Goal: Task Accomplishment & Management: Complete application form

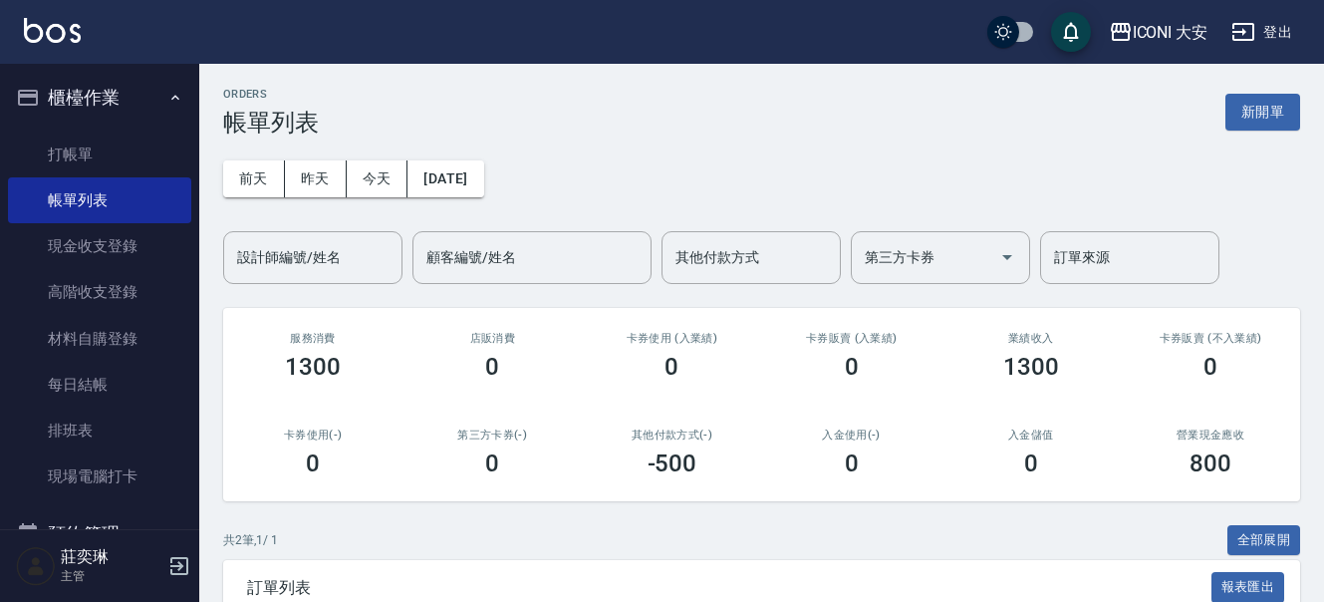
scroll to position [249, 0]
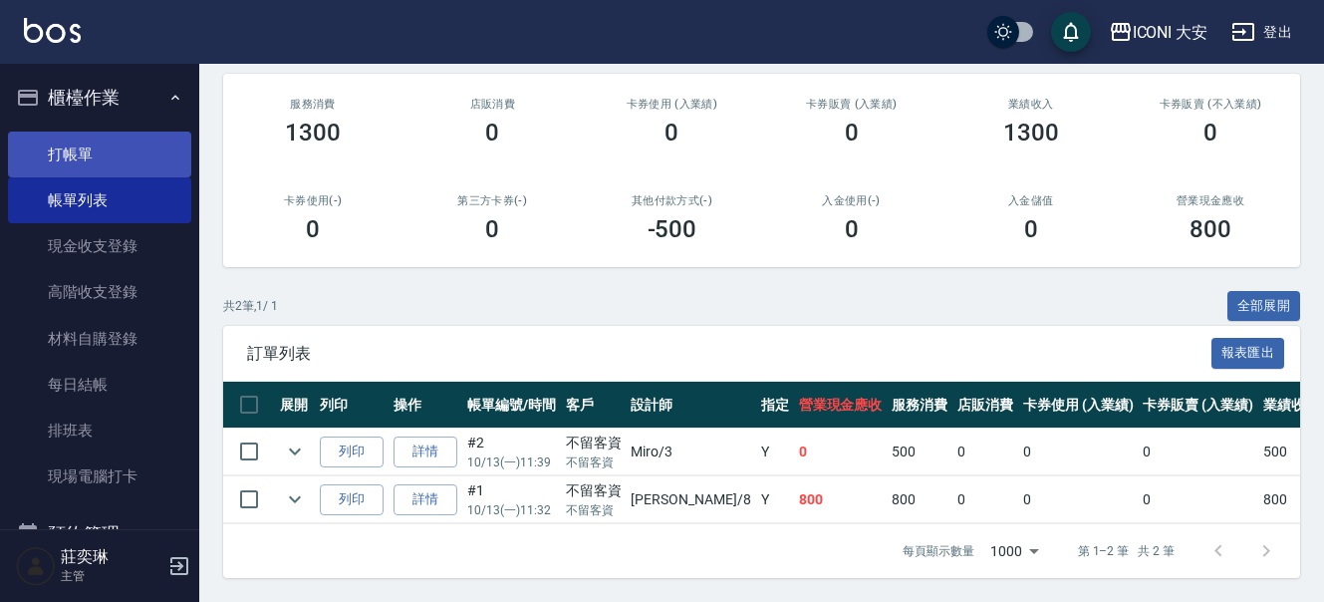
click at [91, 145] on link "打帳單" at bounding box center [99, 155] width 183 height 46
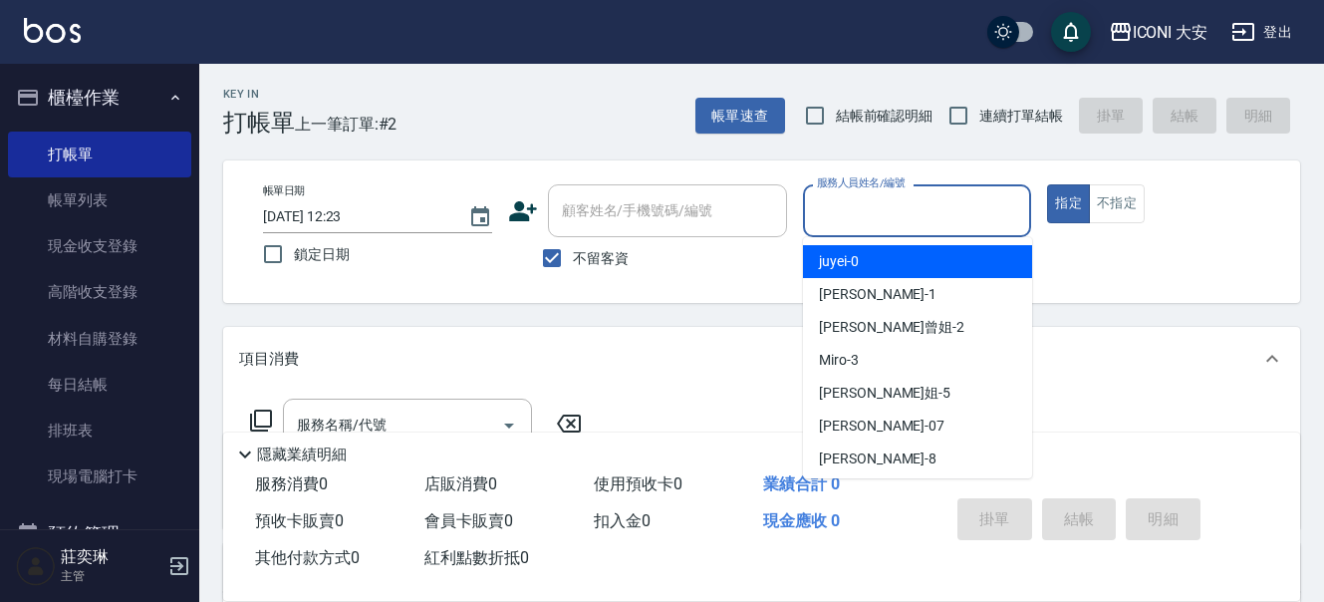
click at [915, 209] on input "服務人員姓名/編號" at bounding box center [917, 210] width 211 height 35
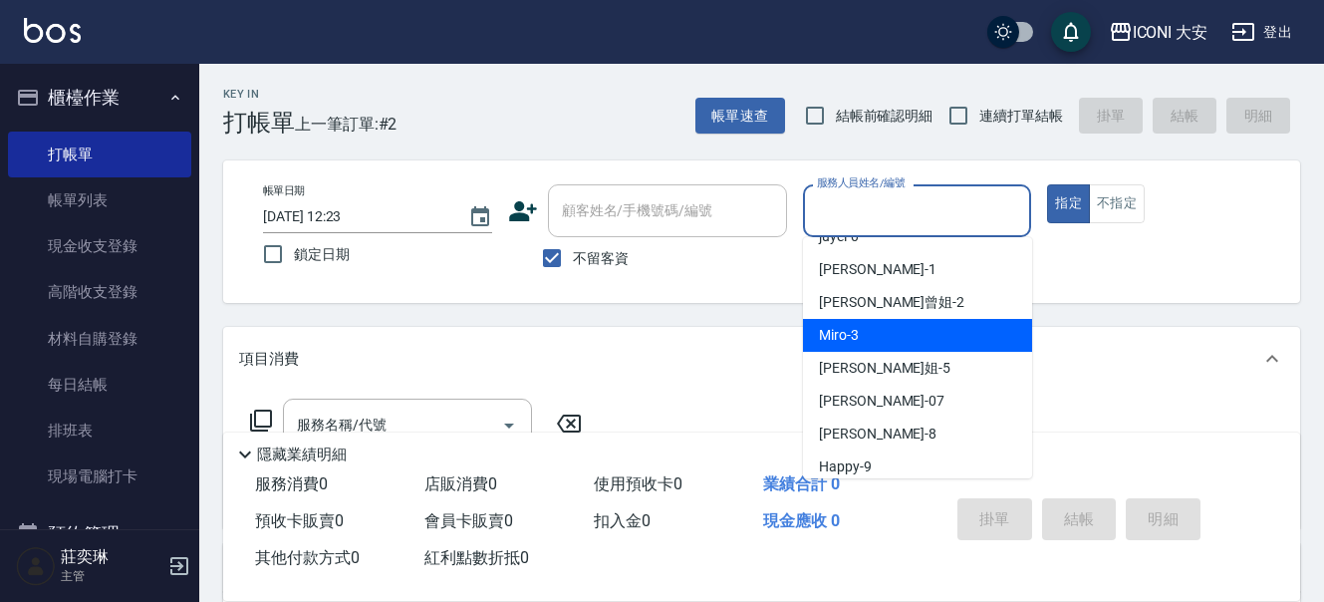
scroll to position [38, 0]
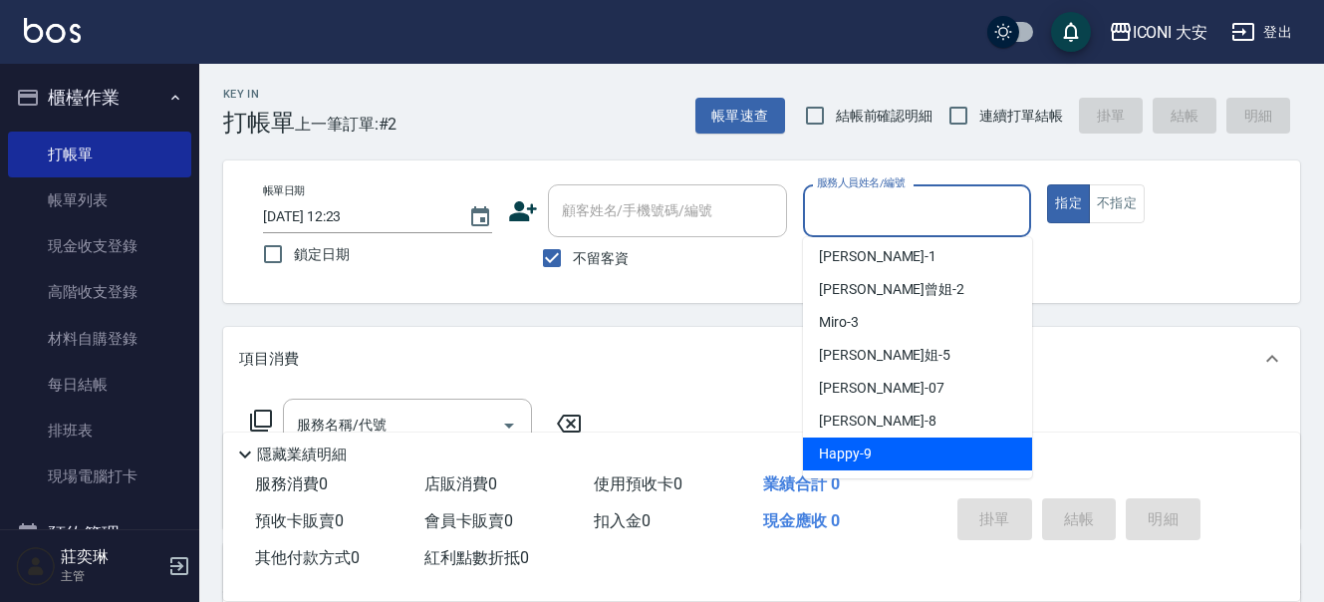
click at [870, 447] on span "Happy -9" at bounding box center [845, 453] width 53 height 21
type input "Happy-9"
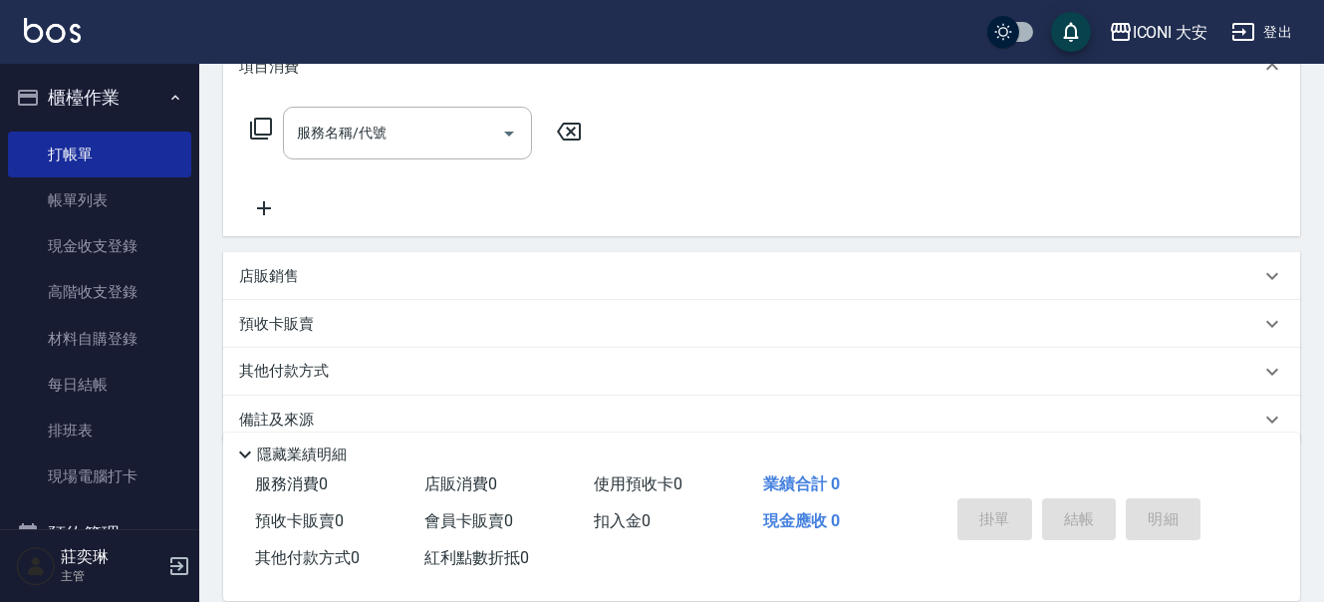
scroll to position [299, 0]
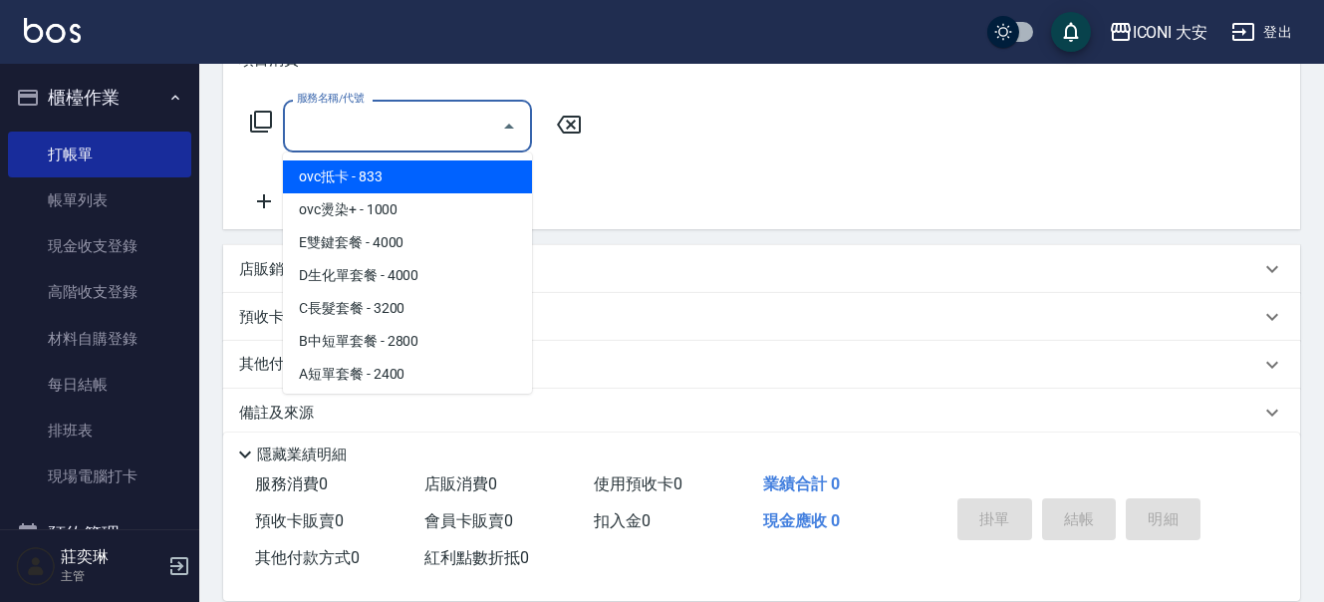
click at [376, 131] on input "服務名稱/代號" at bounding box center [392, 126] width 201 height 35
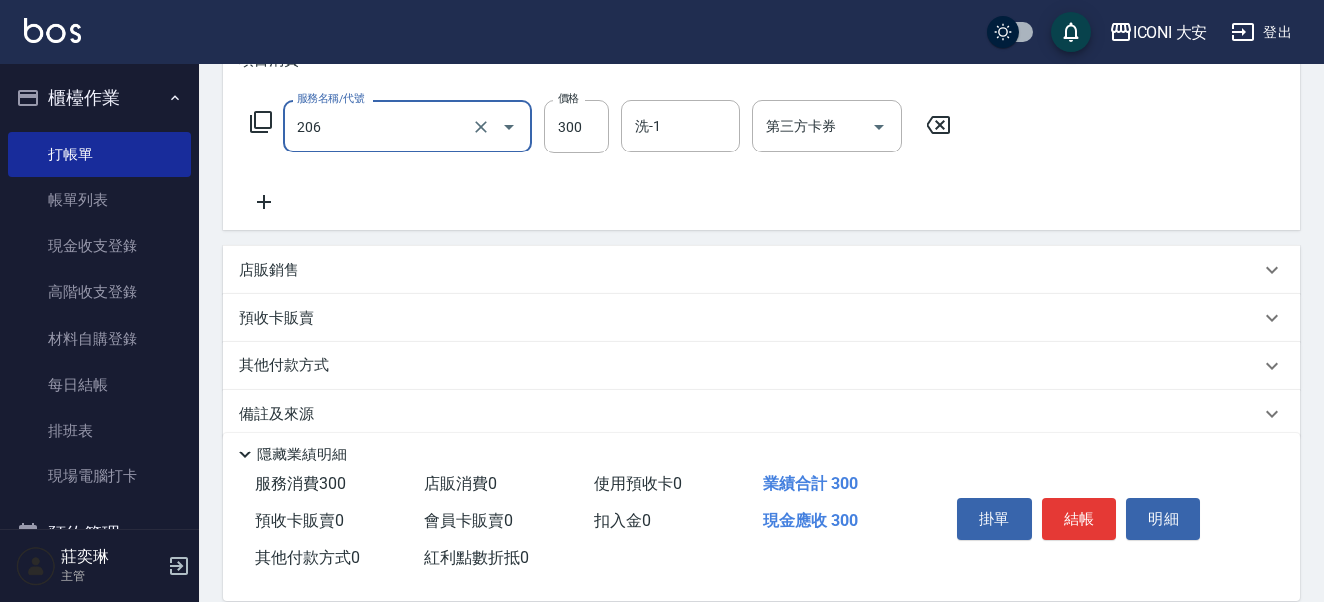
type input "洗髮(206)"
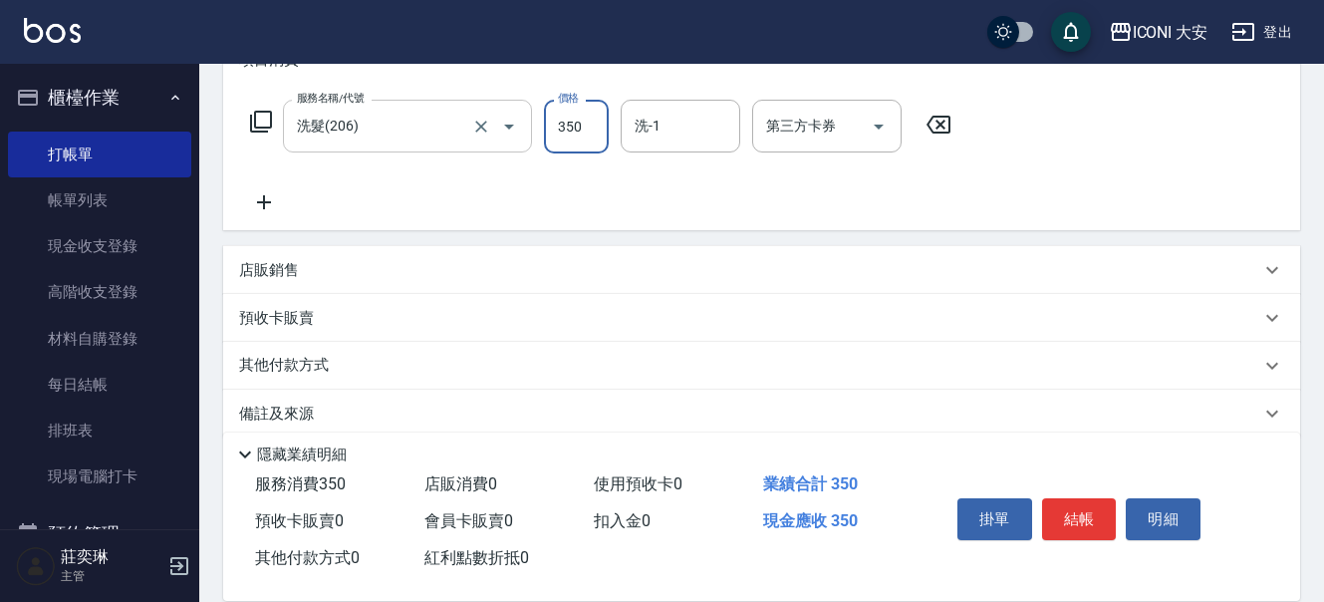
type input "350"
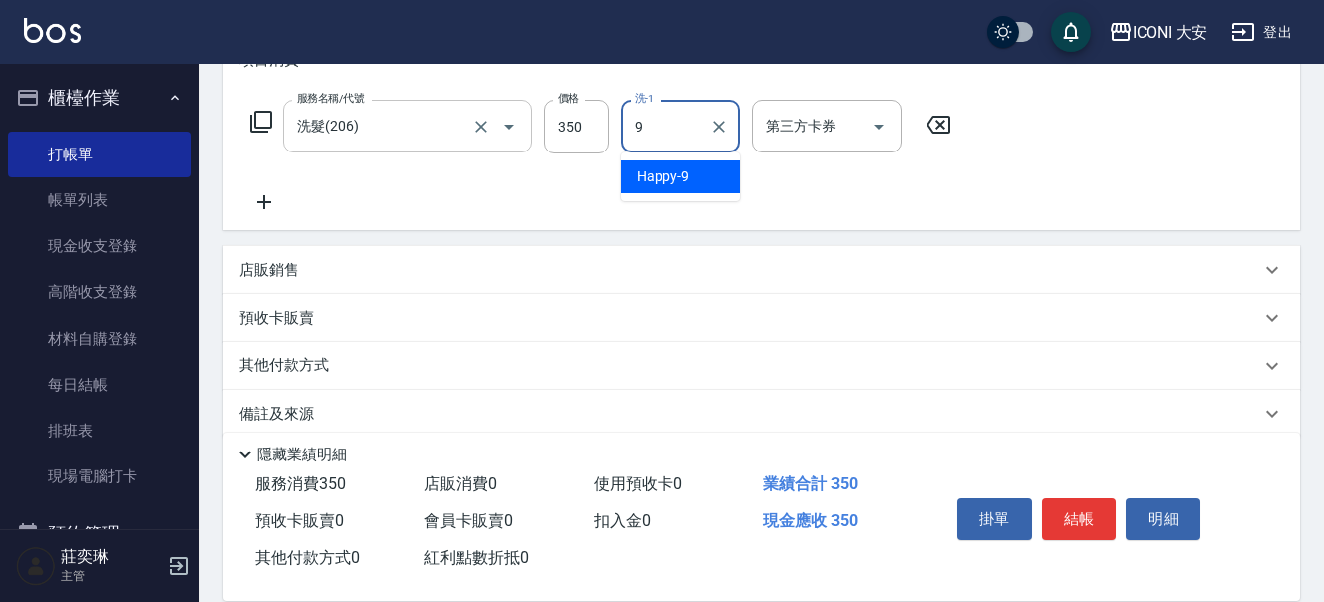
type input "Happy-9"
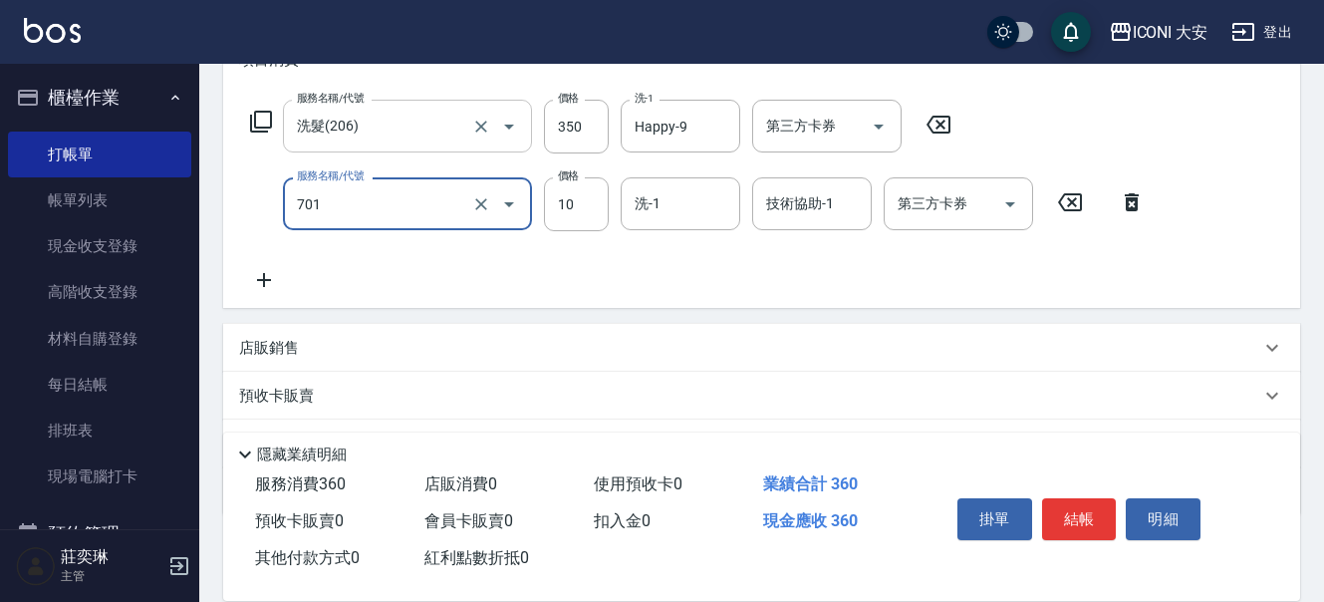
type input "潤絲(701)"
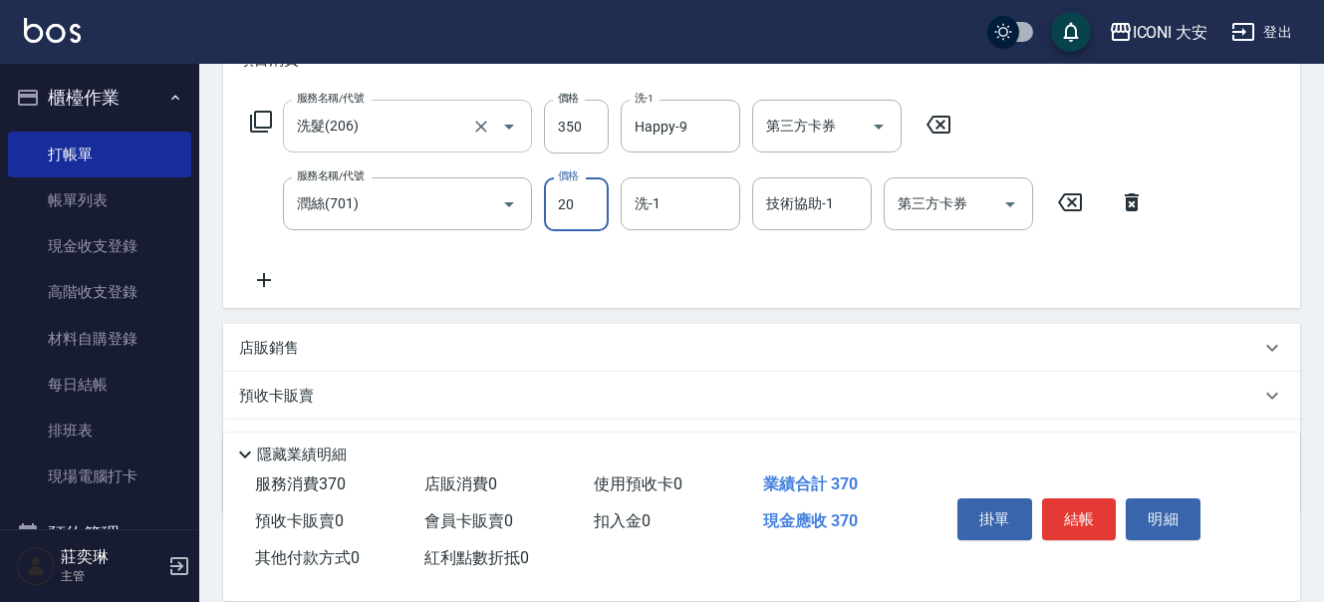
type input "20"
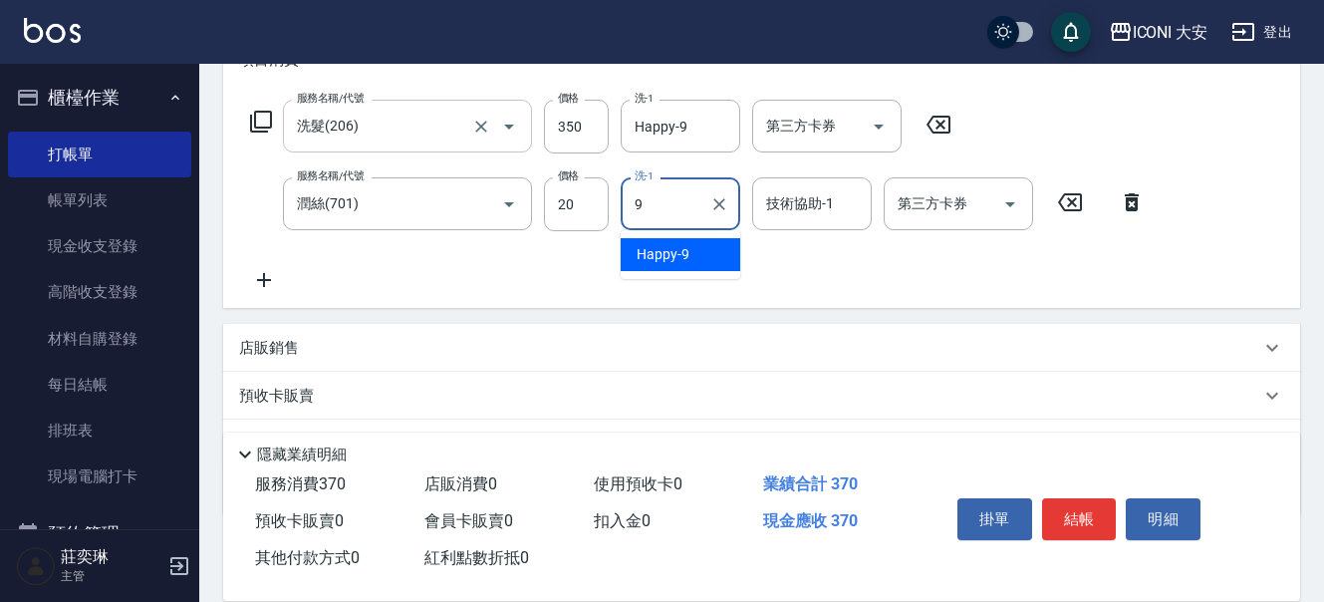
type input "Happy-9"
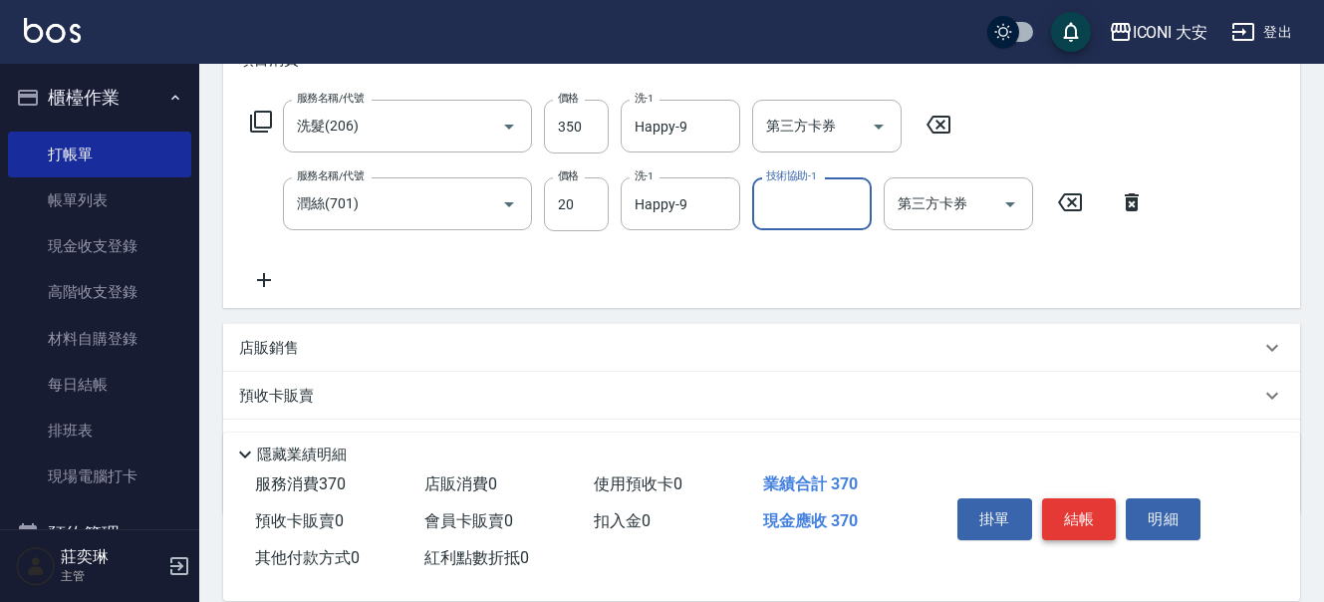
click at [1073, 498] on button "結帳" at bounding box center [1079, 519] width 75 height 42
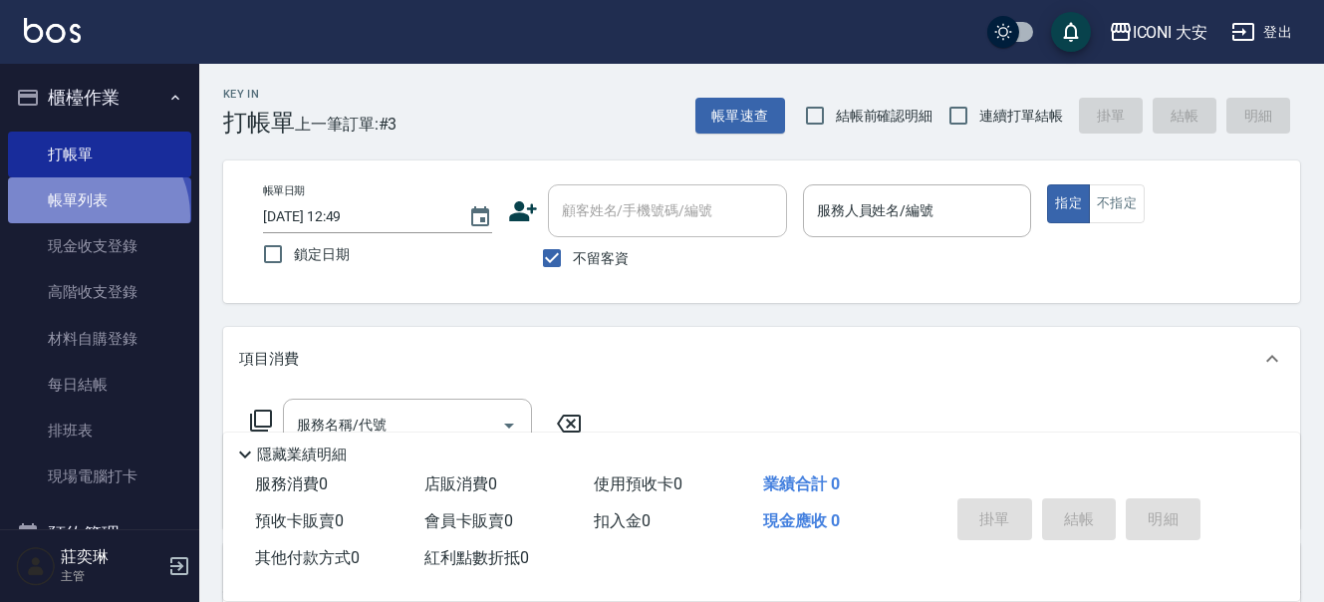
click at [92, 215] on link "帳單列表" at bounding box center [99, 200] width 183 height 46
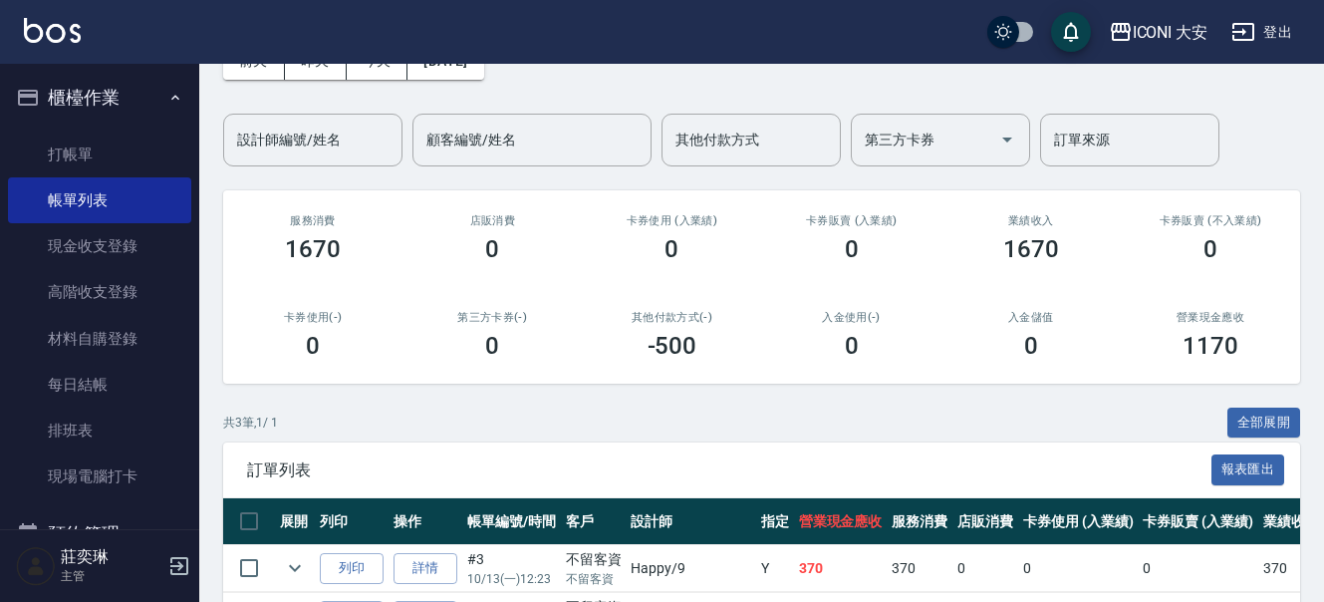
scroll to position [297, 0]
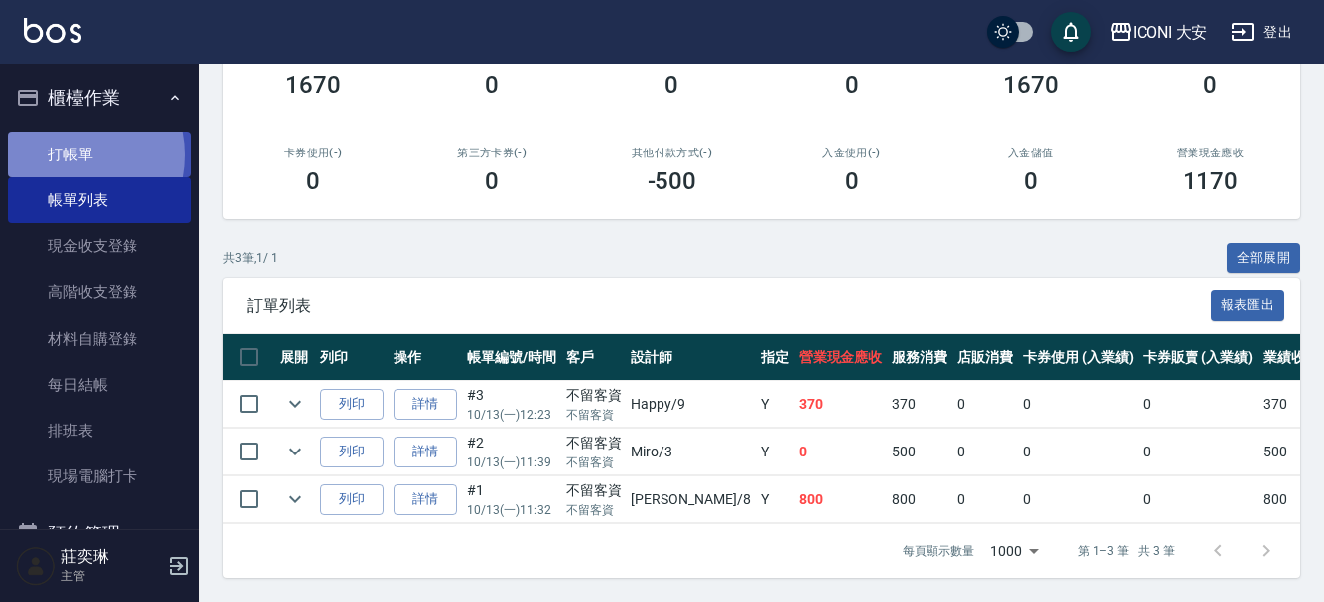
click at [63, 154] on link "打帳單" at bounding box center [99, 155] width 183 height 46
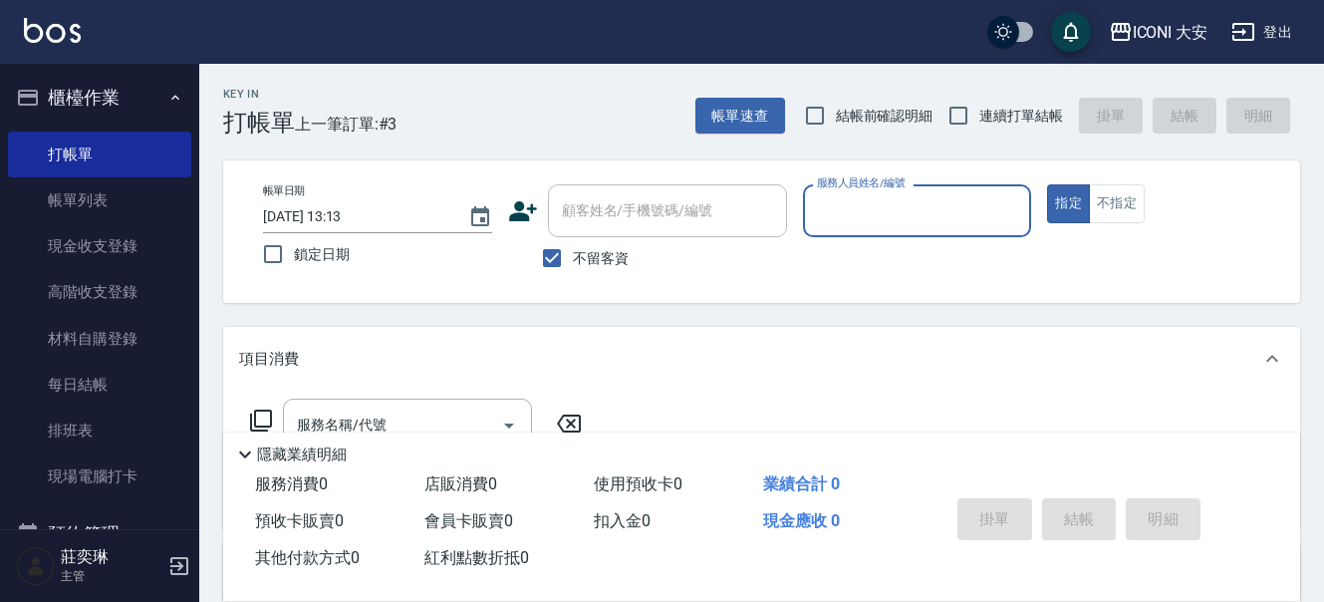
click at [888, 206] on input "服務人員姓名/編號" at bounding box center [917, 210] width 211 height 35
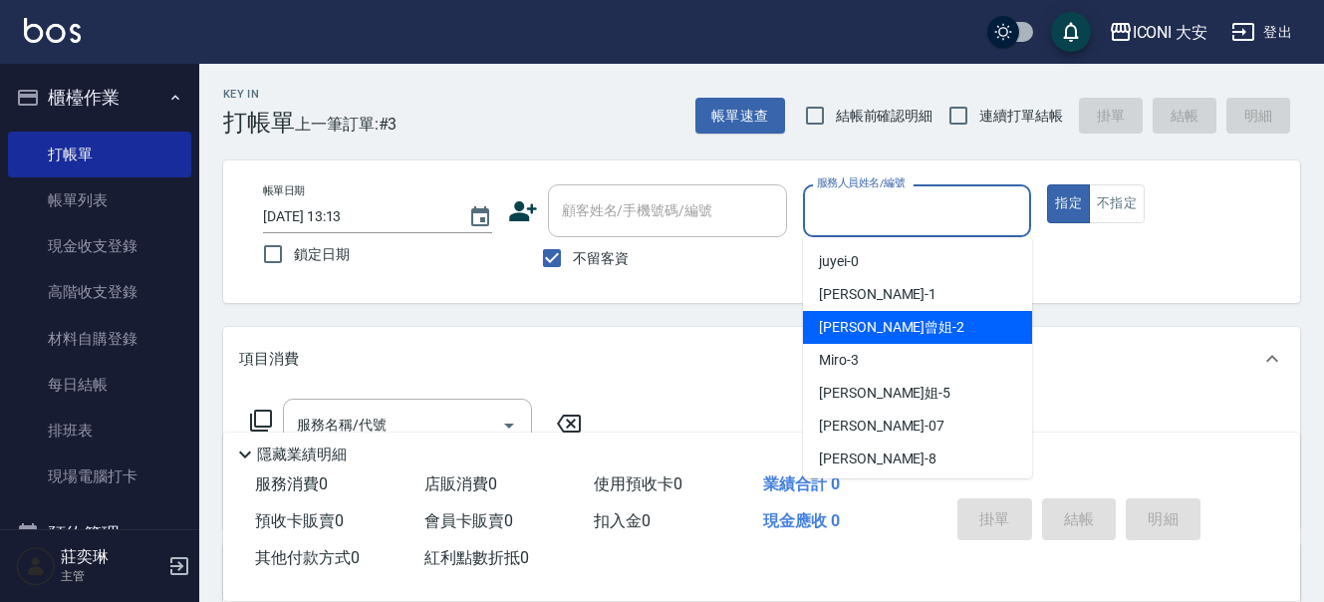
click at [893, 328] on span "[PERSON_NAME]曾姐 -2" at bounding box center [892, 327] width 146 height 21
type input "[PERSON_NAME]曾姐-2"
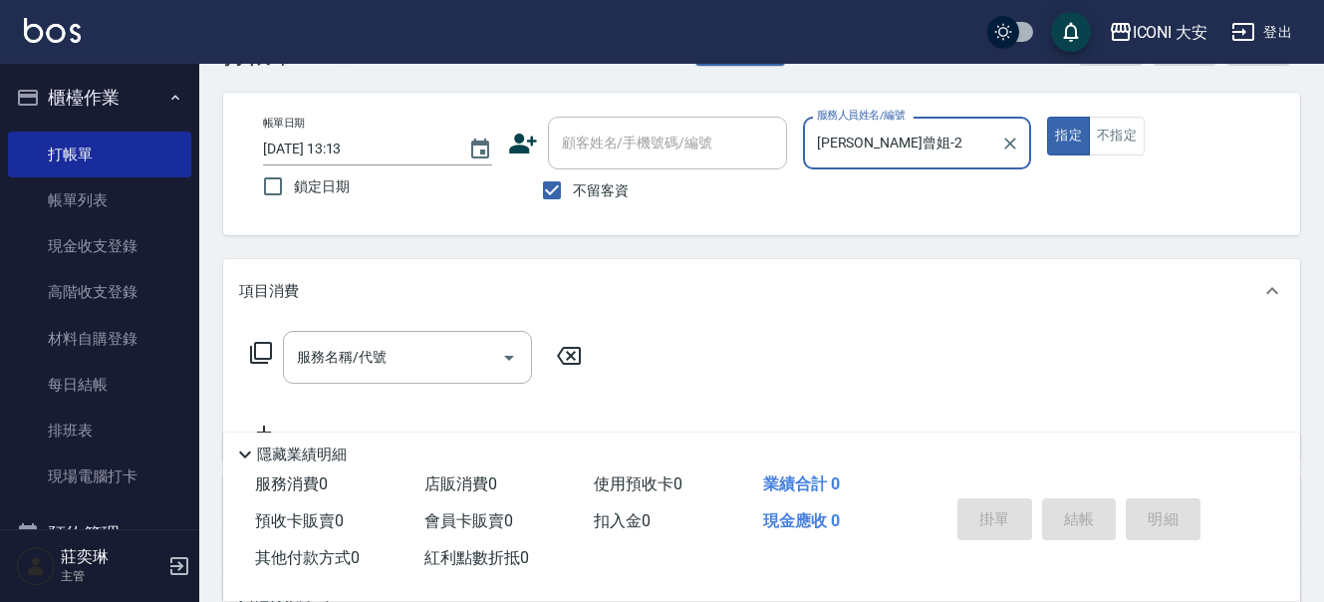
scroll to position [100, 0]
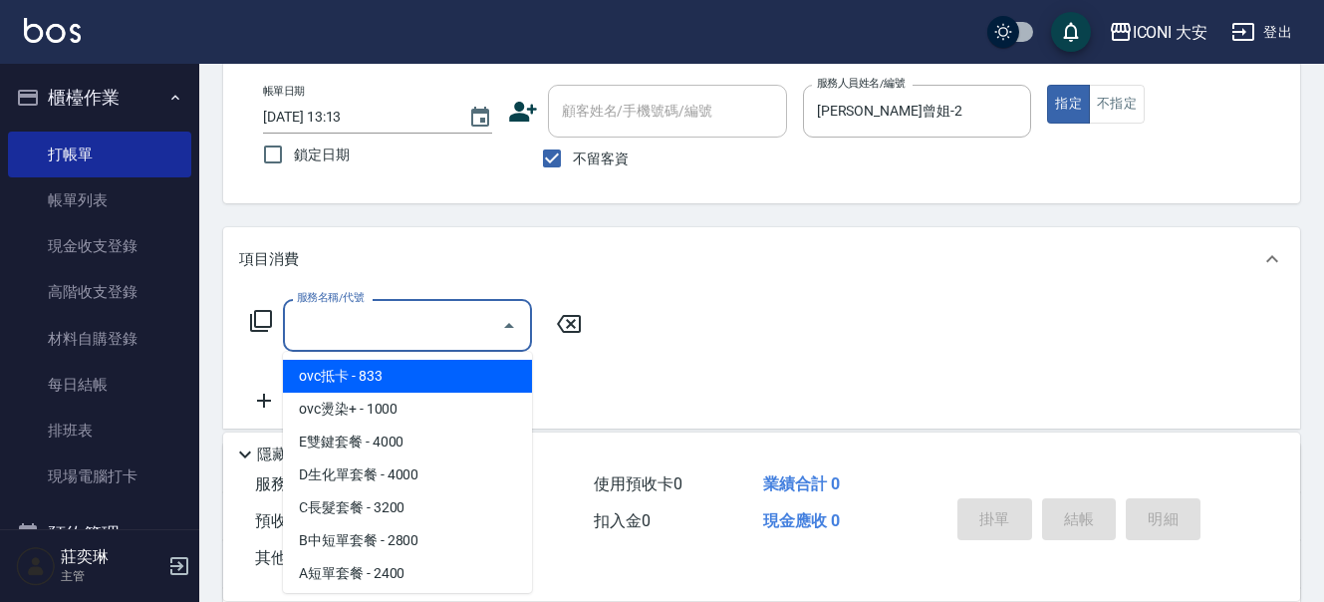
click at [390, 325] on input "服務名稱/代號" at bounding box center [392, 325] width 201 height 35
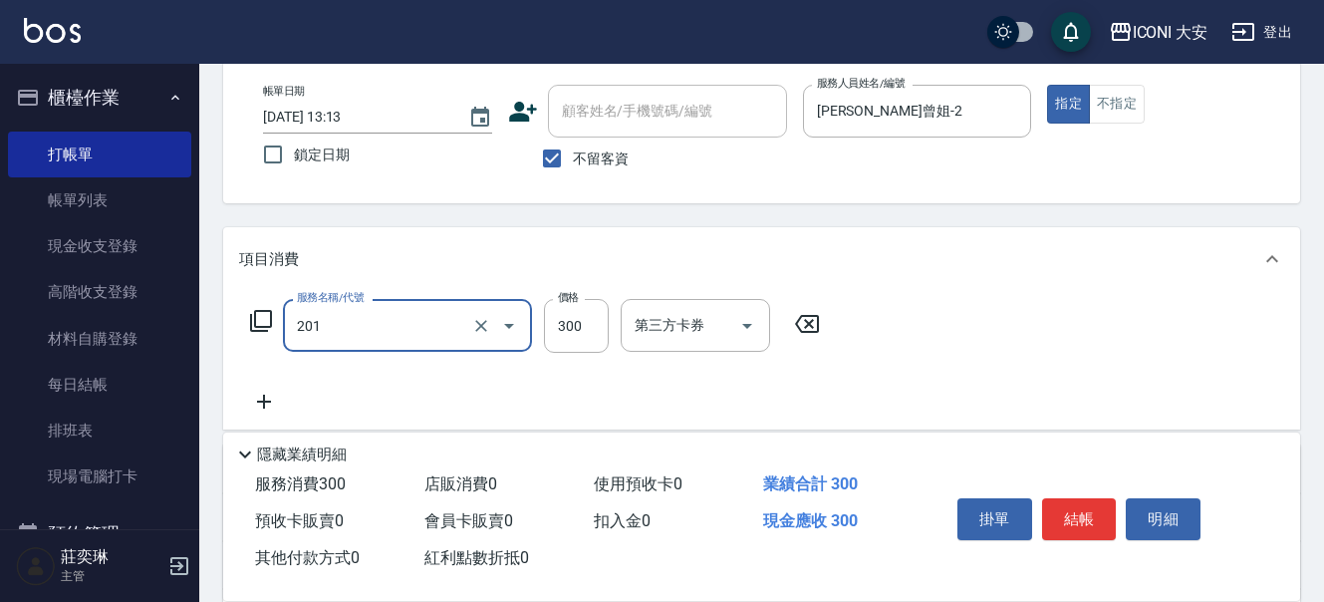
type input "張.曾洗髮　(201)"
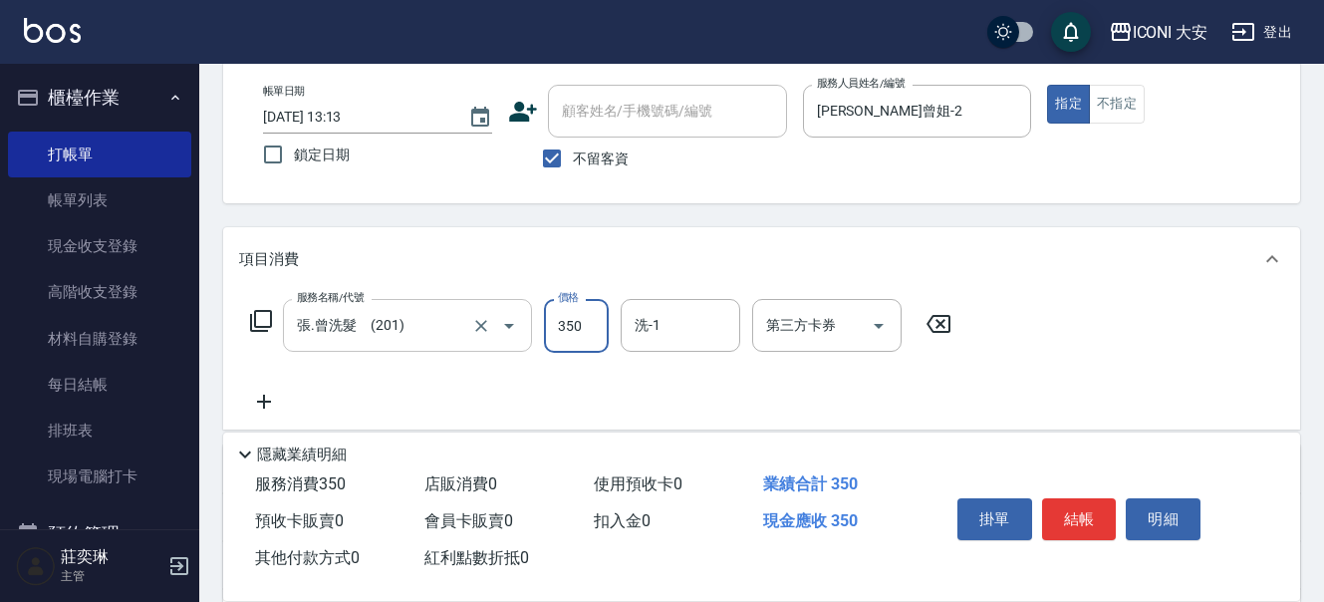
type input "350"
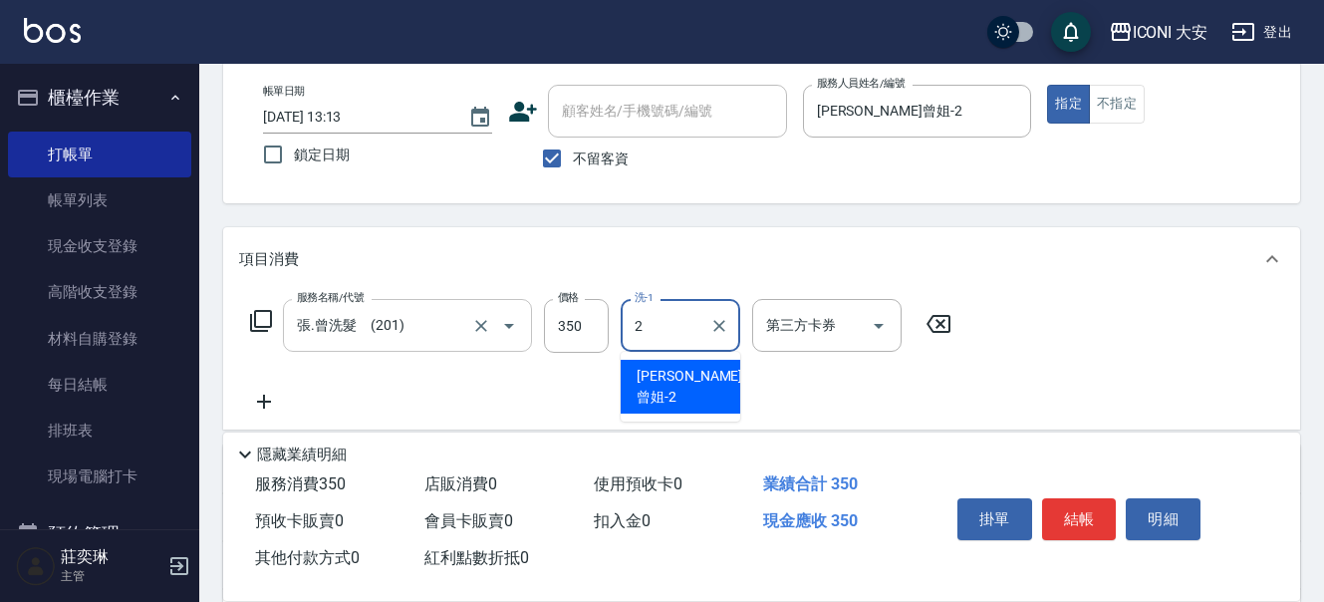
type input "[PERSON_NAME]曾姐-2"
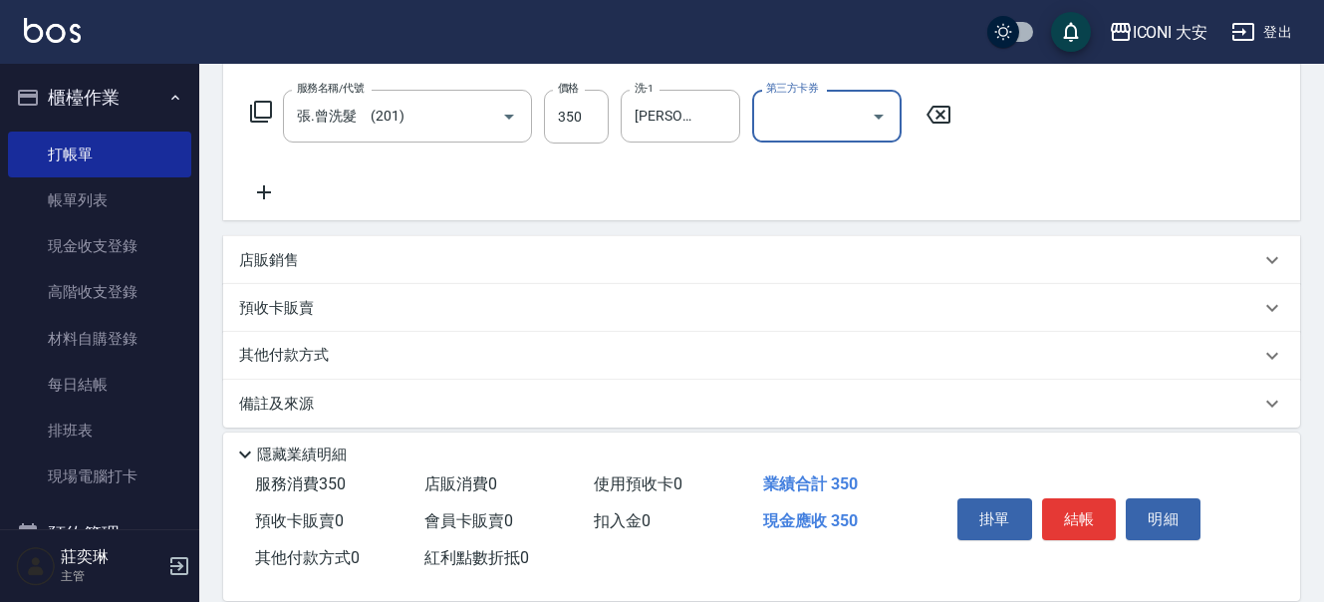
scroll to position [326, 0]
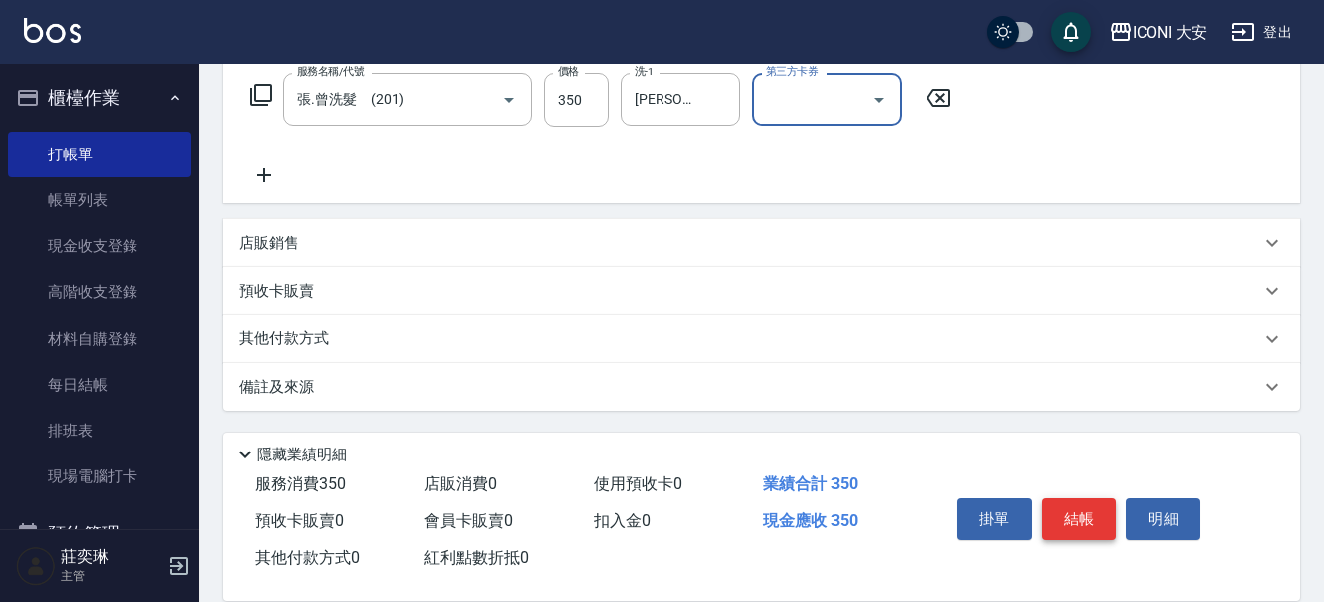
click at [1079, 508] on button "結帳" at bounding box center [1079, 519] width 75 height 42
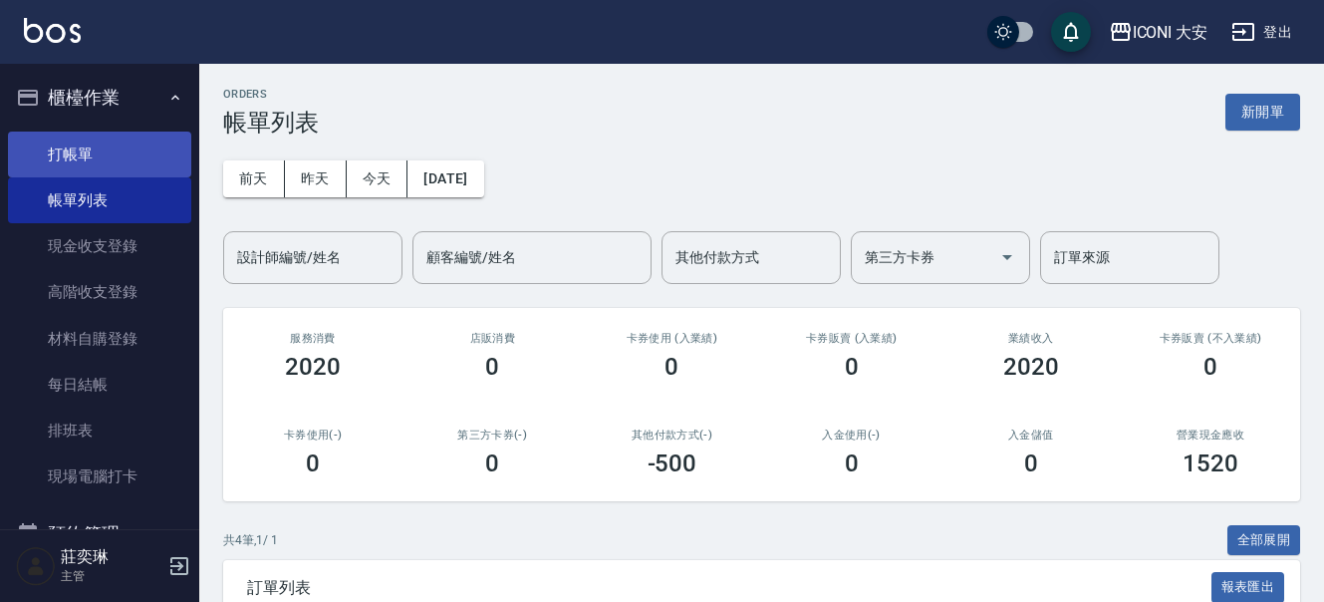
click at [53, 153] on link "打帳單" at bounding box center [99, 155] width 183 height 46
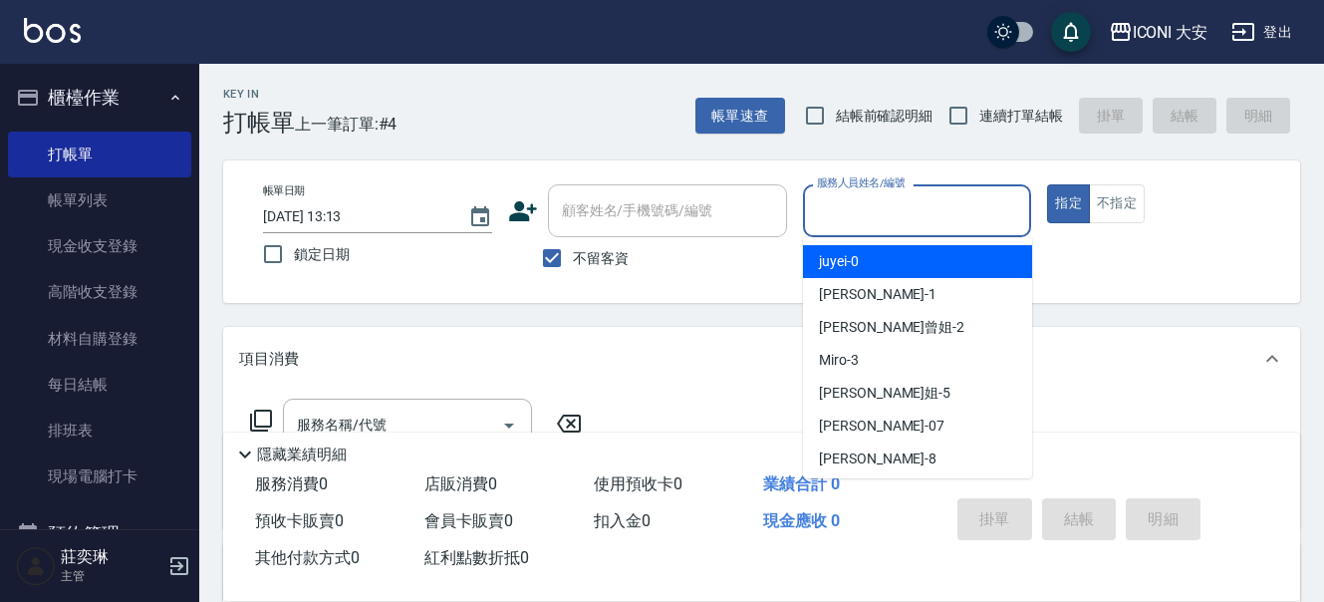
click at [937, 213] on input "服務人員姓名/編號" at bounding box center [917, 210] width 211 height 35
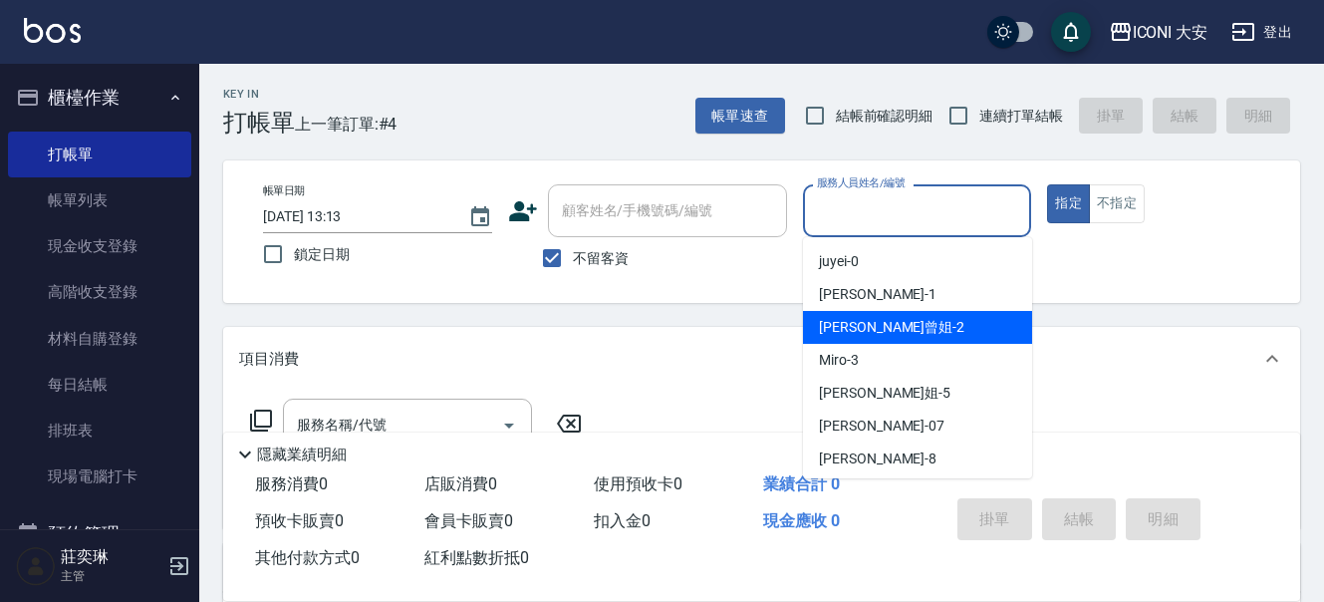
click at [923, 320] on div "[PERSON_NAME]曾姐 -2" at bounding box center [917, 327] width 229 height 33
type input "[PERSON_NAME]曾姐-2"
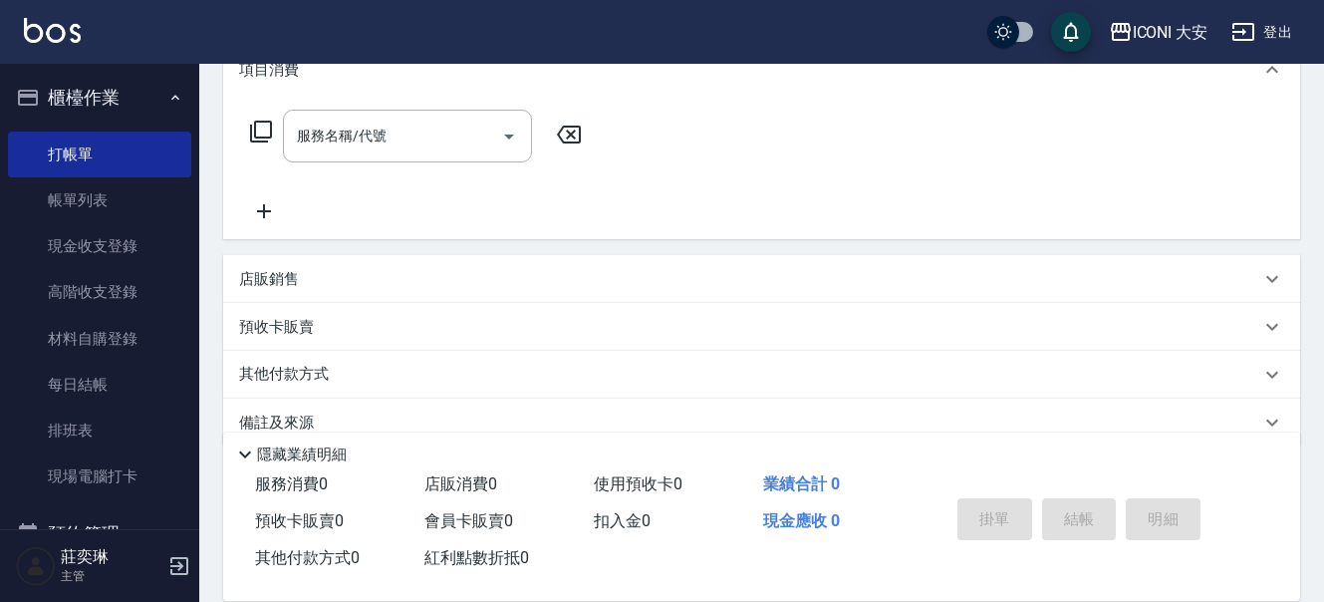
scroll to position [299, 0]
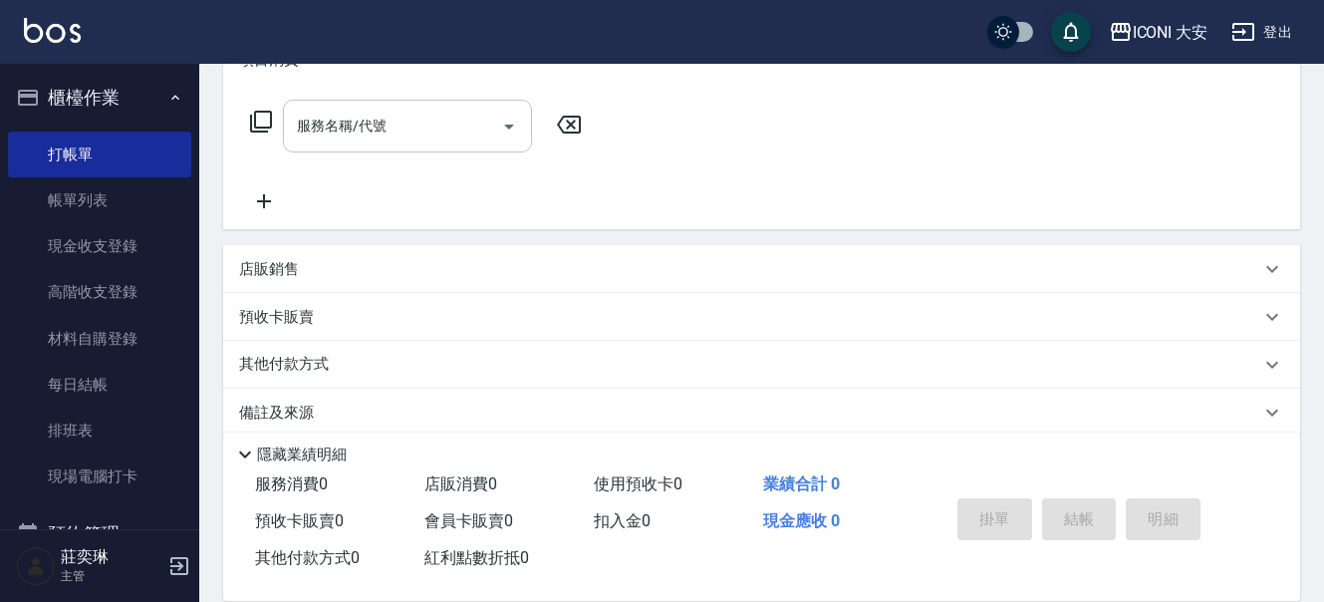
click at [414, 118] on input "服務名稱/代號" at bounding box center [392, 126] width 201 height 35
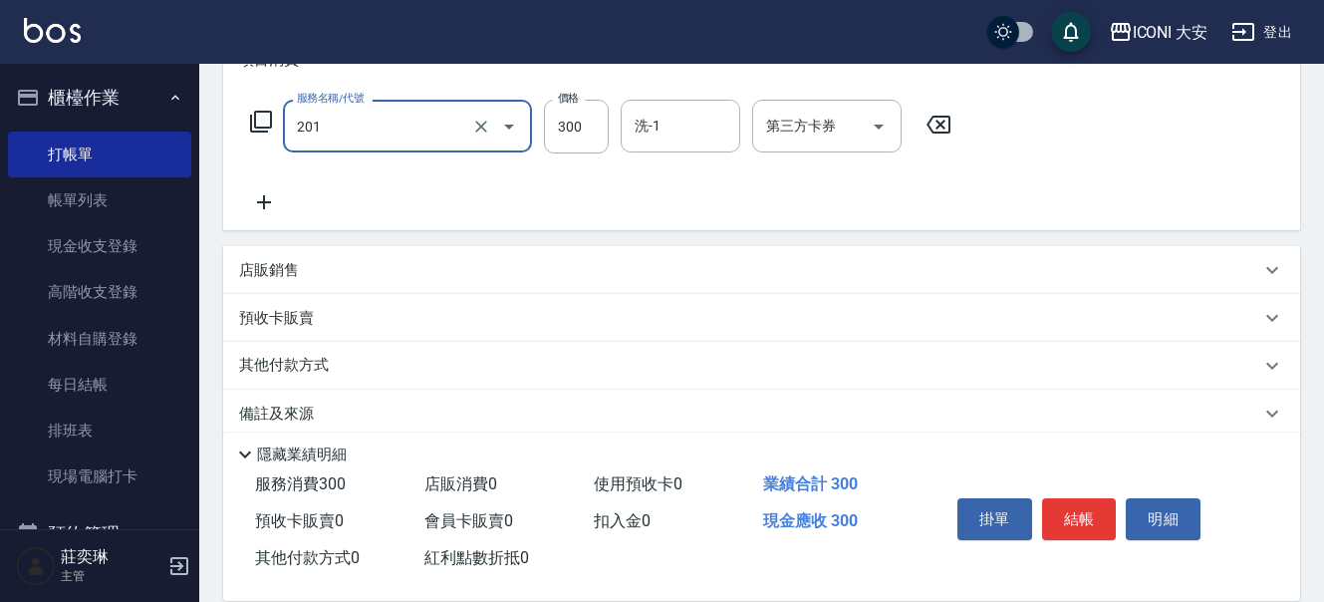
type input "張.曾洗髮　(201)"
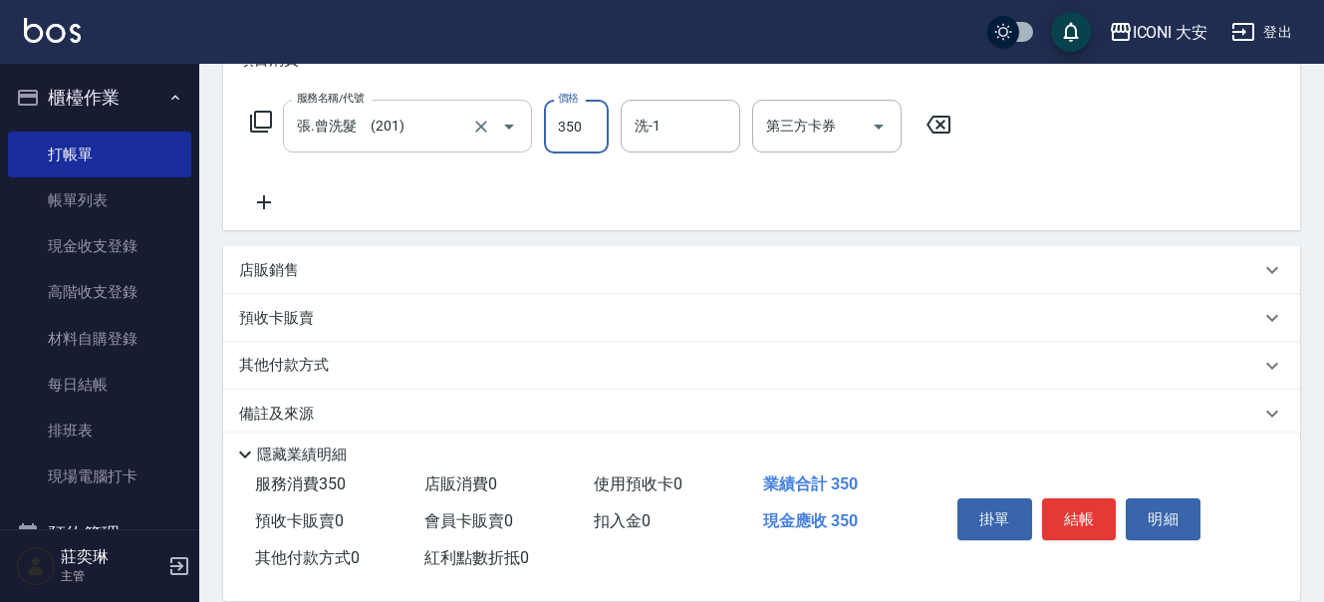
type input "350"
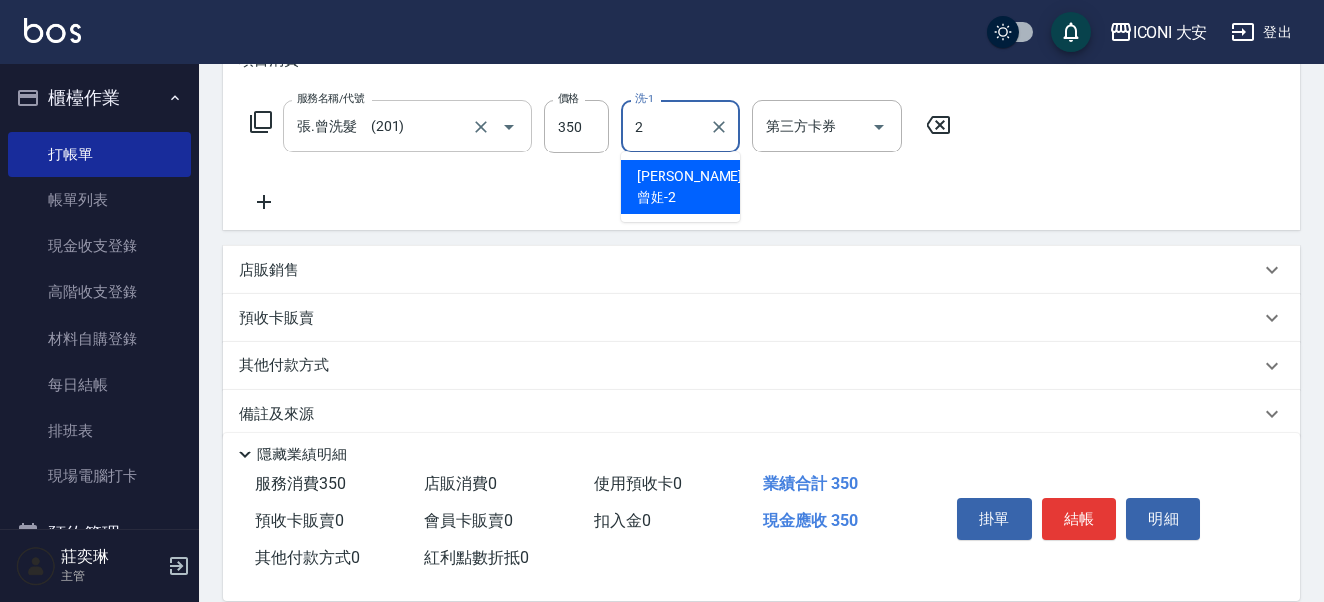
type input "[PERSON_NAME]曾姐-2"
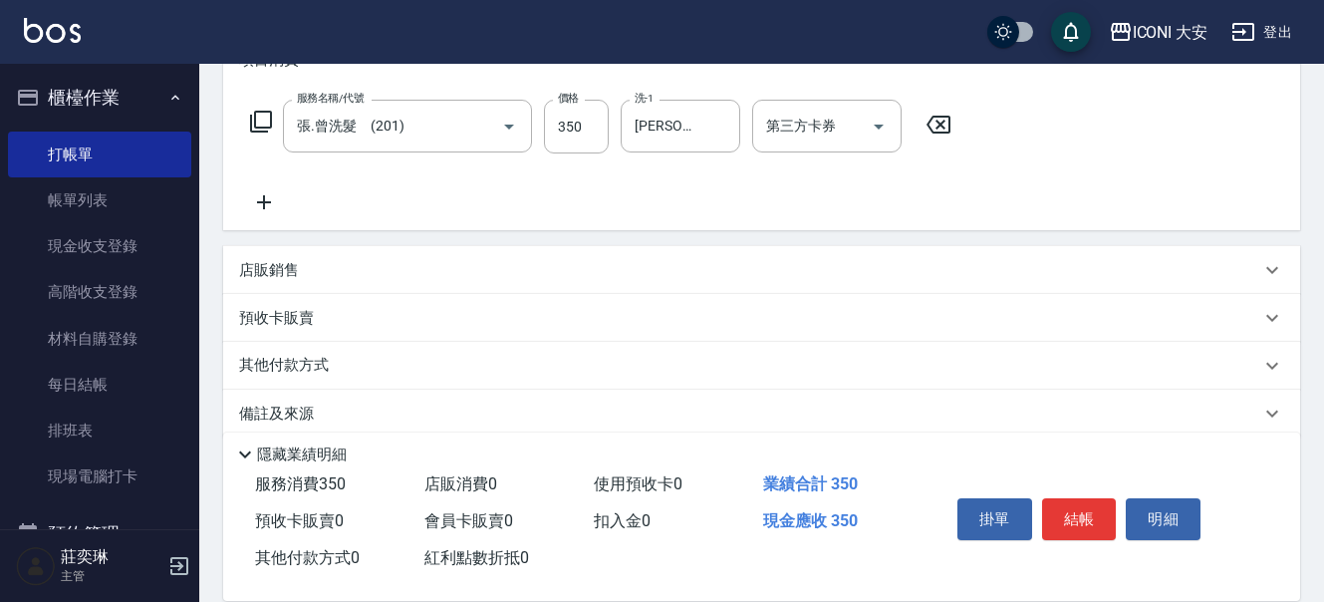
click at [261, 202] on icon at bounding box center [264, 202] width 14 height 14
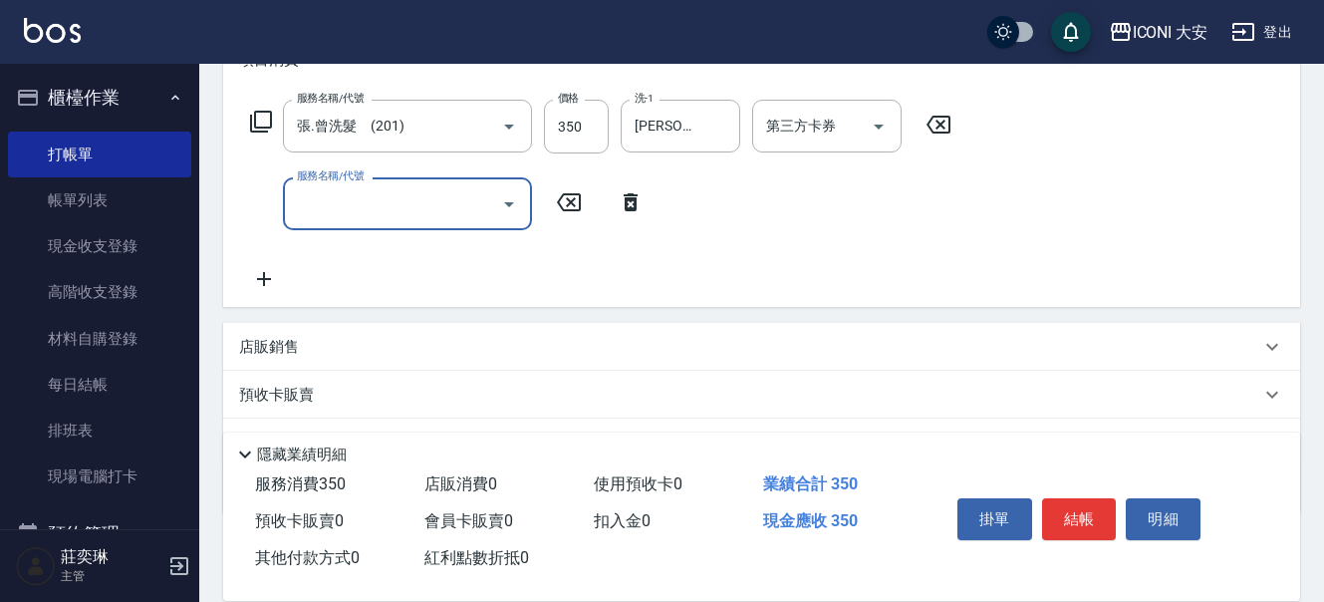
click at [347, 192] on input "服務名稱/代號" at bounding box center [392, 203] width 201 height 35
type input "剪髮(305)"
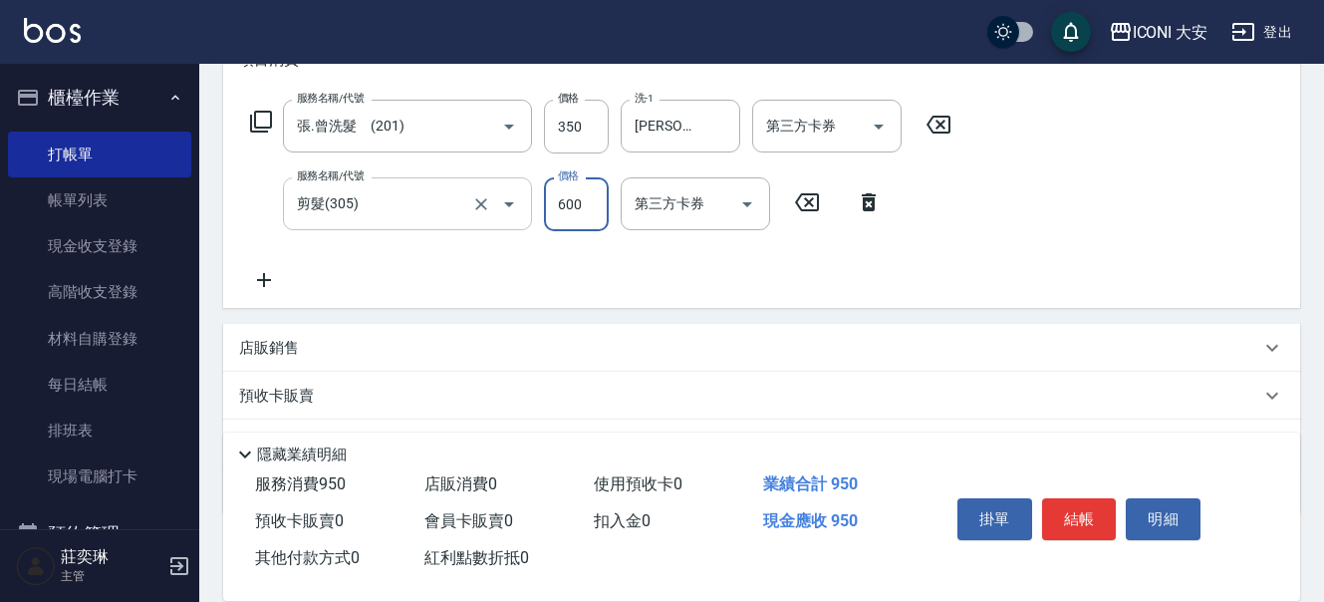
type input "600"
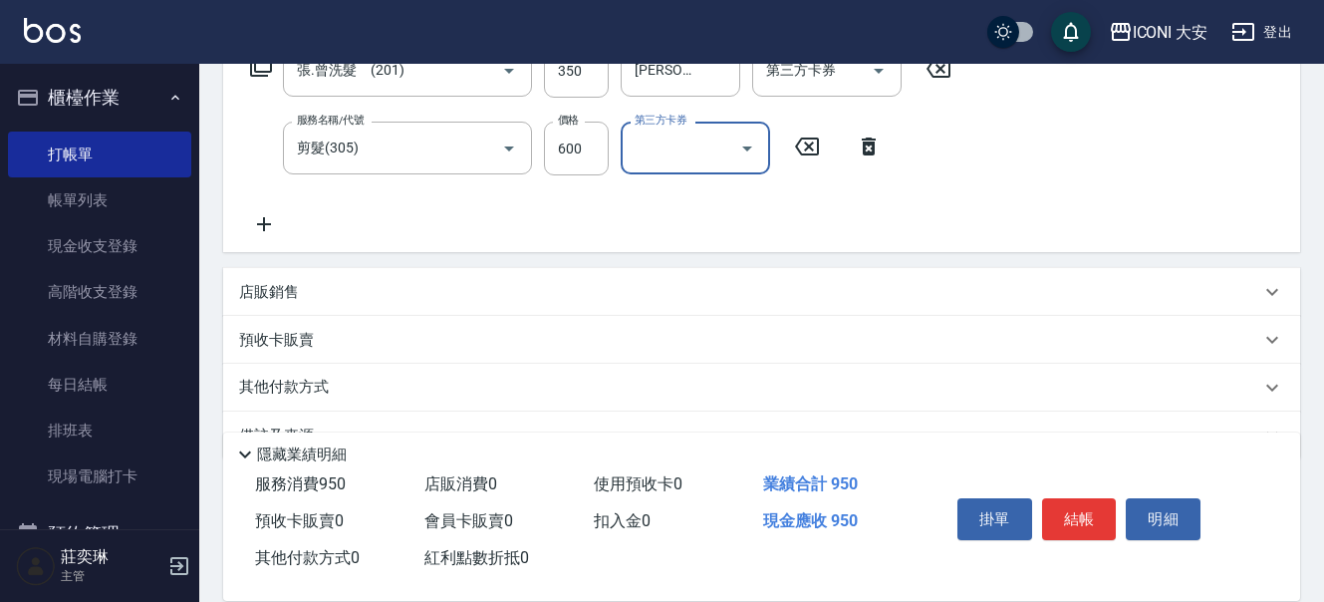
scroll to position [404, 0]
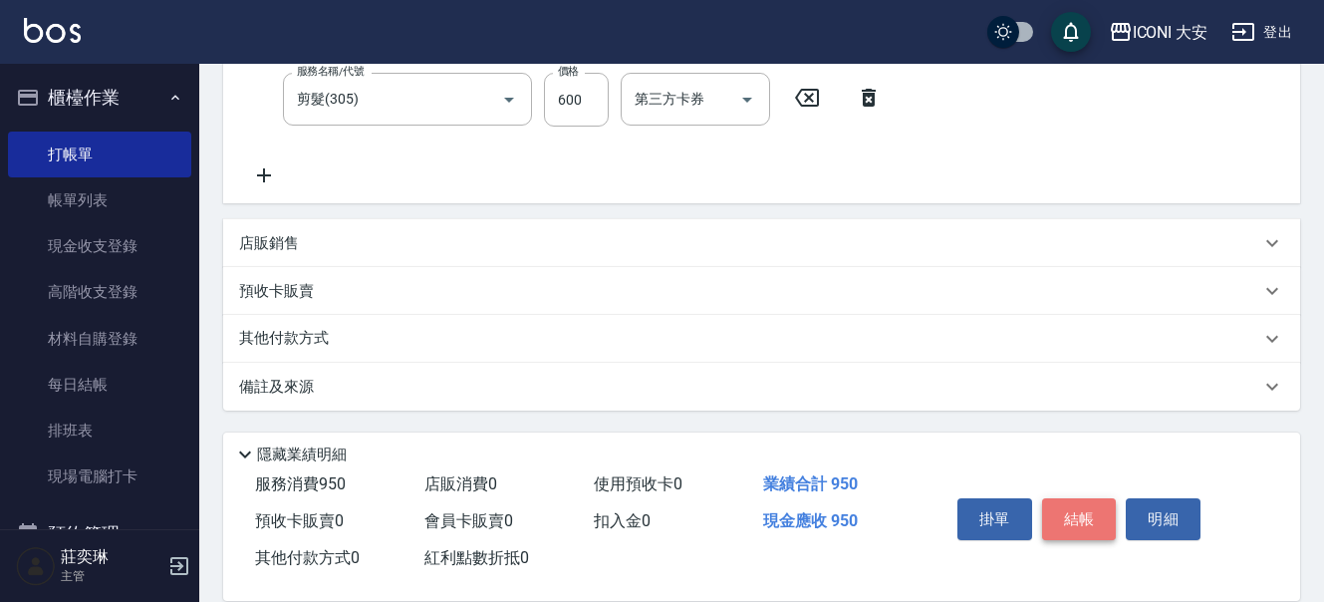
click at [1068, 505] on button "結帳" at bounding box center [1079, 519] width 75 height 42
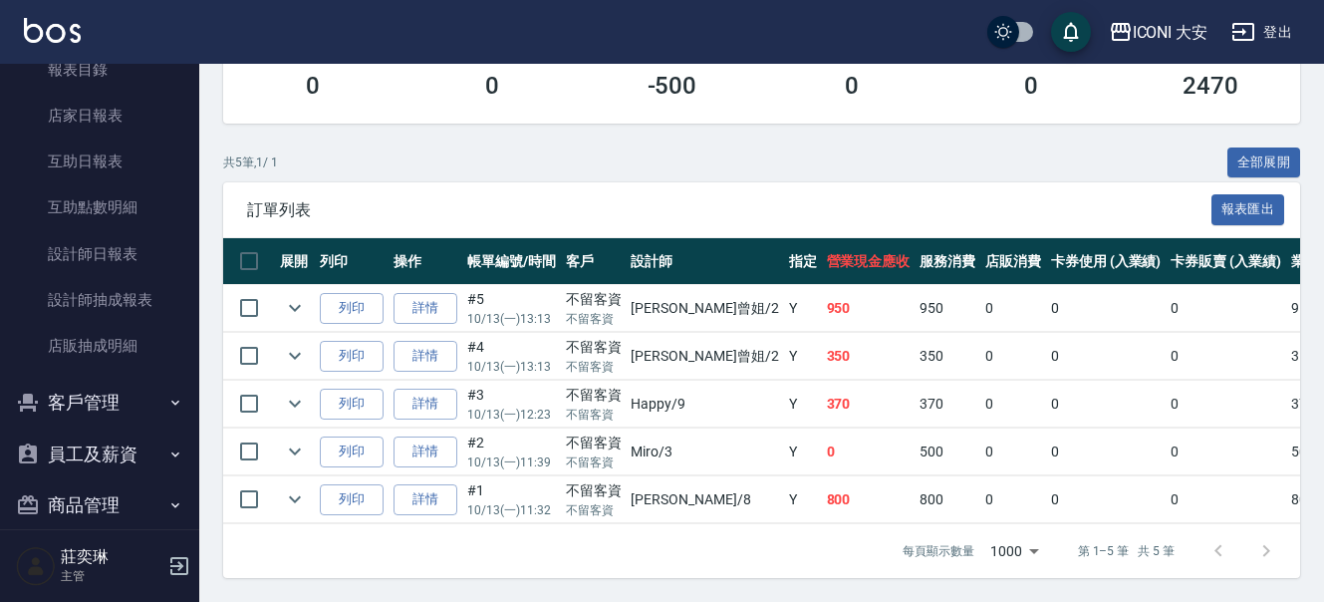
scroll to position [649, 0]
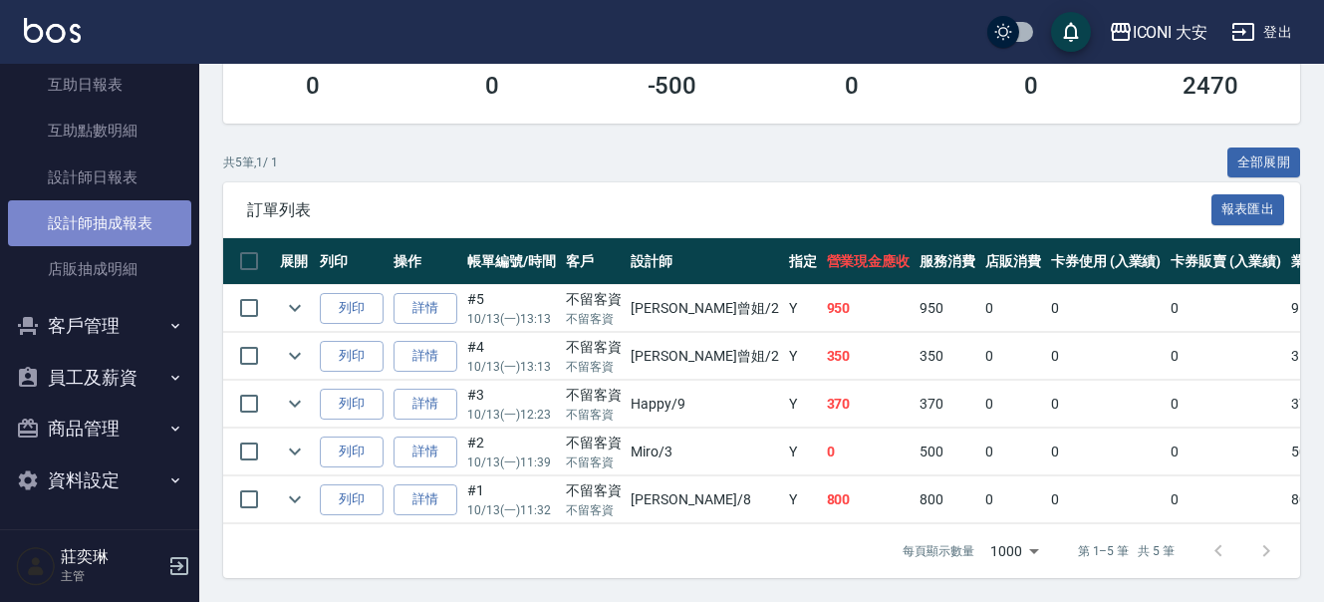
click at [102, 223] on link "設計師抽成報表" at bounding box center [99, 223] width 183 height 46
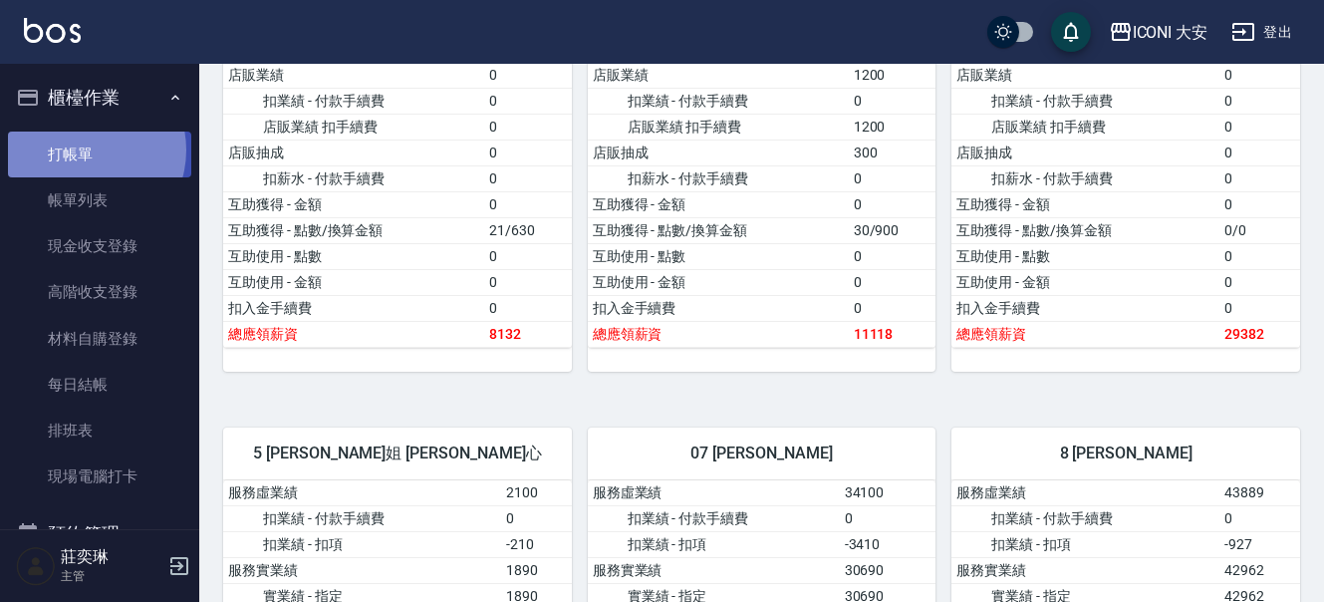
click at [84, 149] on link "打帳單" at bounding box center [99, 155] width 183 height 46
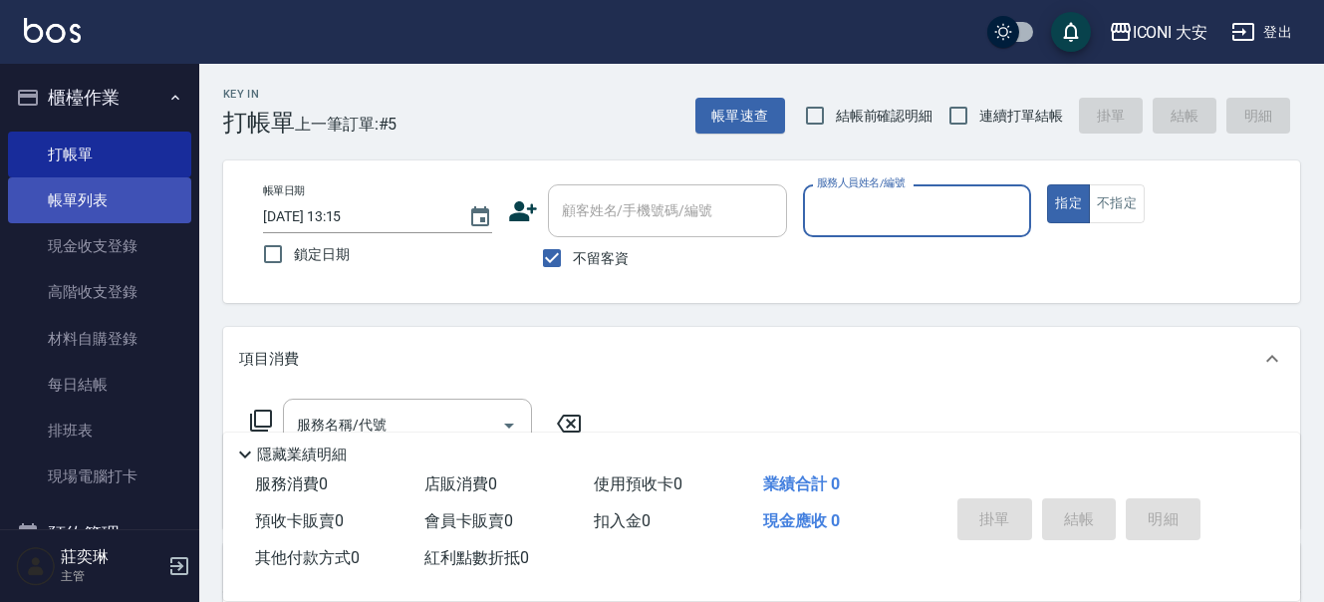
click at [63, 189] on link "帳單列表" at bounding box center [99, 200] width 183 height 46
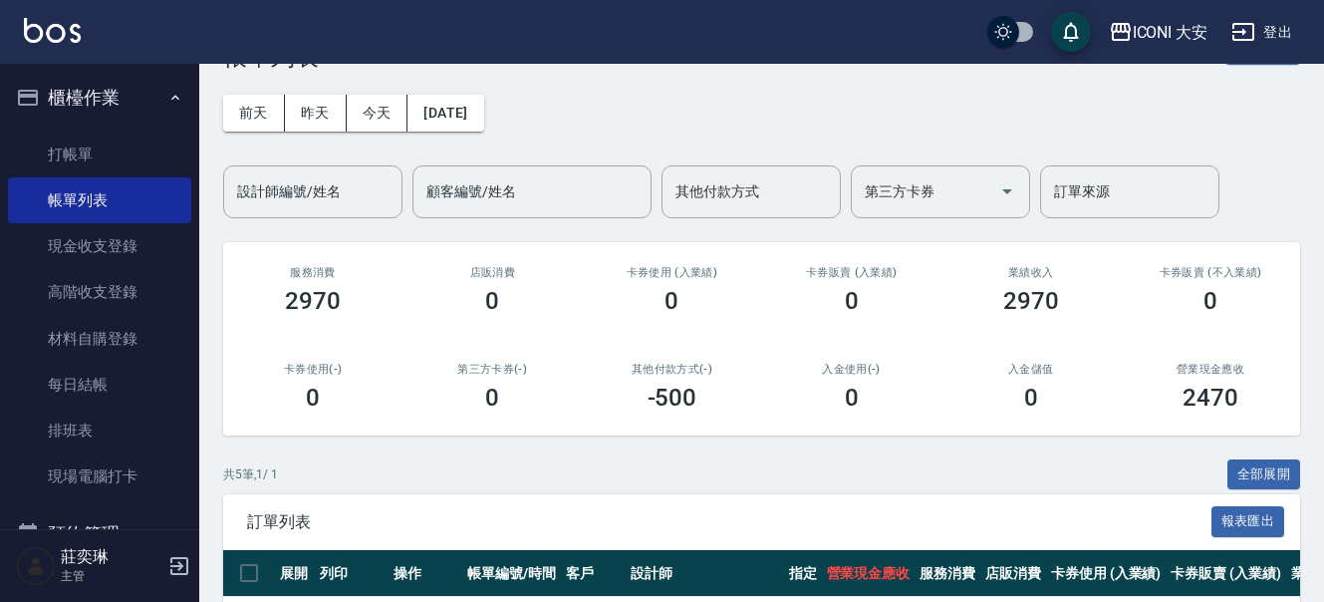
scroll to position [393, 0]
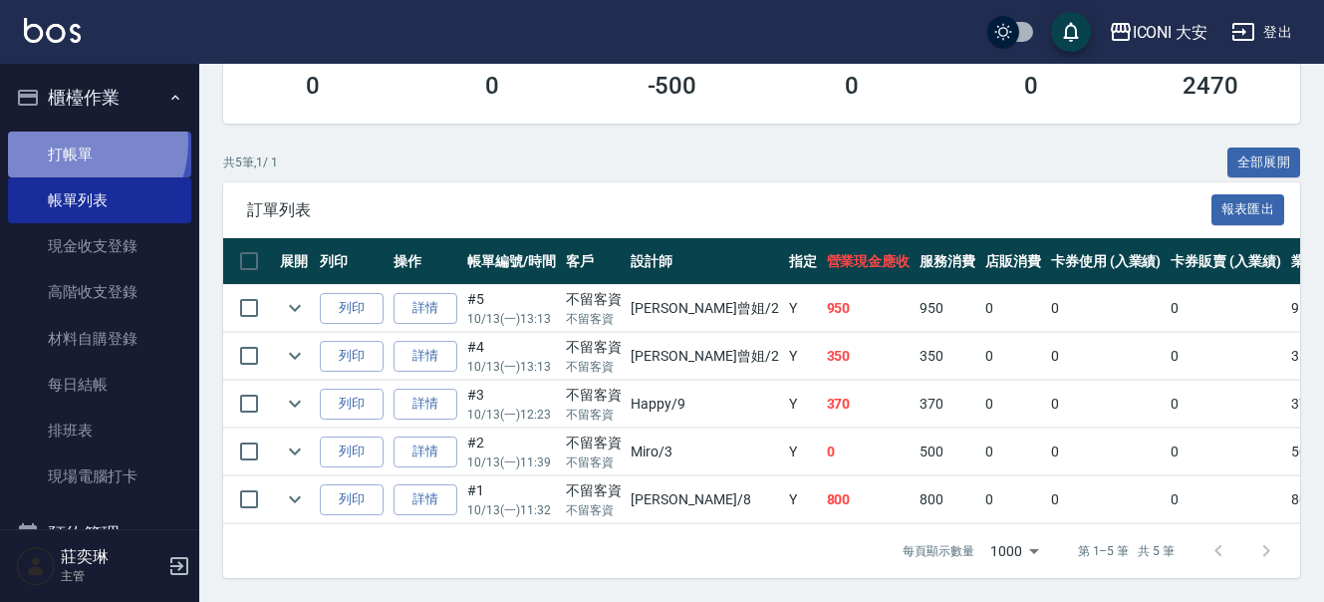
click at [77, 143] on link "打帳單" at bounding box center [99, 155] width 183 height 46
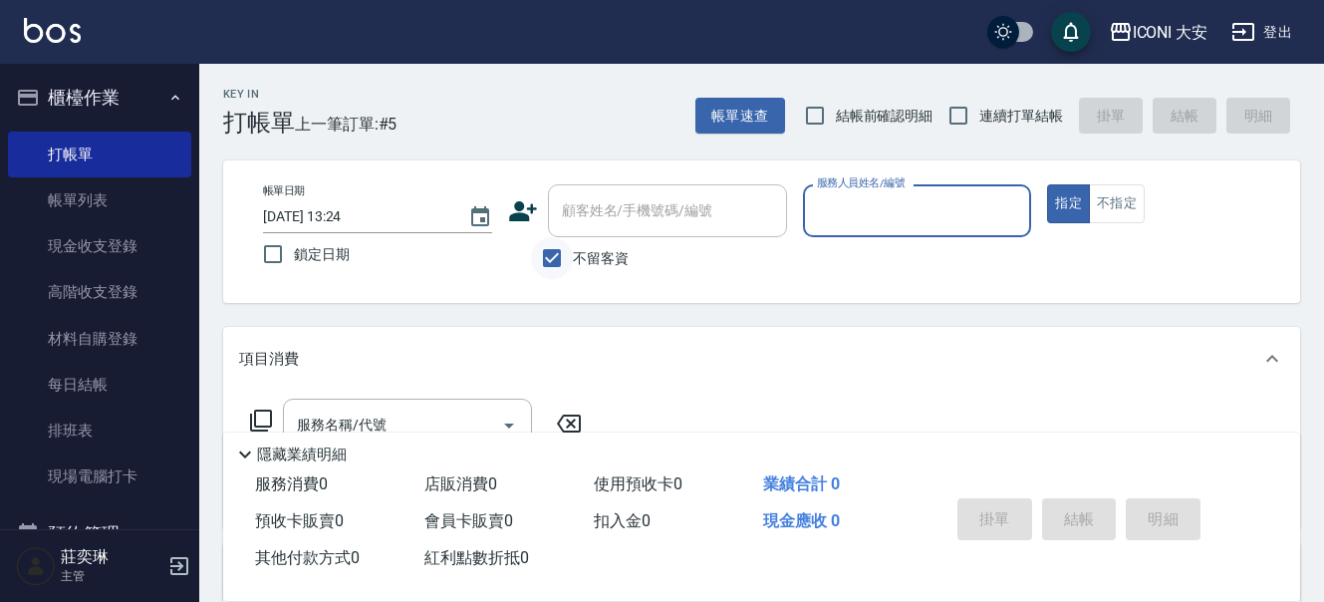
click at [547, 250] on input "不留客資" at bounding box center [552, 258] width 42 height 42
checkbox input "false"
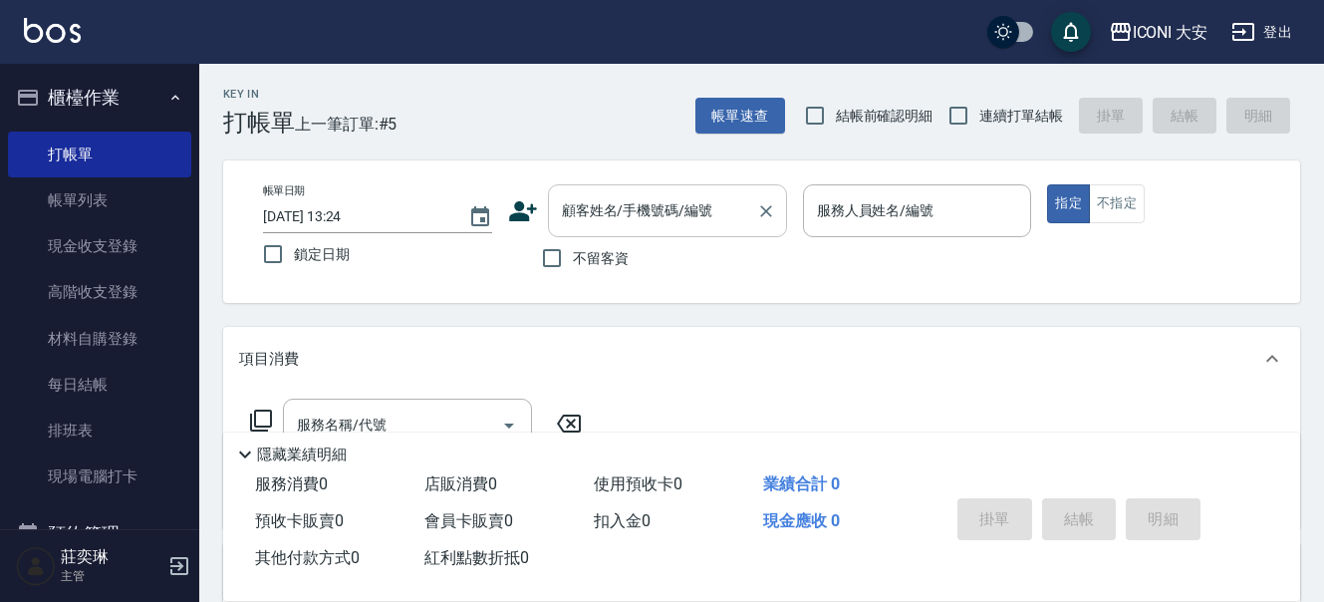
click at [570, 232] on div "顧客姓名/手機號碼/編號" at bounding box center [667, 210] width 239 height 53
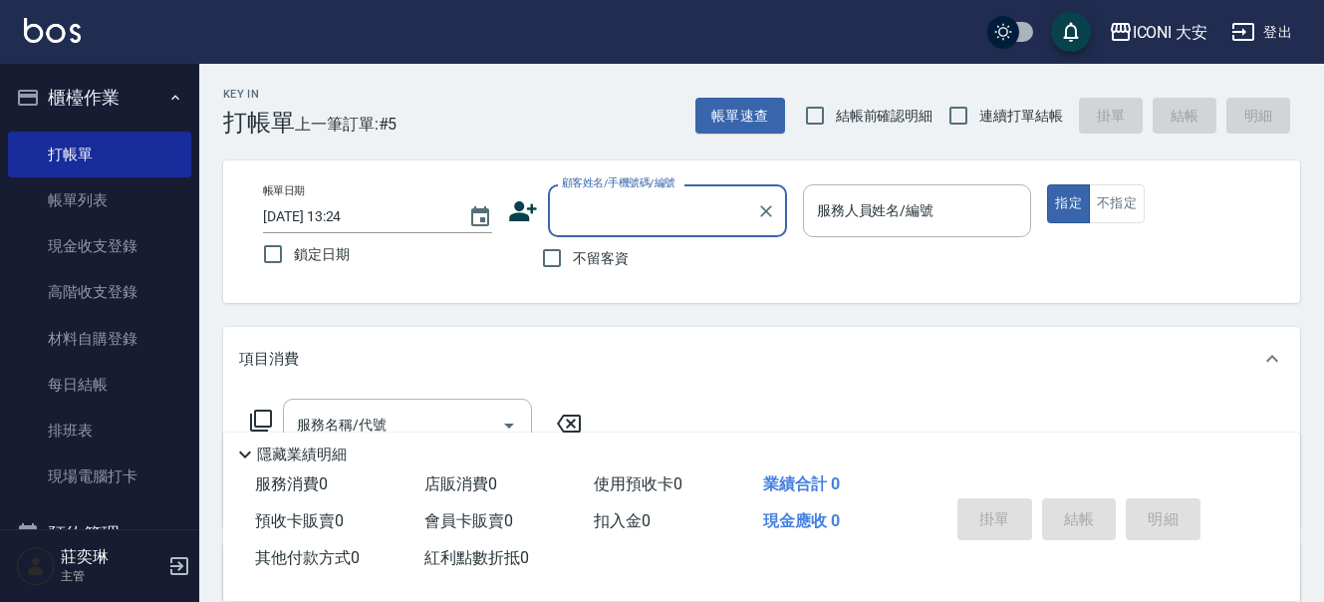
click at [572, 228] on input "顧客姓名/手機號碼/編號" at bounding box center [652, 210] width 191 height 35
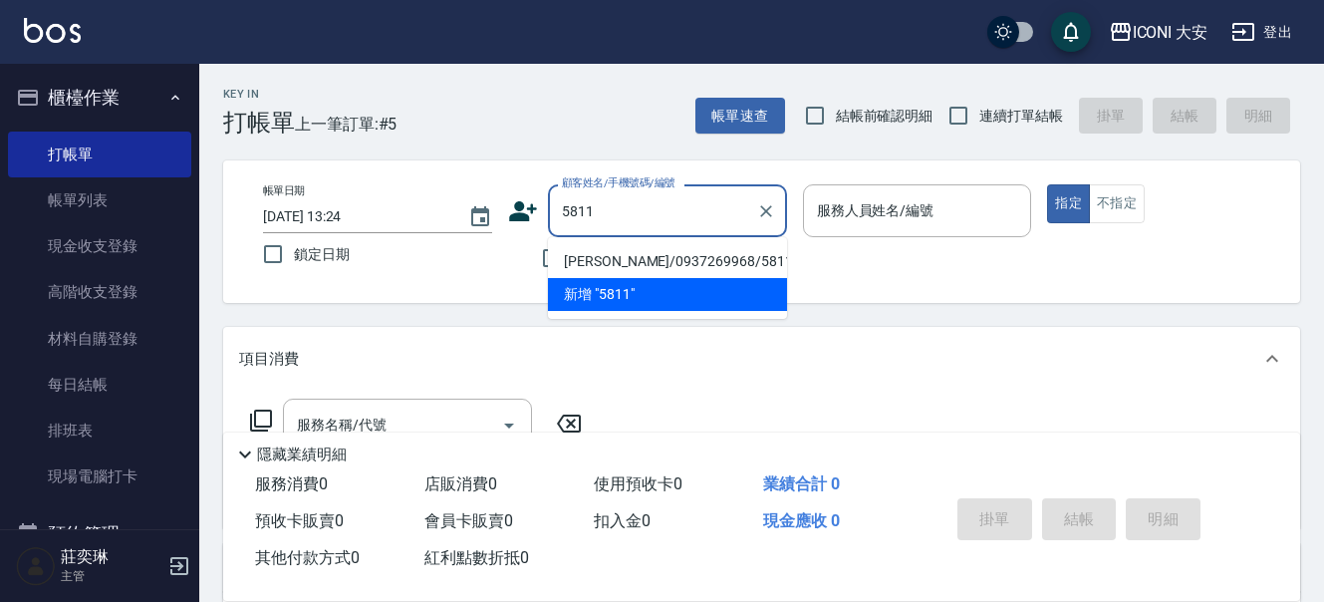
click at [653, 263] on li "[PERSON_NAME]/0937269968/581121" at bounding box center [667, 261] width 239 height 33
type input "[PERSON_NAME]/0937269968/581121"
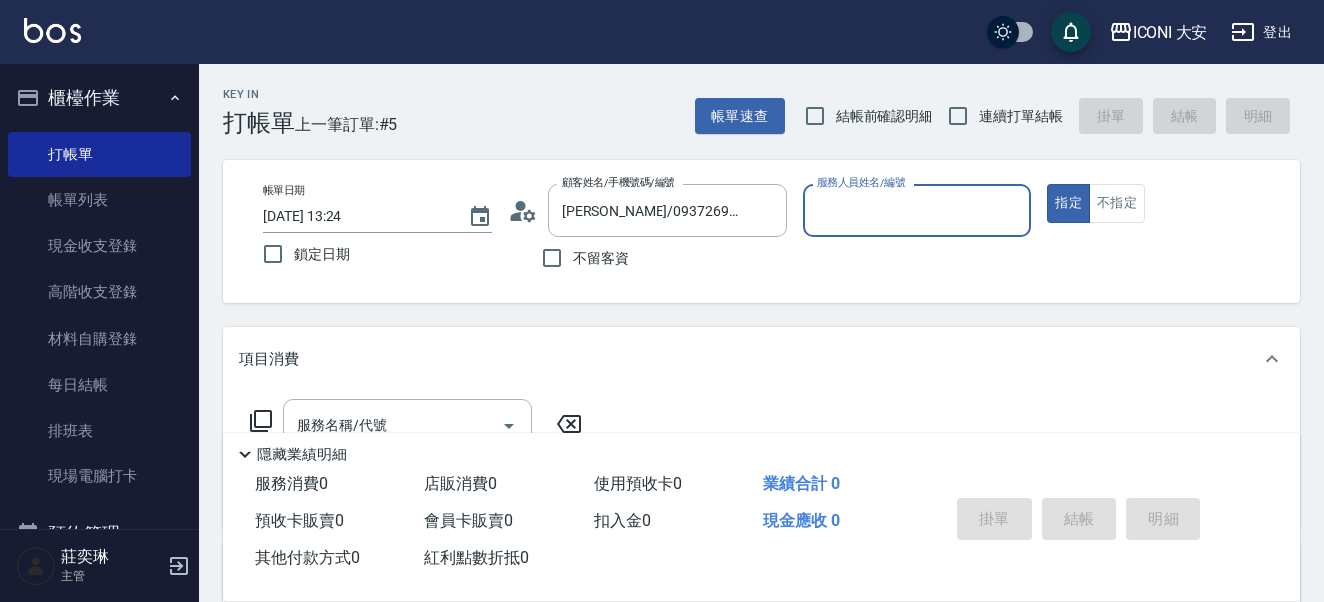
type input "Happy-9"
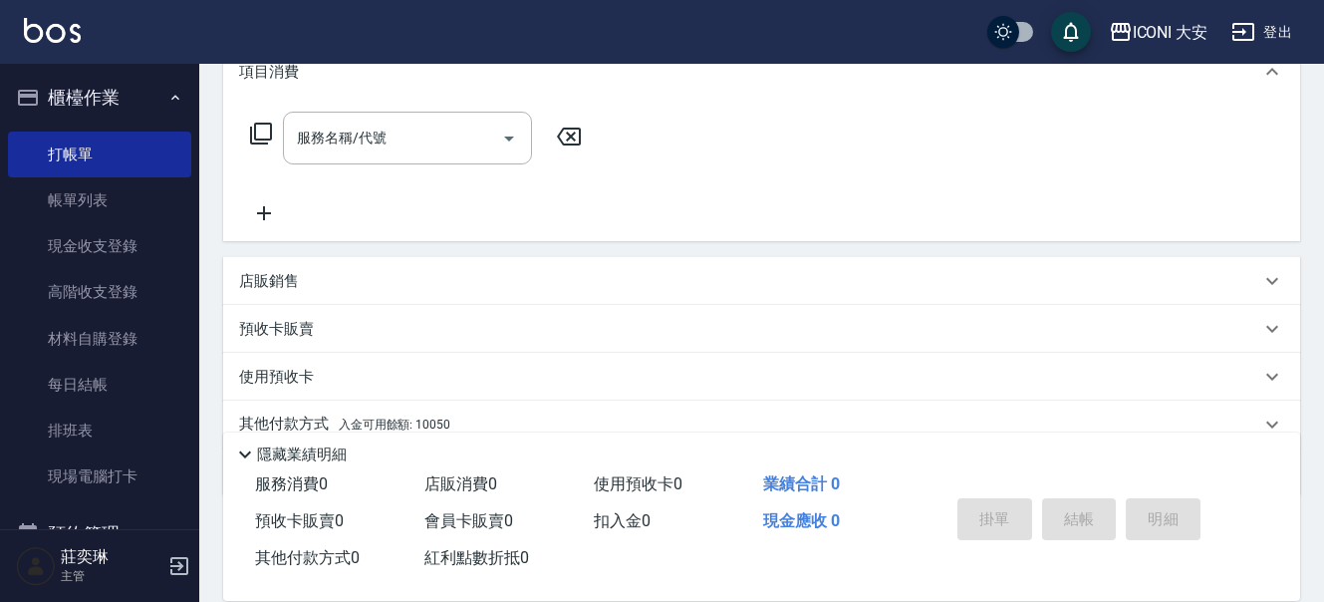
scroll to position [299, 0]
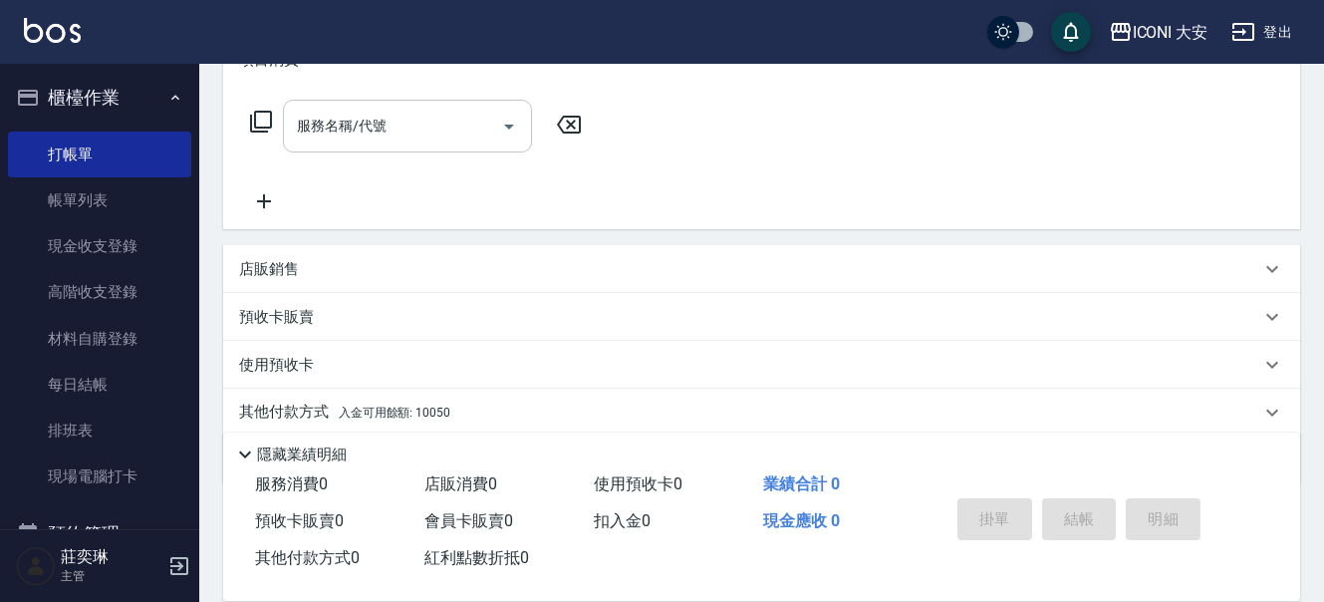
drag, startPoint x: 442, startPoint y: 135, endPoint x: 428, endPoint y: 141, distance: 16.1
click at [433, 139] on input "服務名稱/代號" at bounding box center [392, 126] width 201 height 35
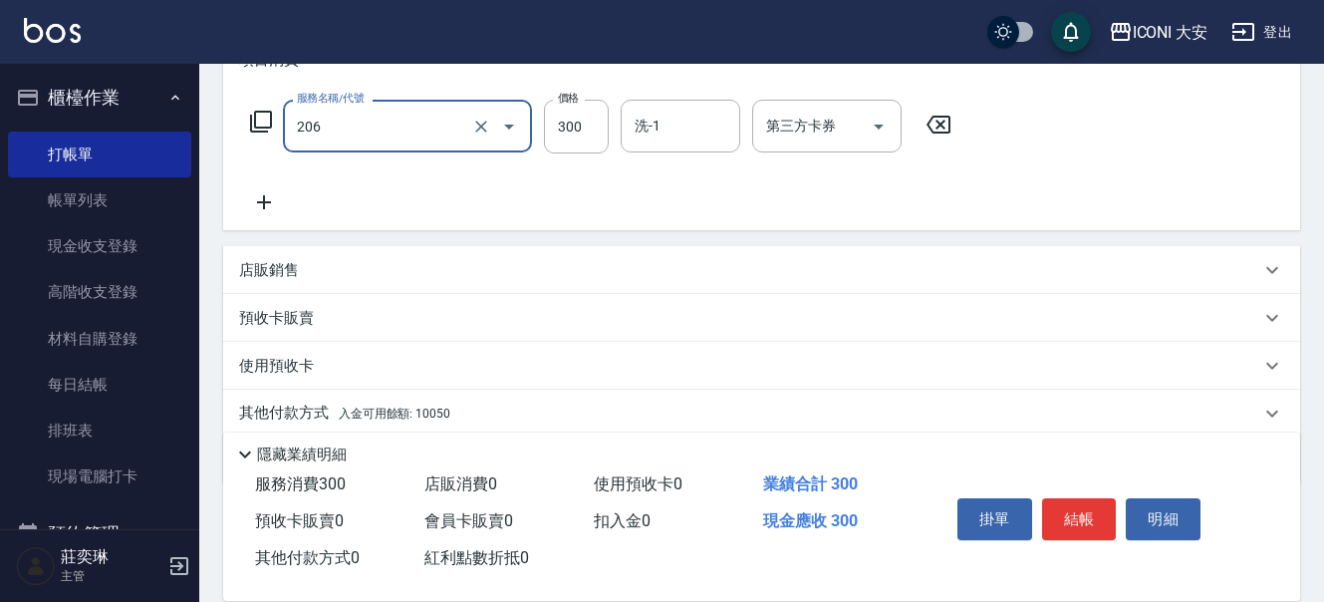
type input "洗髮(206)"
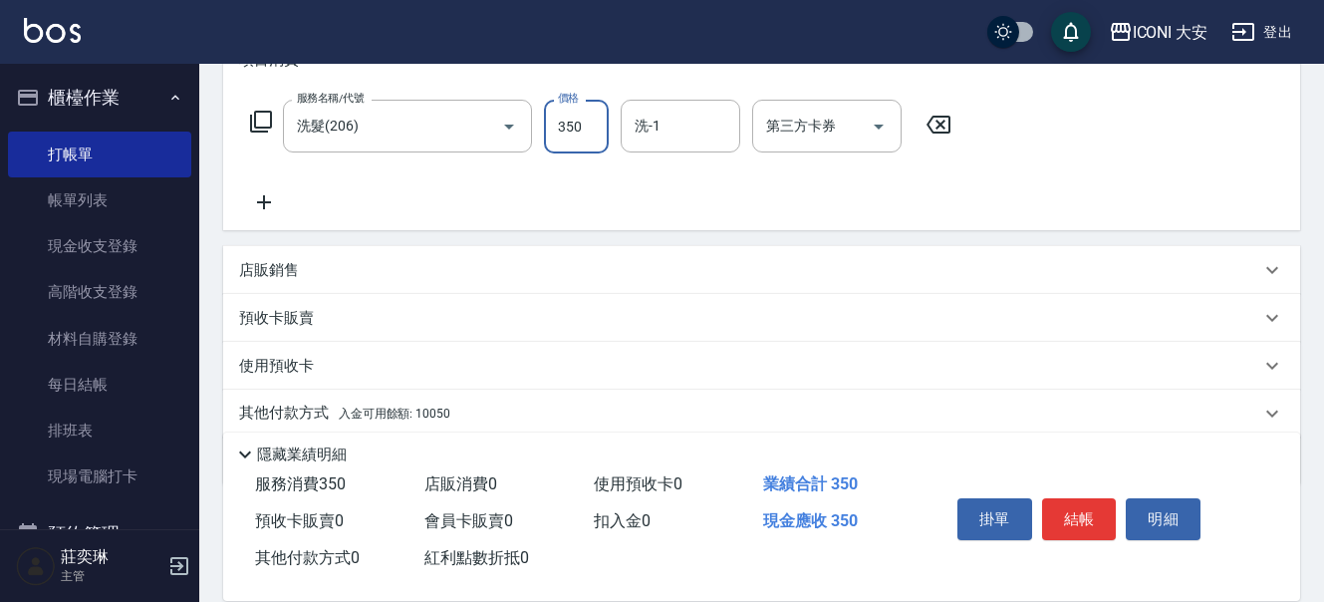
type input "350"
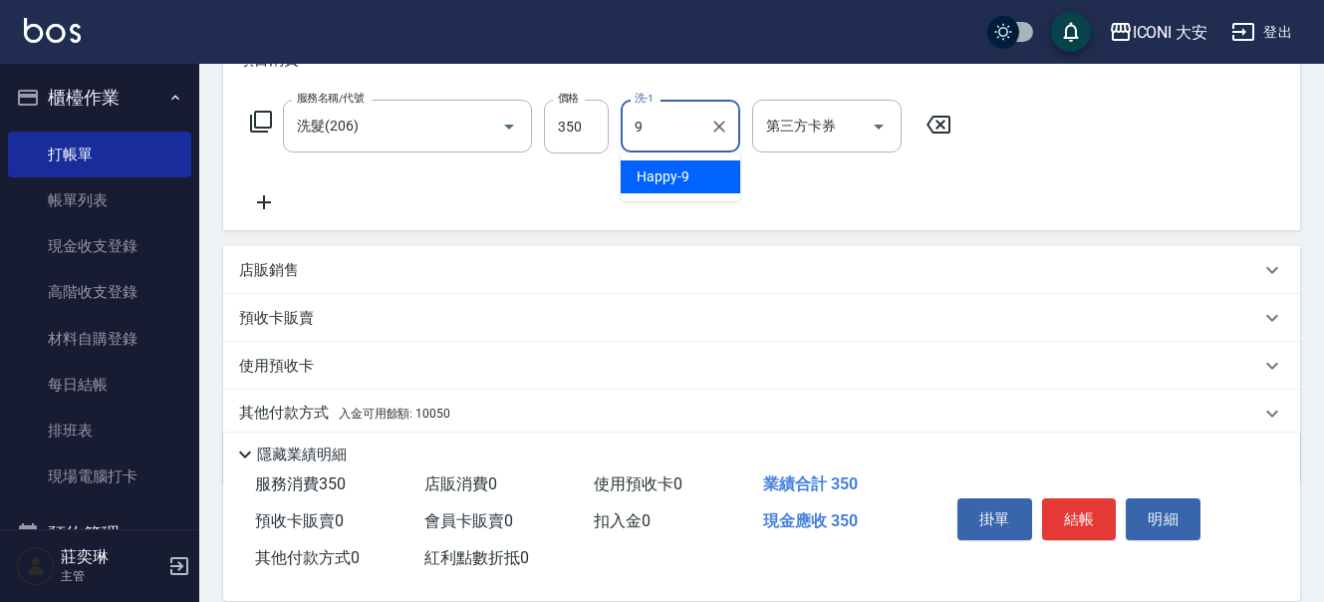
type input "Happy-9"
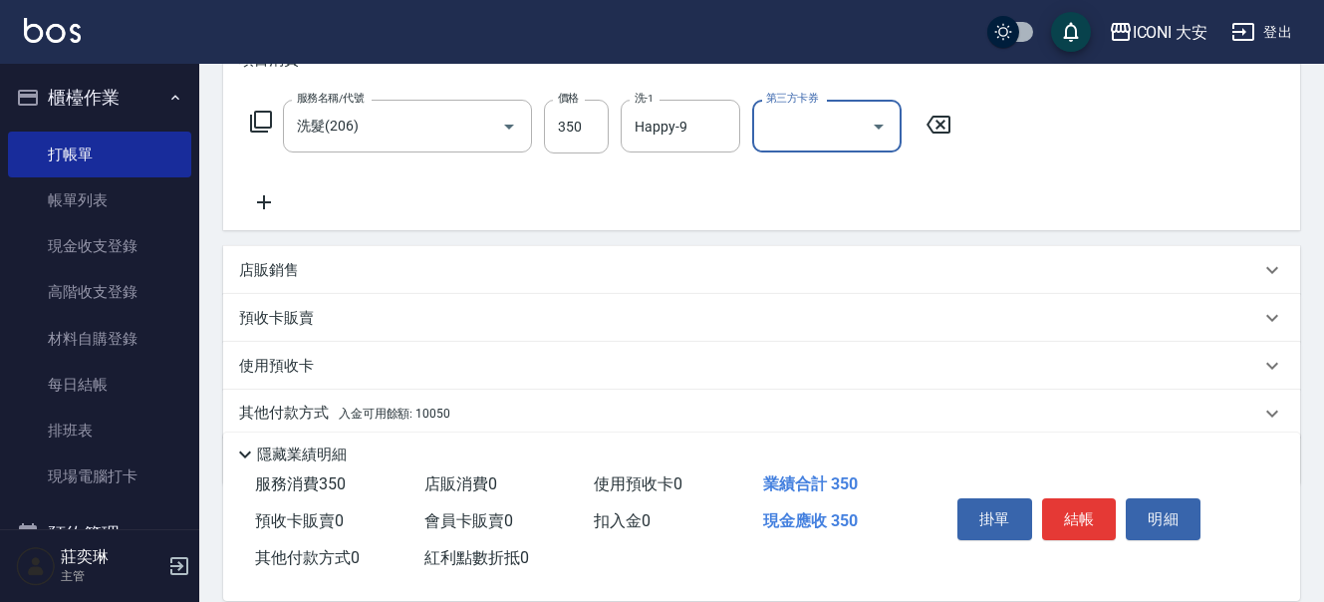
scroll to position [374, 0]
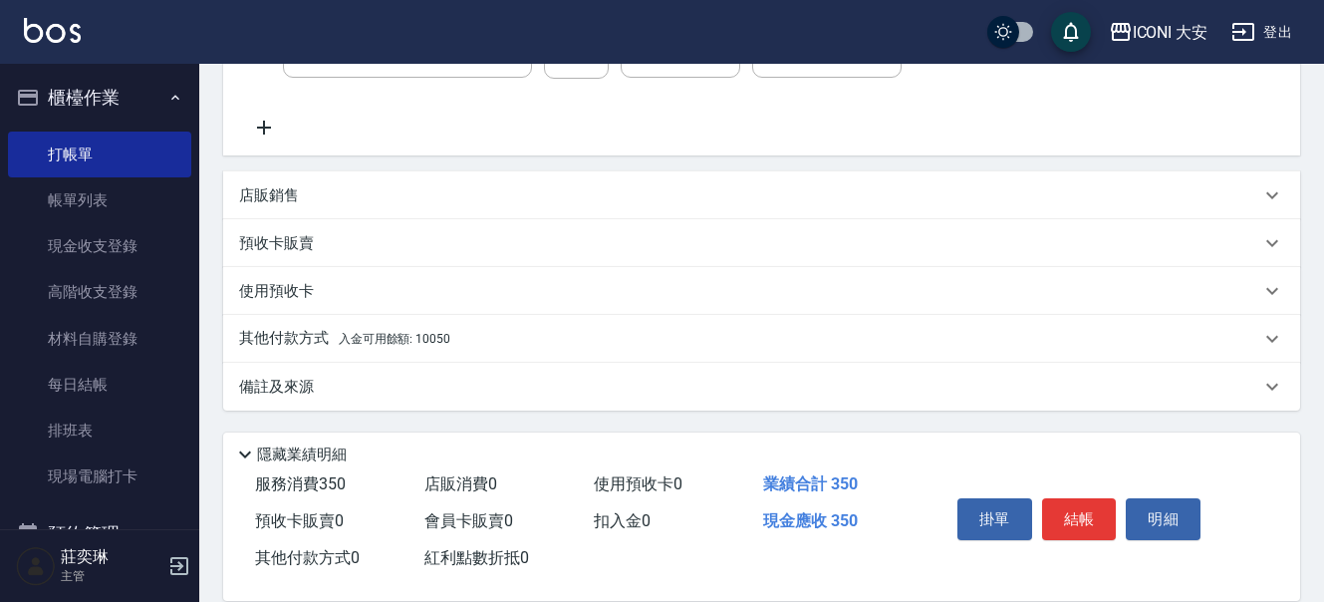
click at [269, 125] on icon at bounding box center [264, 128] width 50 height 24
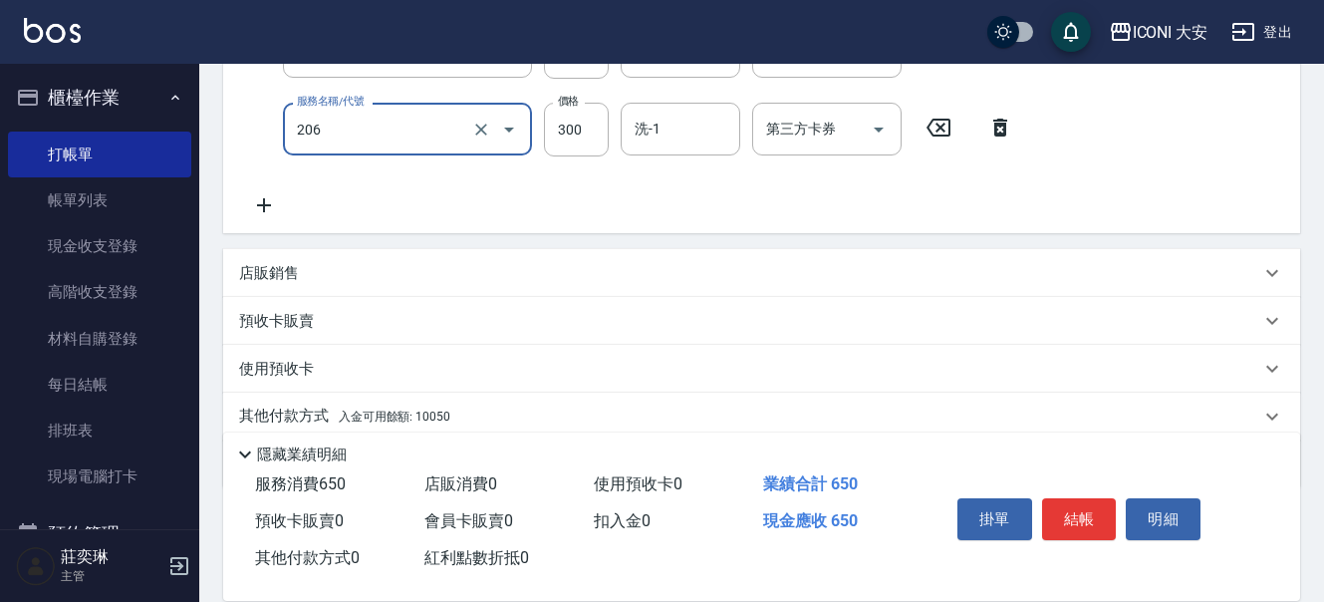
type input "洗髮(206)"
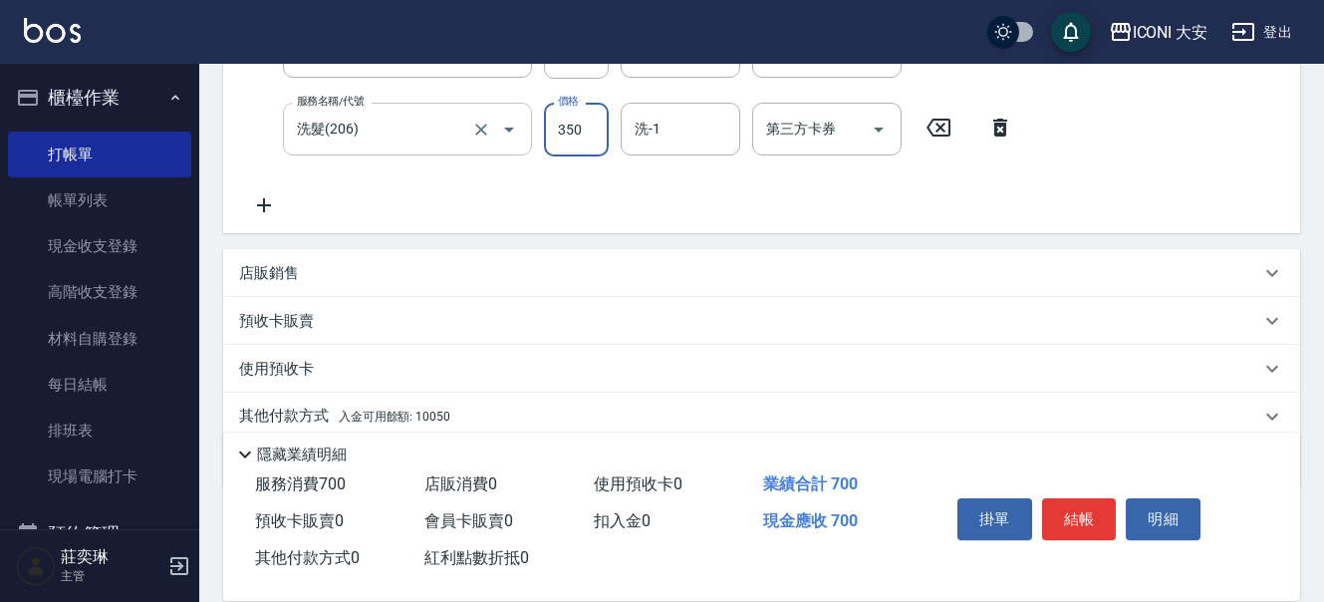
type input "350"
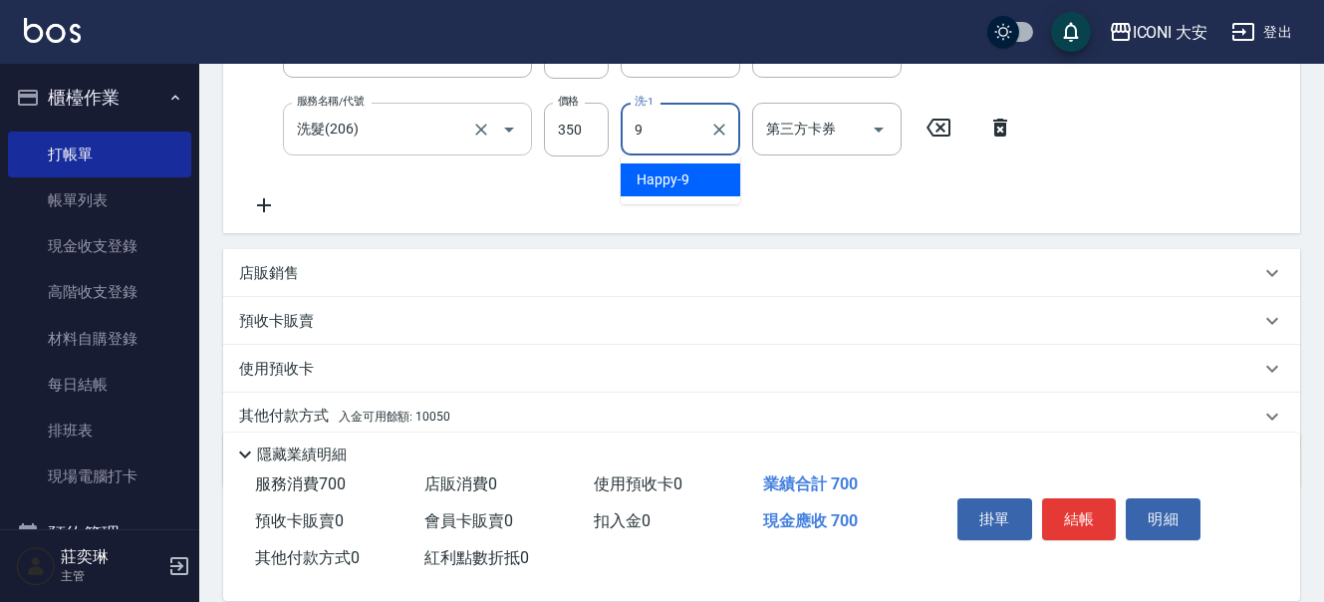
type input "Happy-9"
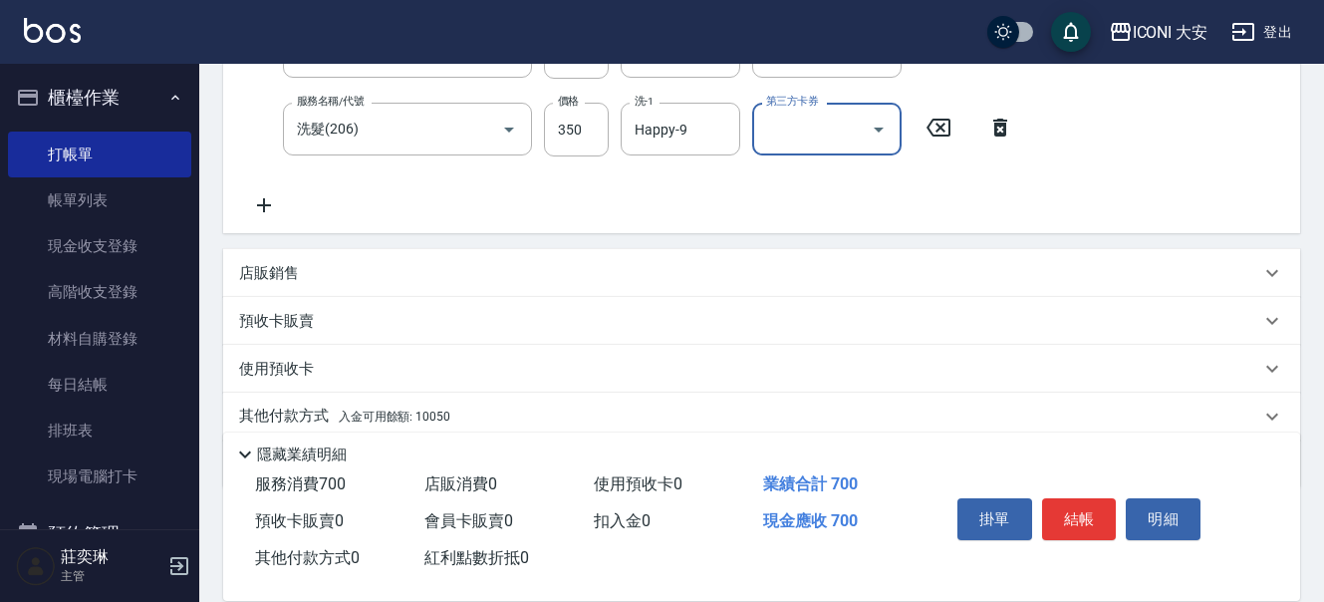
scroll to position [451, 0]
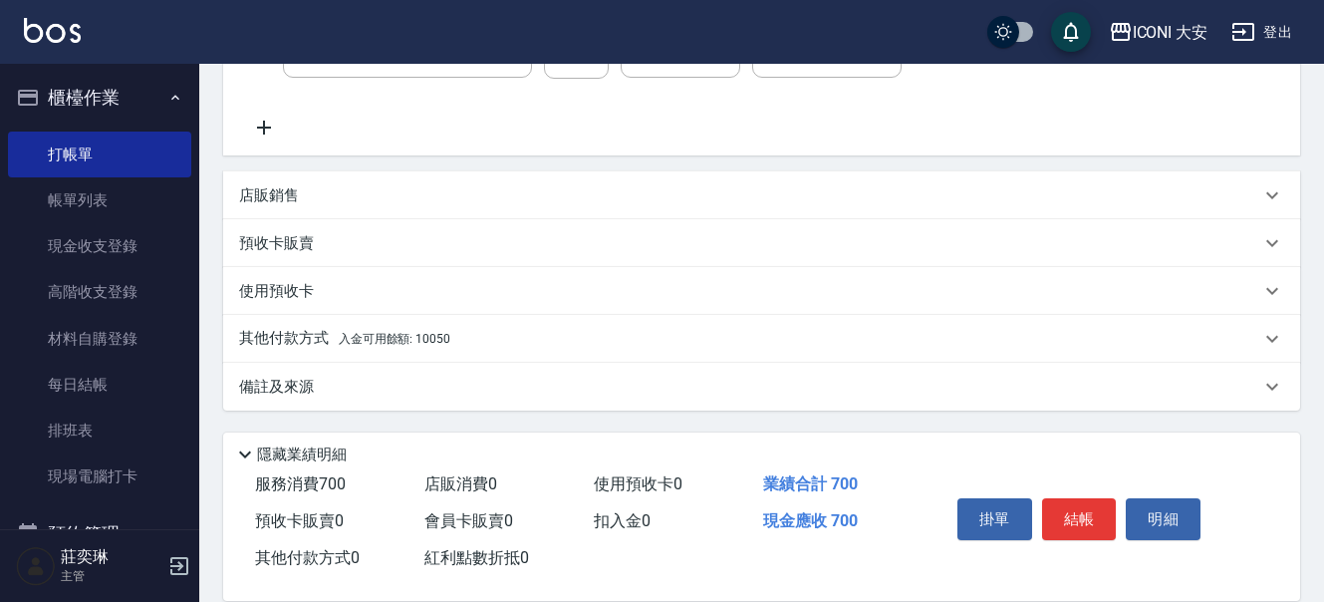
click at [438, 336] on span "入金可用餘額: 10050" at bounding box center [395, 339] width 112 height 14
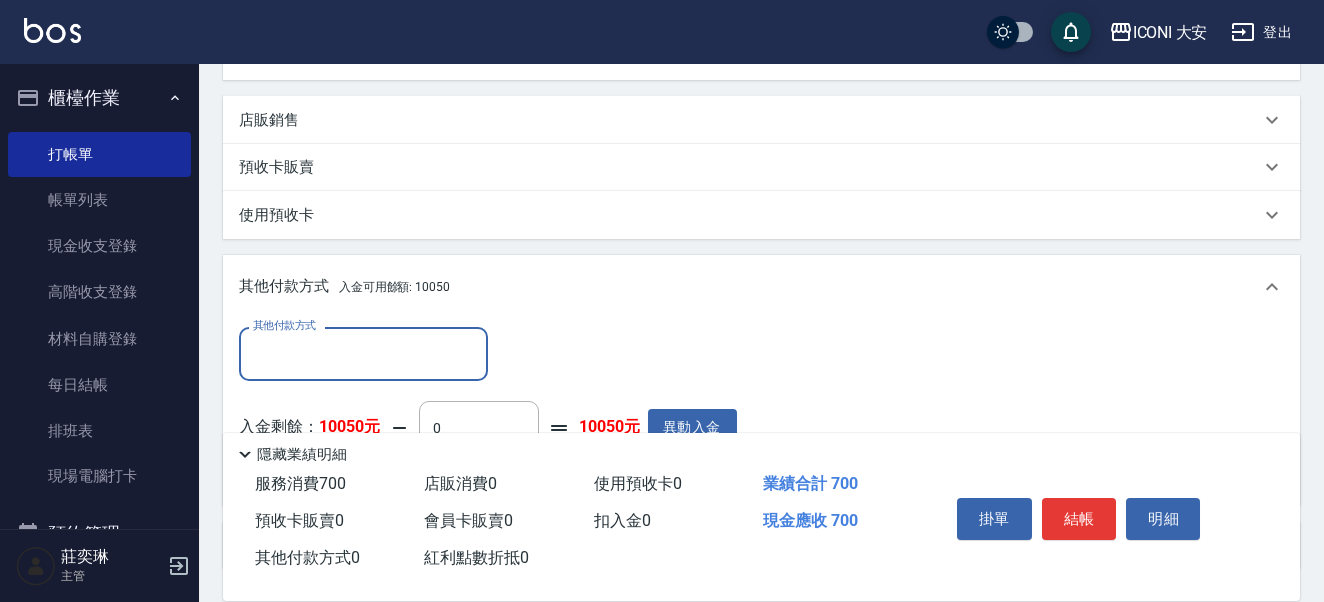
scroll to position [687, 0]
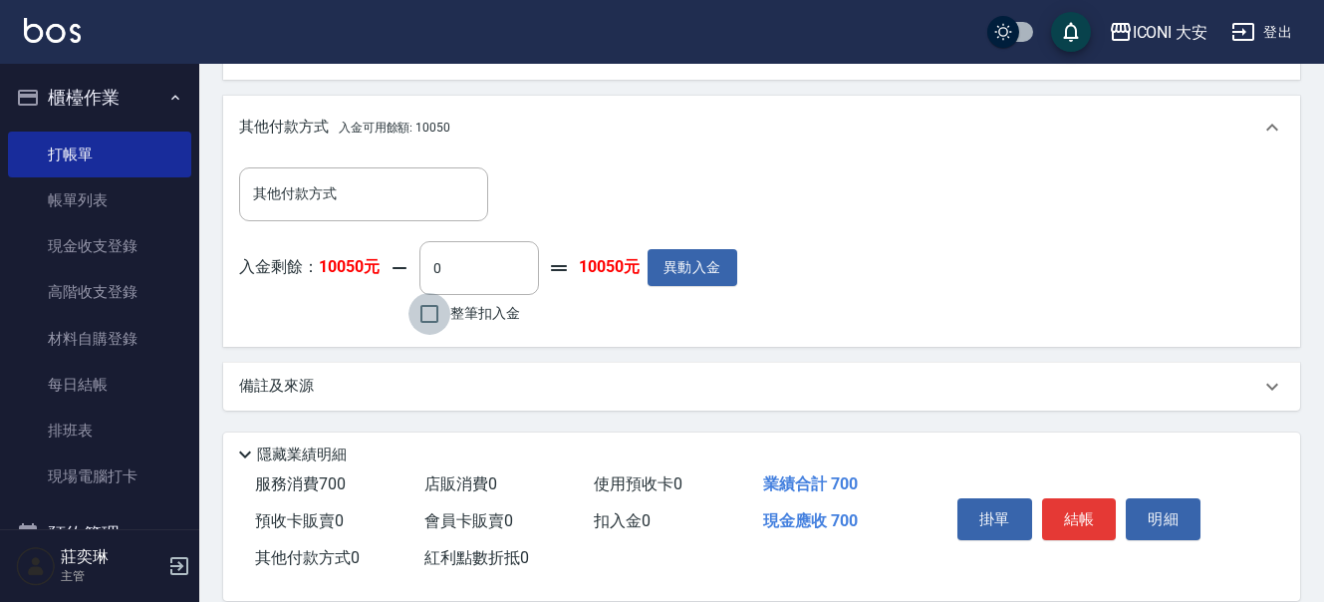
click at [437, 324] on input "整筆扣入金" at bounding box center [430, 314] width 42 height 42
checkbox input "true"
type input "700"
click at [1064, 498] on button "結帳" at bounding box center [1079, 519] width 75 height 42
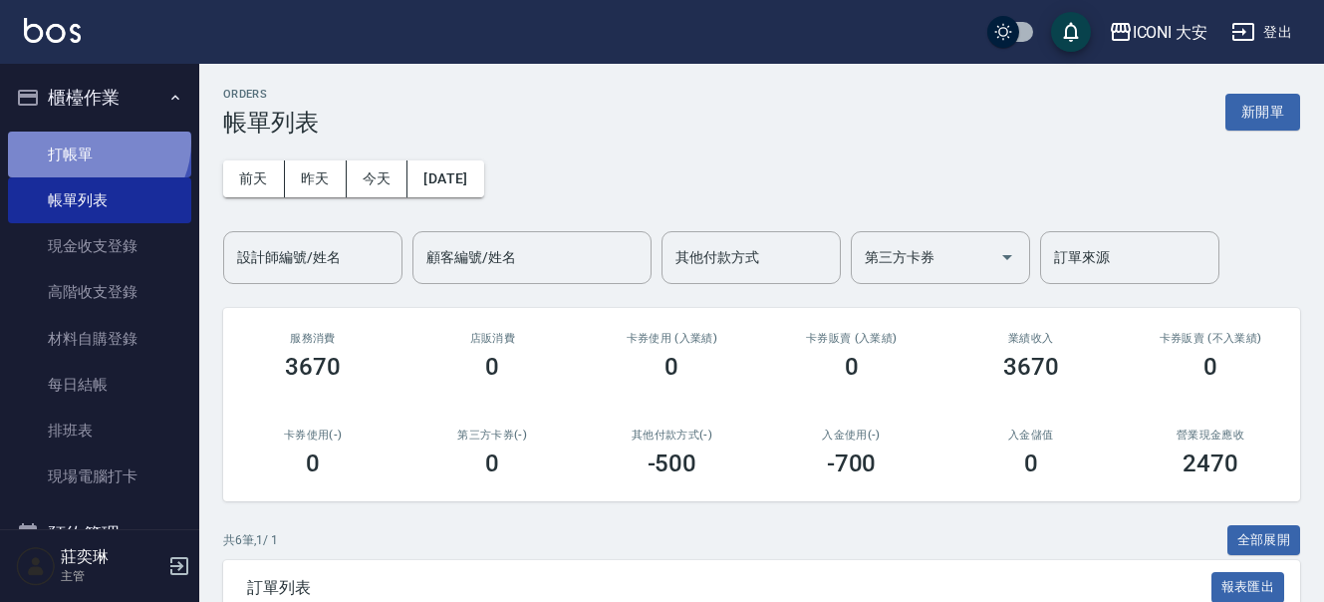
click at [96, 142] on link "打帳單" at bounding box center [99, 155] width 183 height 46
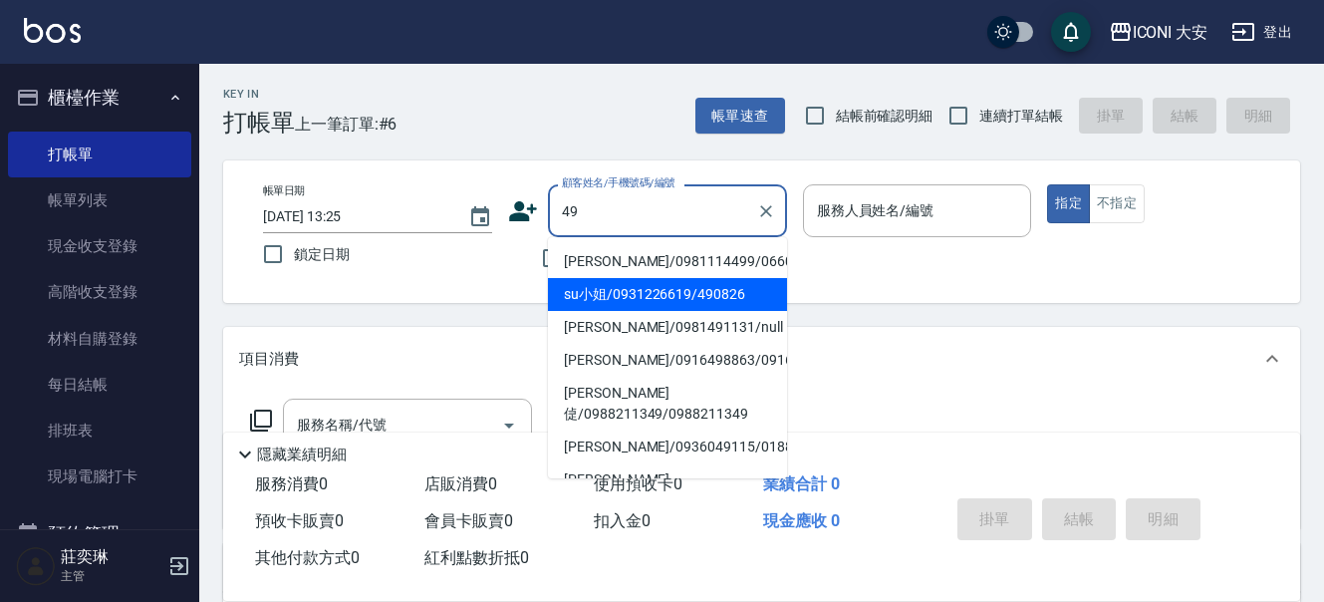
click at [599, 298] on li "su小姐/0931226619/490826" at bounding box center [667, 294] width 239 height 33
type input "su小姐/0931226619/490826"
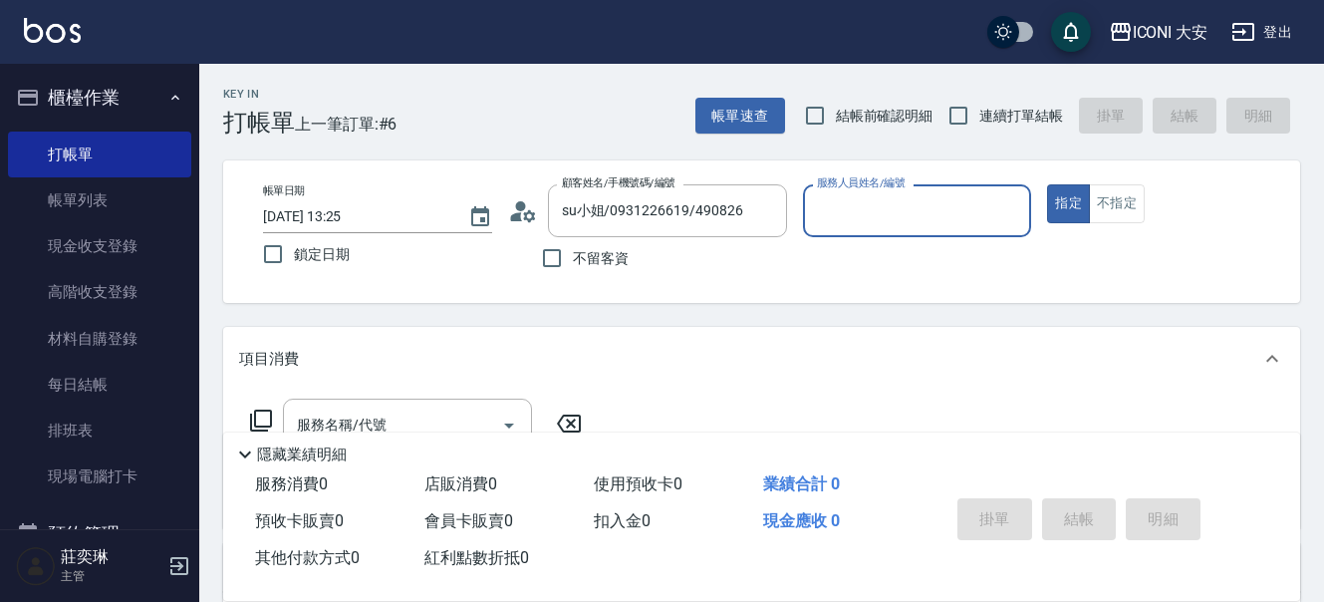
type input "Happy-9"
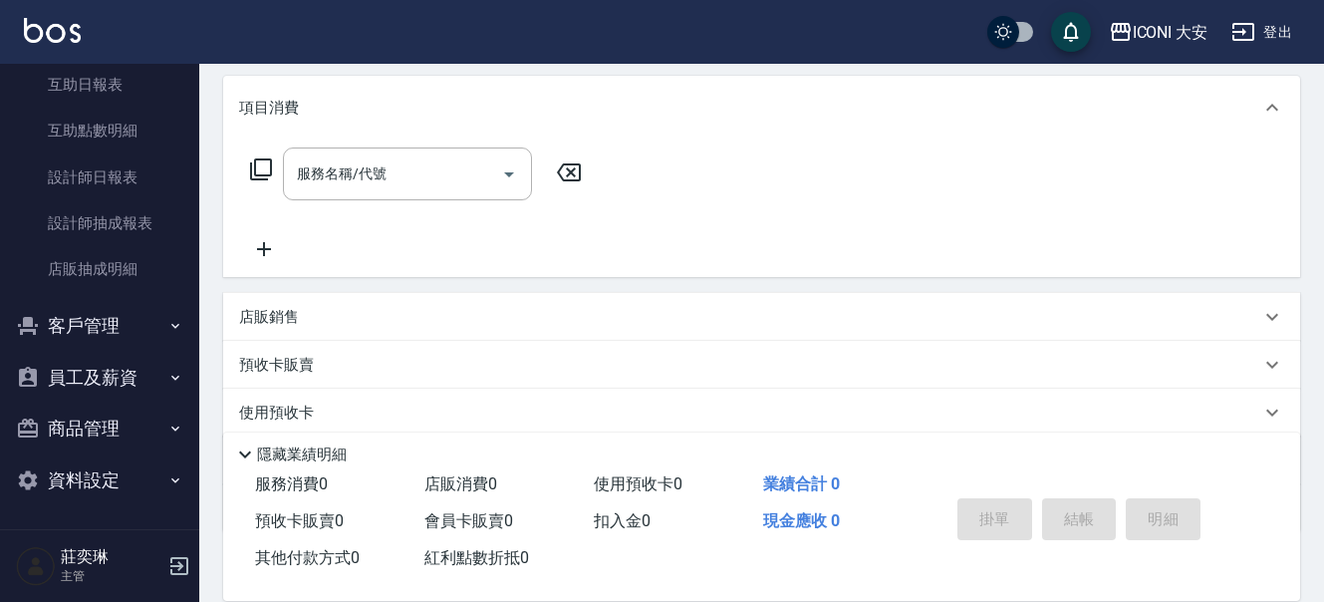
scroll to position [173, 0]
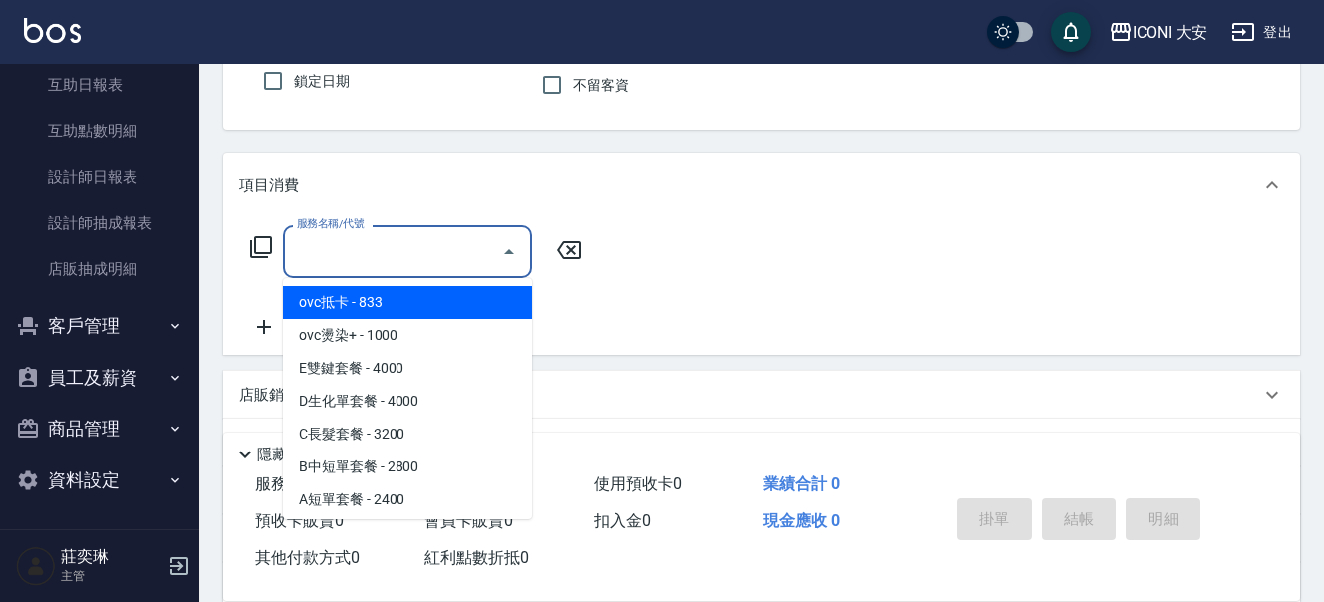
drag, startPoint x: 330, startPoint y: 256, endPoint x: 314, endPoint y: 268, distance: 19.9
click at [323, 262] on input "服務名稱/代號" at bounding box center [392, 251] width 201 height 35
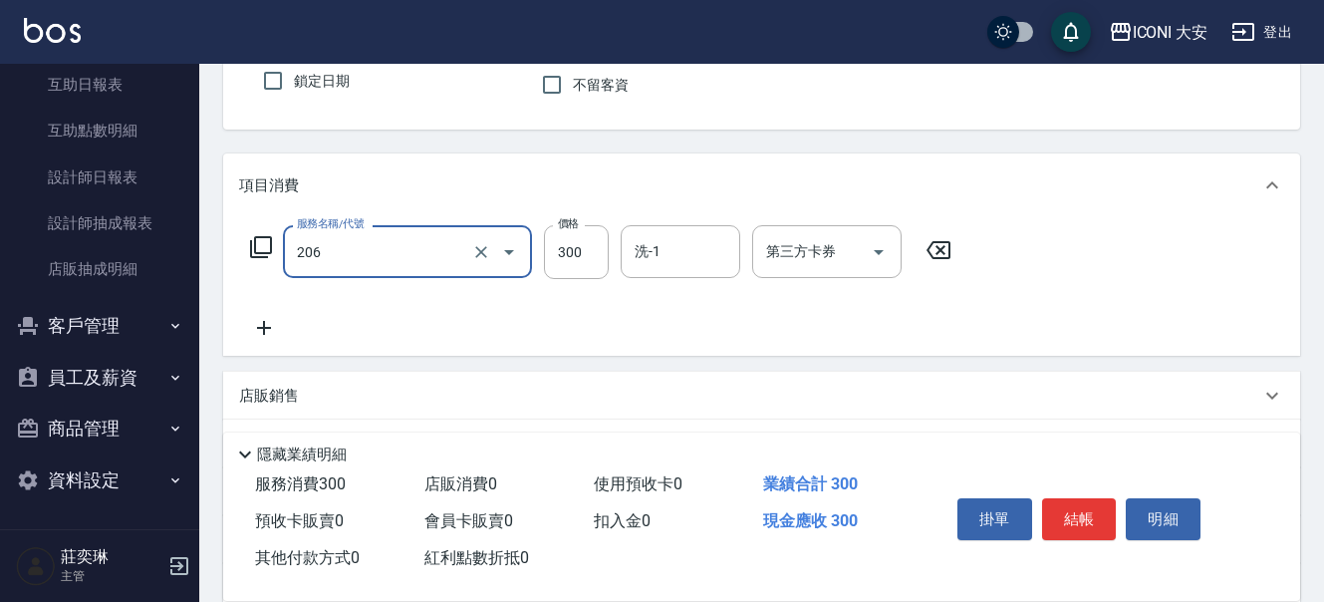
type input "洗髮(206)"
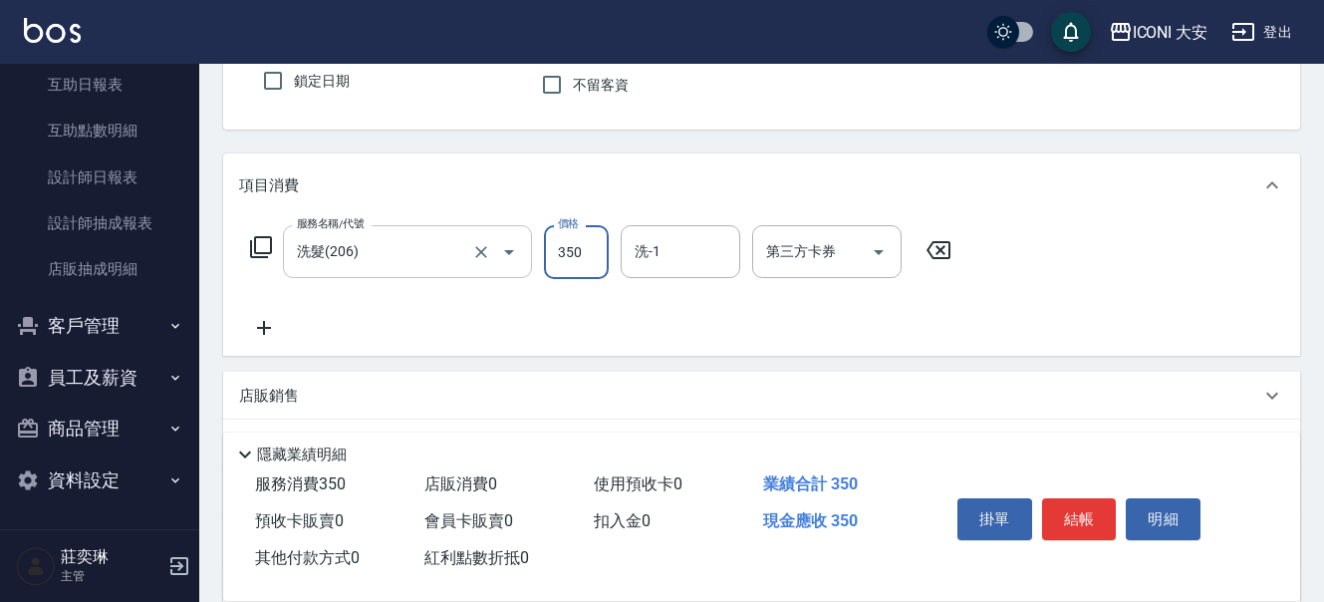
type input "350"
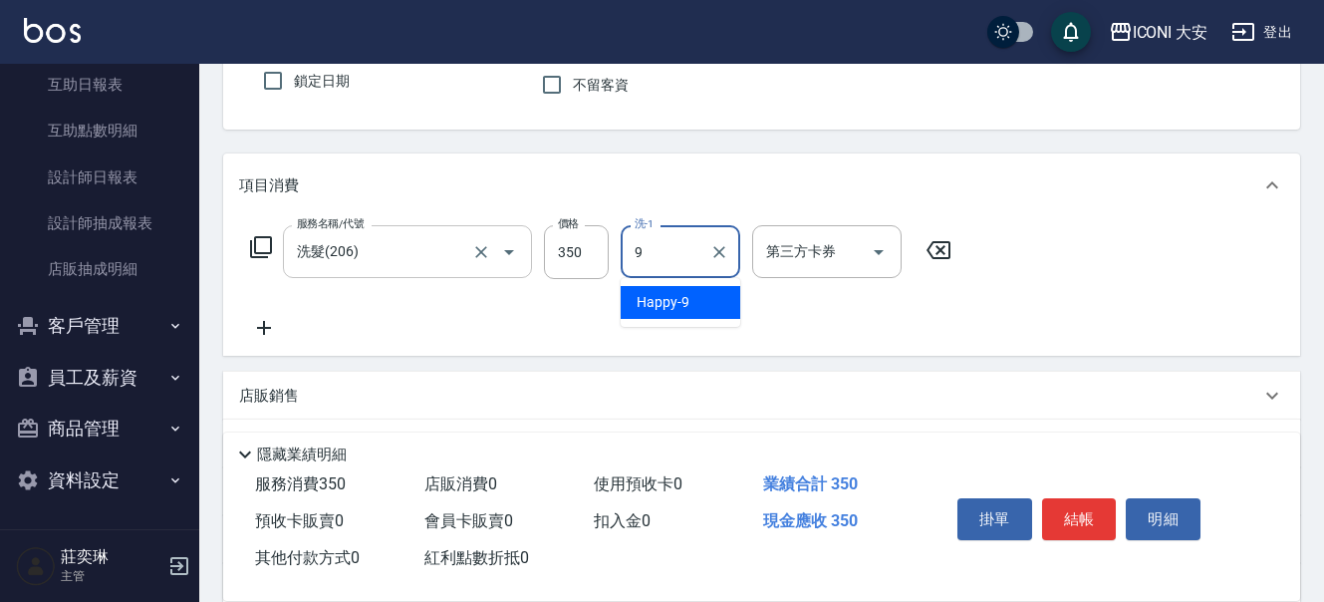
type input "Happy-9"
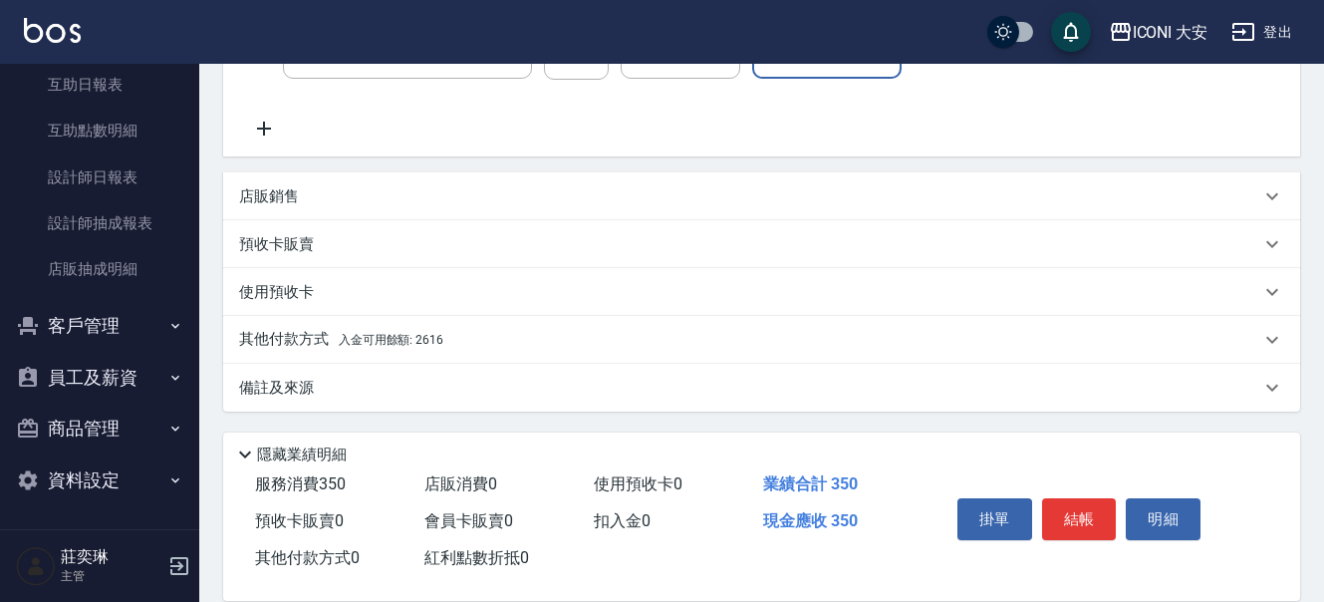
scroll to position [374, 0]
click at [408, 336] on span "入金可用餘額: 2616" at bounding box center [391, 339] width 105 height 14
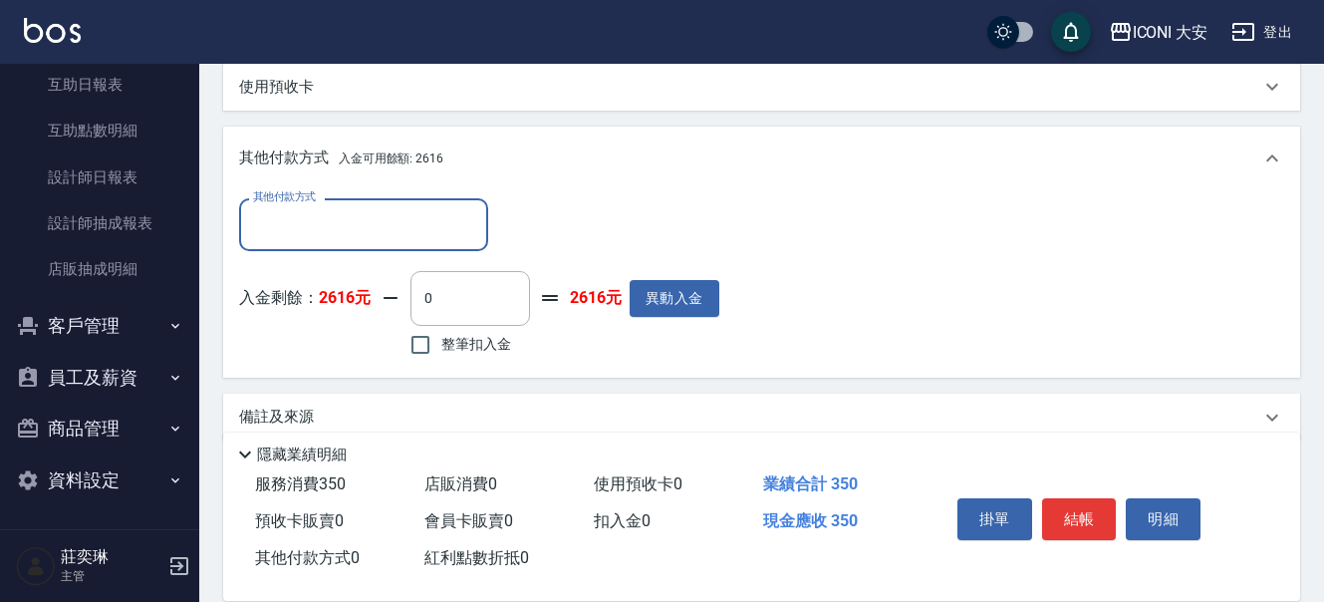
scroll to position [599, 0]
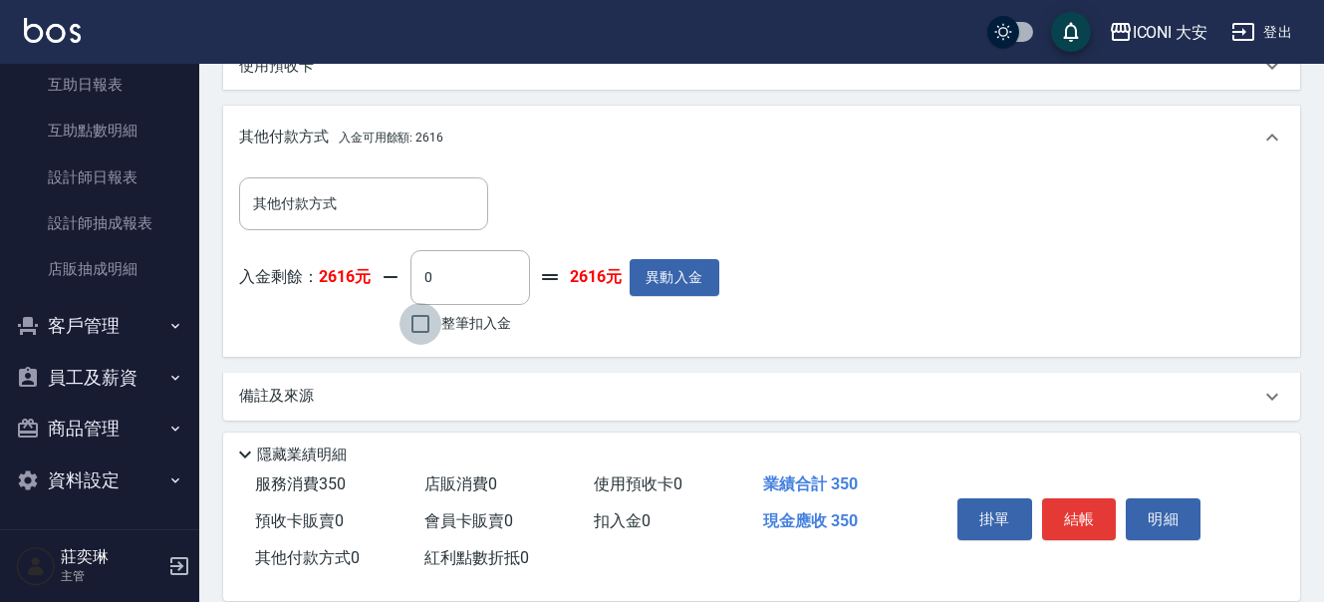
click at [408, 330] on input "整筆扣入金" at bounding box center [421, 324] width 42 height 42
checkbox input "true"
type input "350"
click at [1069, 499] on button "結帳" at bounding box center [1079, 519] width 75 height 42
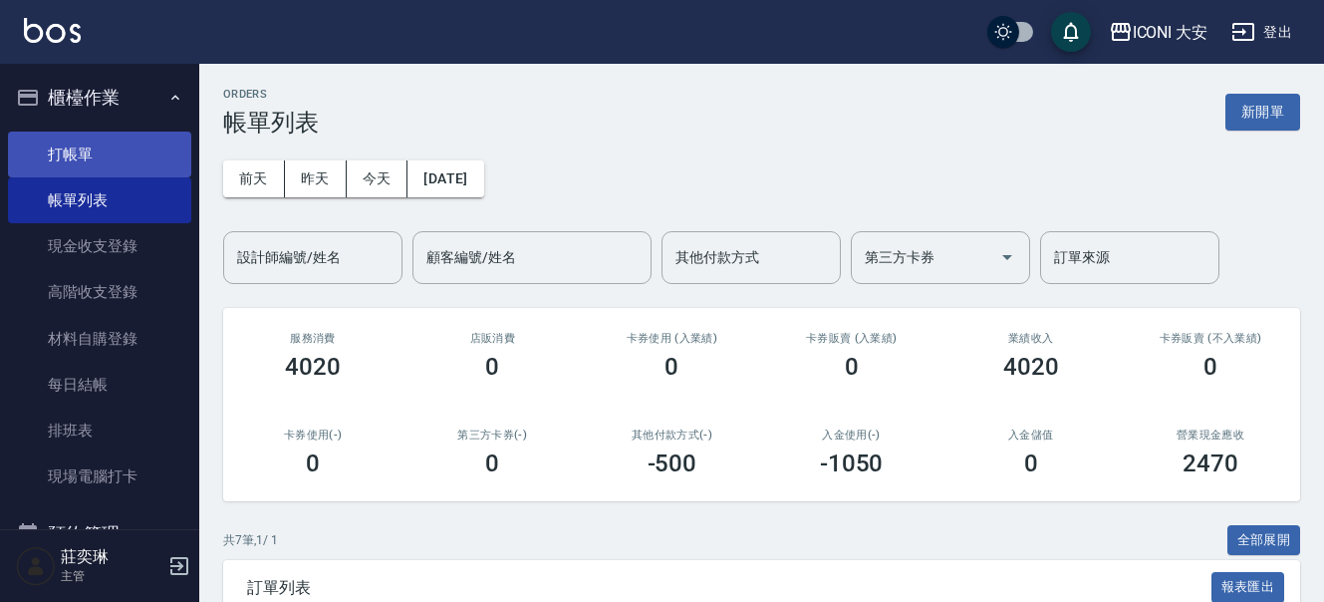
click at [100, 152] on link "打帳單" at bounding box center [99, 155] width 183 height 46
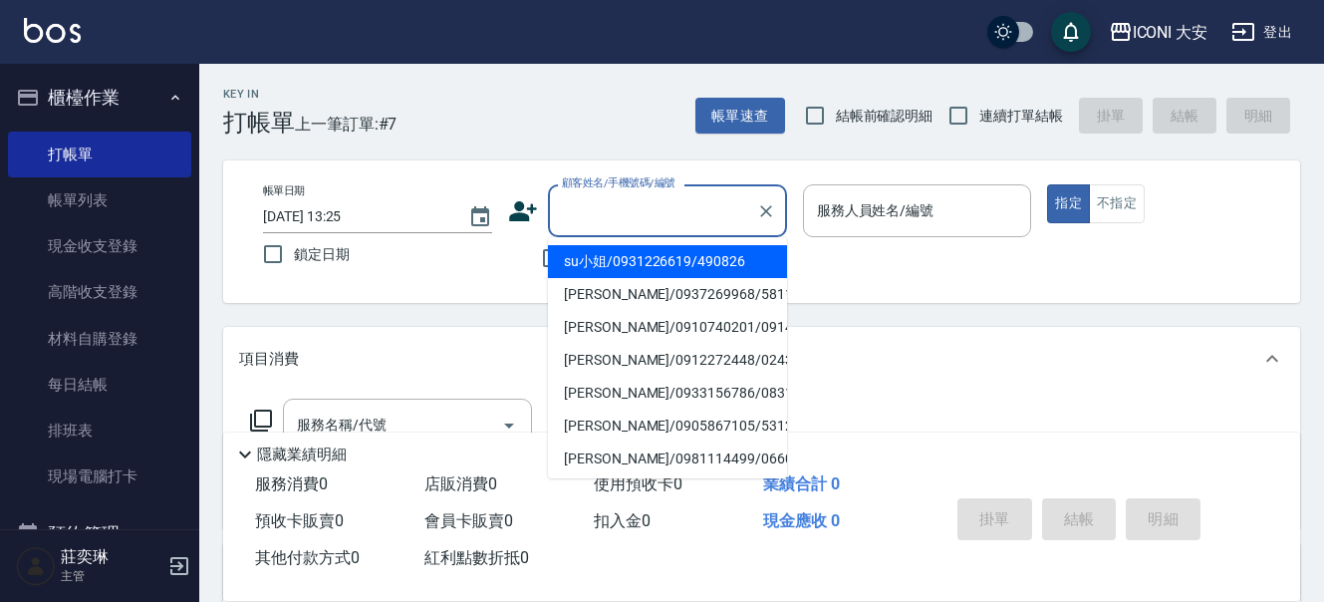
drag, startPoint x: 591, startPoint y: 216, endPoint x: 553, endPoint y: 219, distance: 38.0
click at [585, 216] on input "顧客姓名/手機號碼/編號" at bounding box center [652, 210] width 191 height 35
click at [574, 258] on li "su小姐/0931226619/490826" at bounding box center [667, 261] width 239 height 33
type input "su小姐/0931226619/490826"
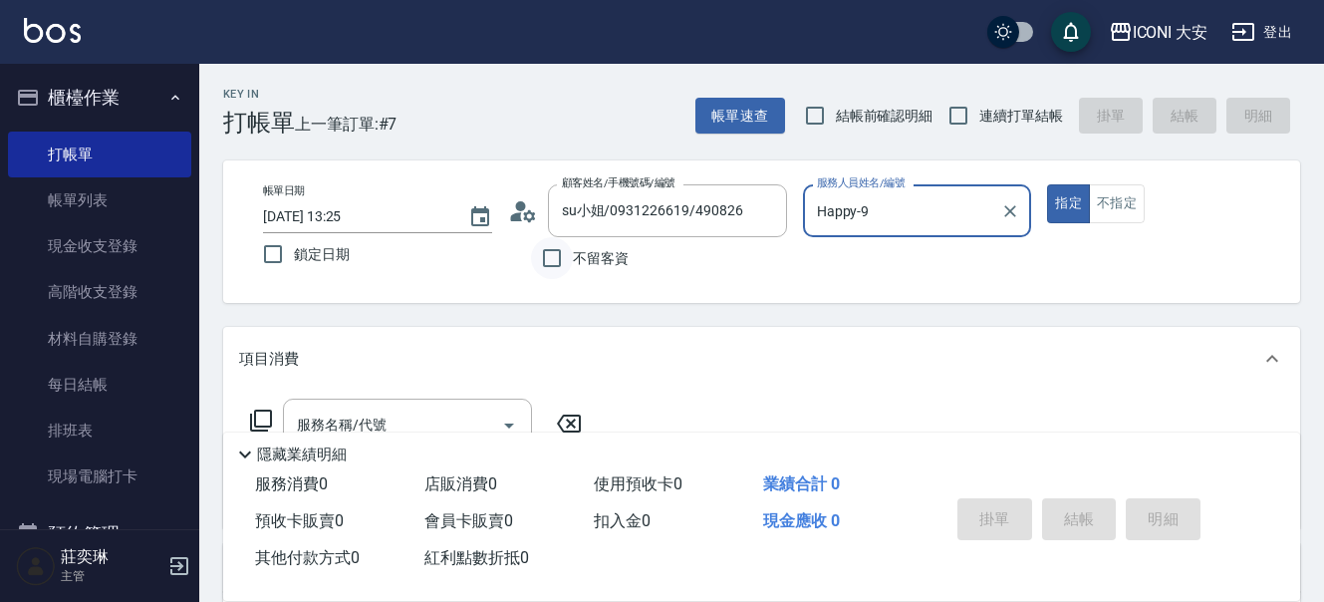
type input "Happy-9"
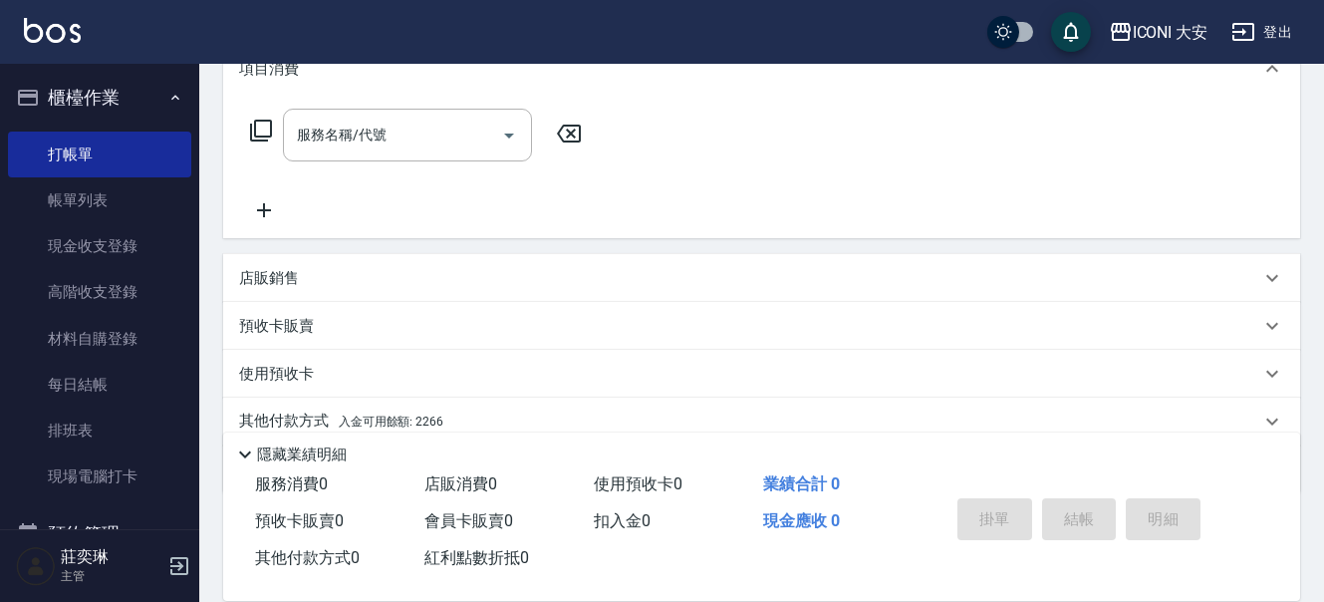
scroll to position [299, 0]
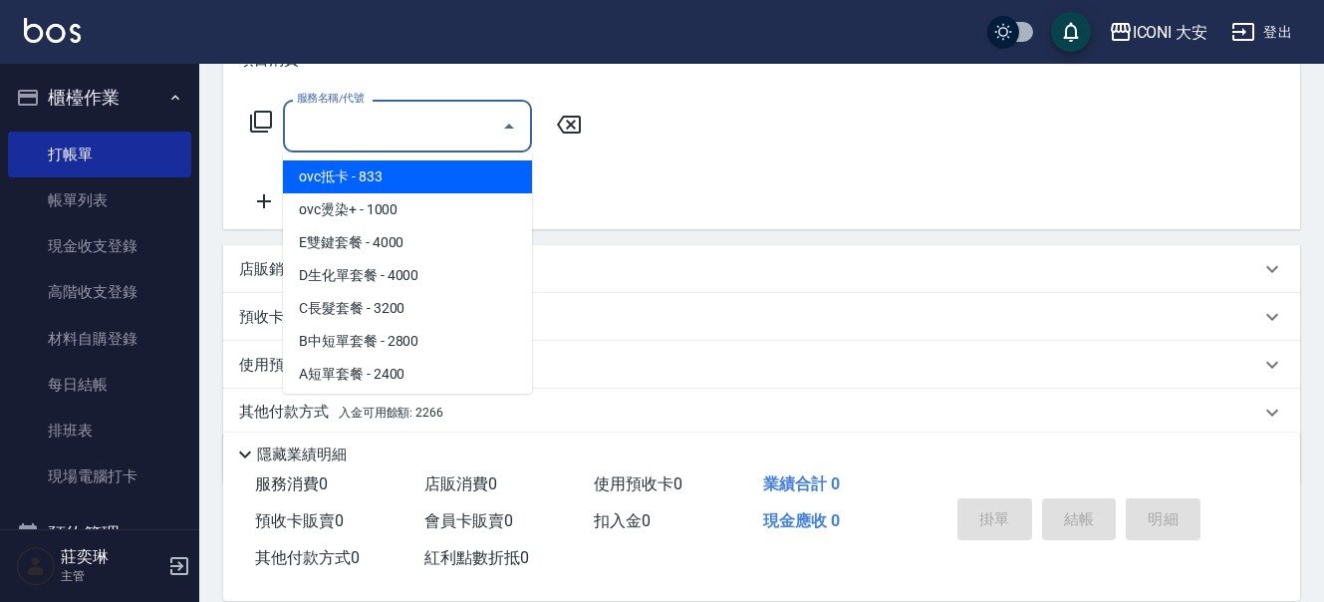
click at [391, 131] on input "服務名稱/代號" at bounding box center [392, 126] width 201 height 35
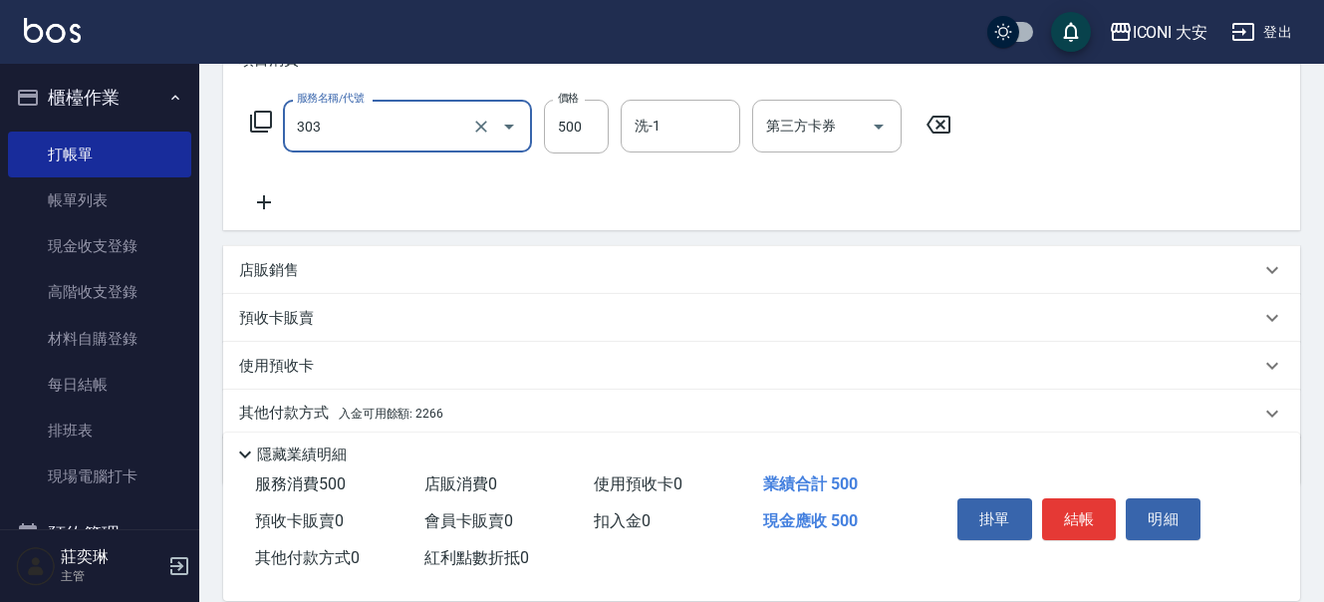
type input "洗+剪優惠(303)"
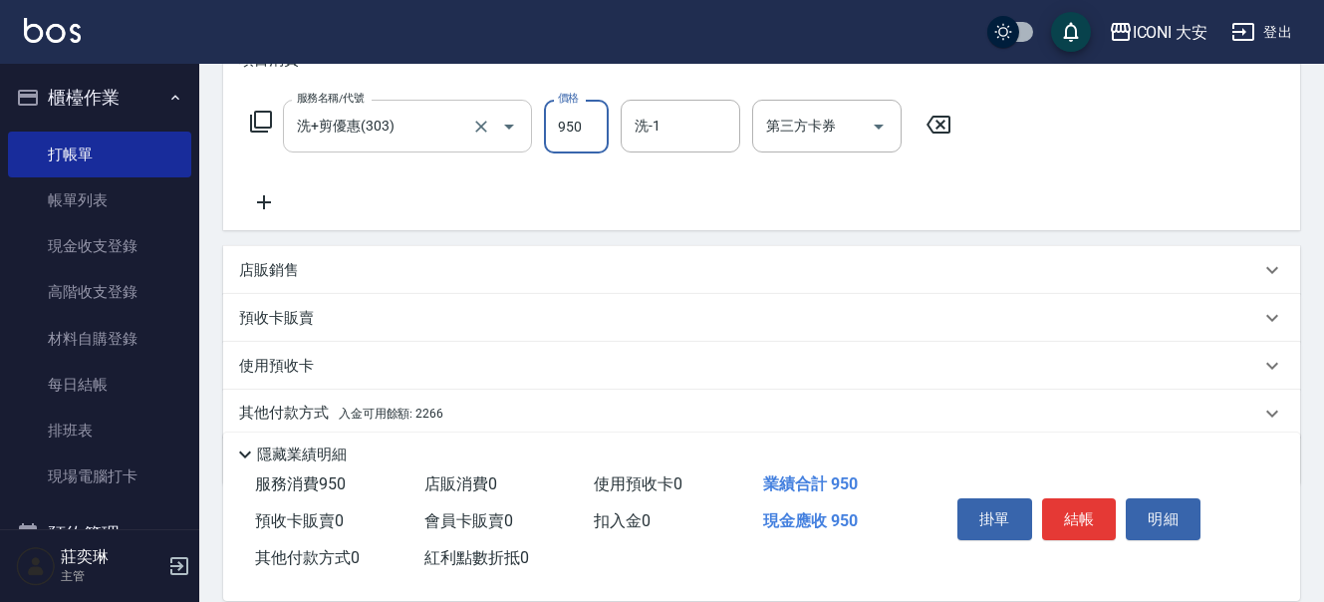
type input "950"
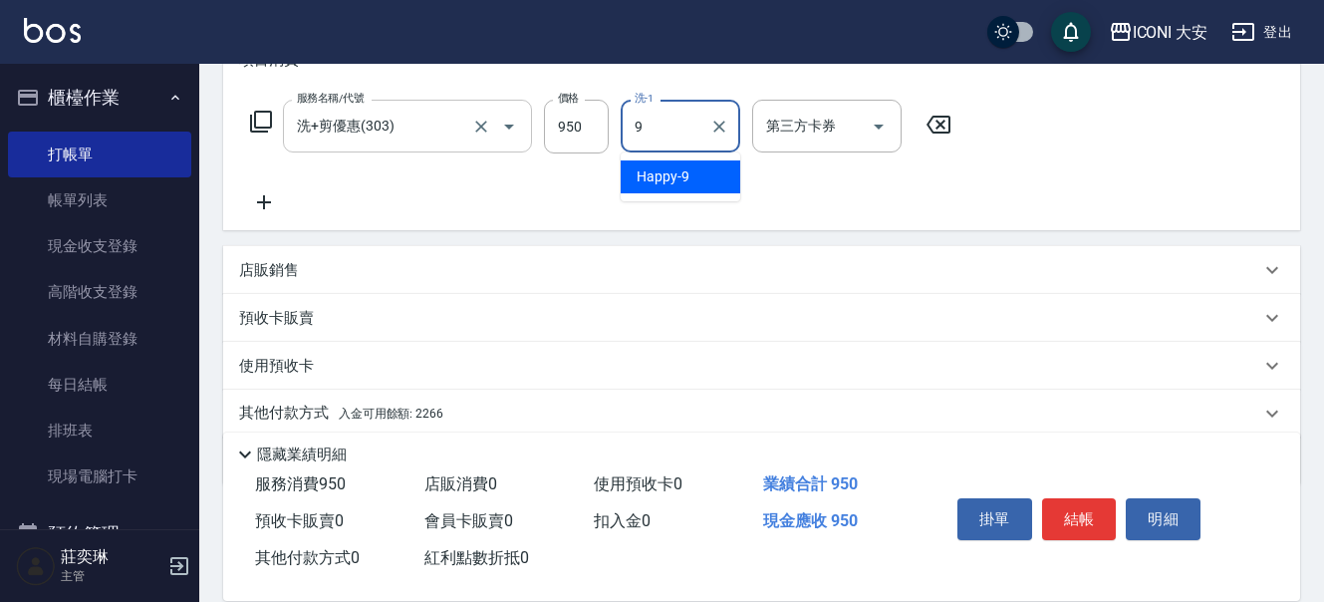
type input "Happy-9"
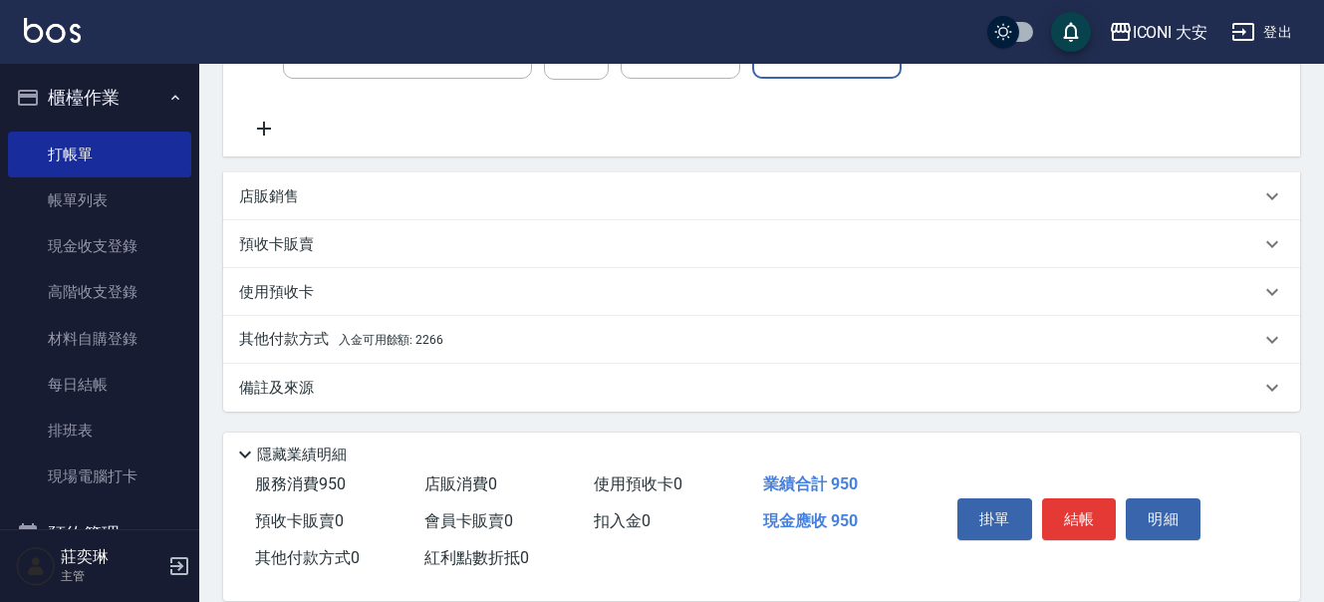
scroll to position [374, 0]
click at [436, 346] on p "其他付款方式 入金可用餘額: 2266" at bounding box center [341, 339] width 204 height 22
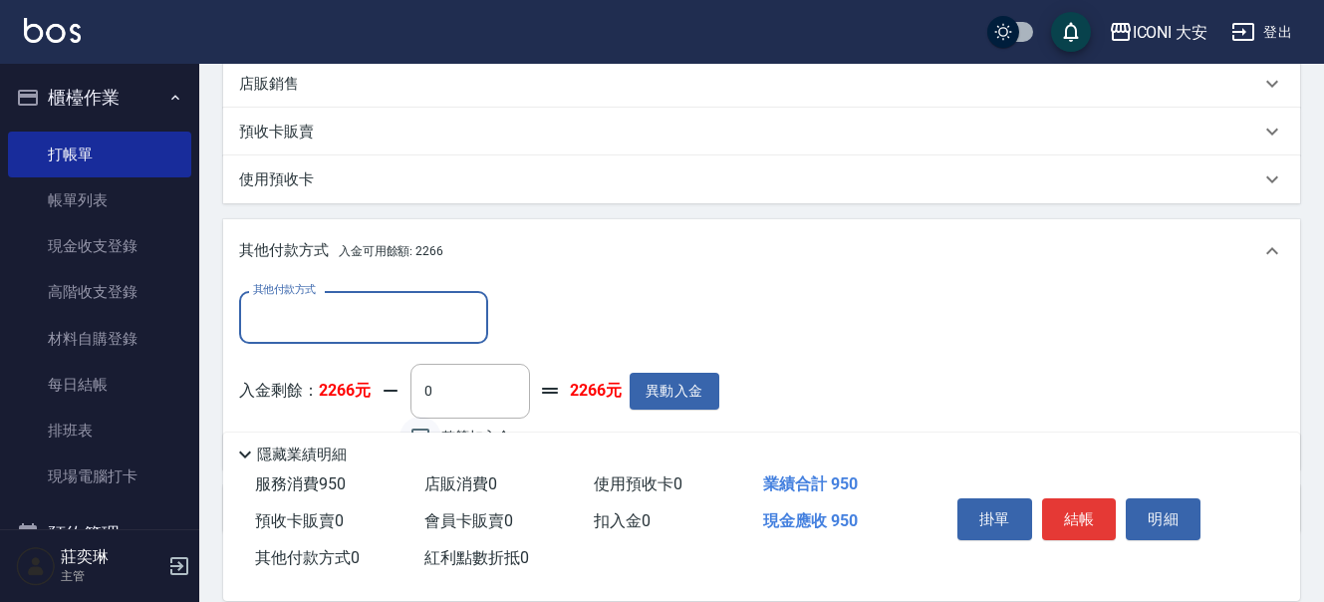
scroll to position [609, 0]
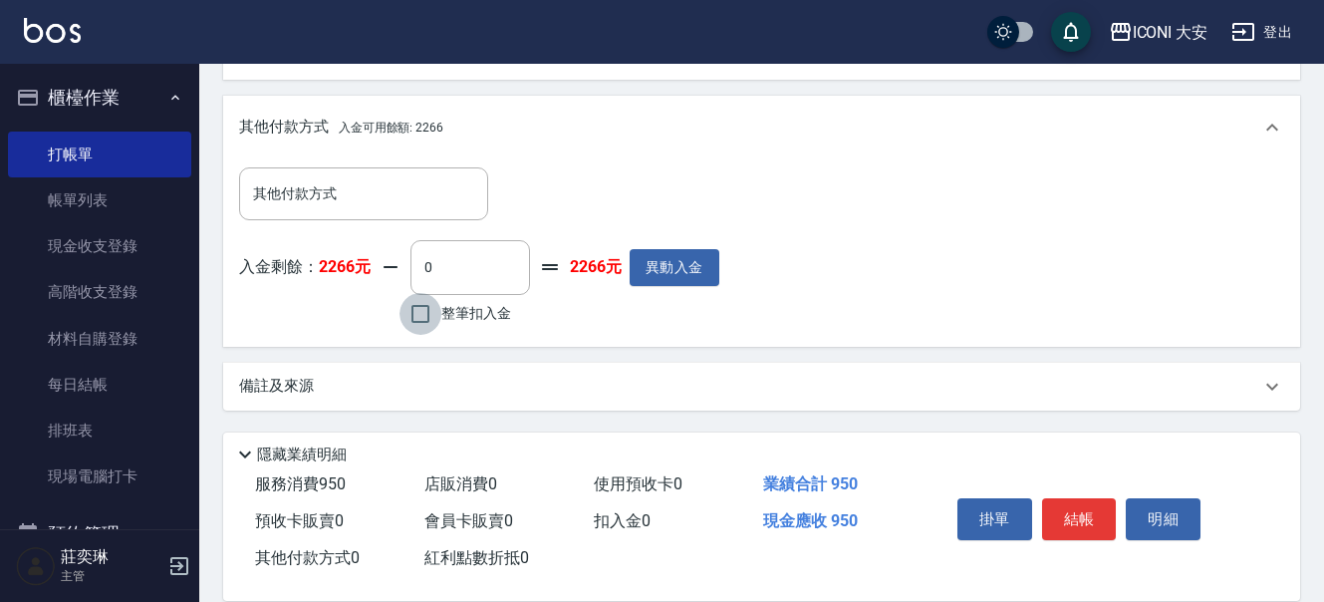
click at [433, 324] on input "整筆扣入金" at bounding box center [421, 314] width 42 height 42
checkbox input "true"
type input "950"
drag, startPoint x: 1082, startPoint y: 510, endPoint x: 1067, endPoint y: 510, distance: 14.9
click at [1081, 510] on button "結帳" at bounding box center [1079, 519] width 75 height 42
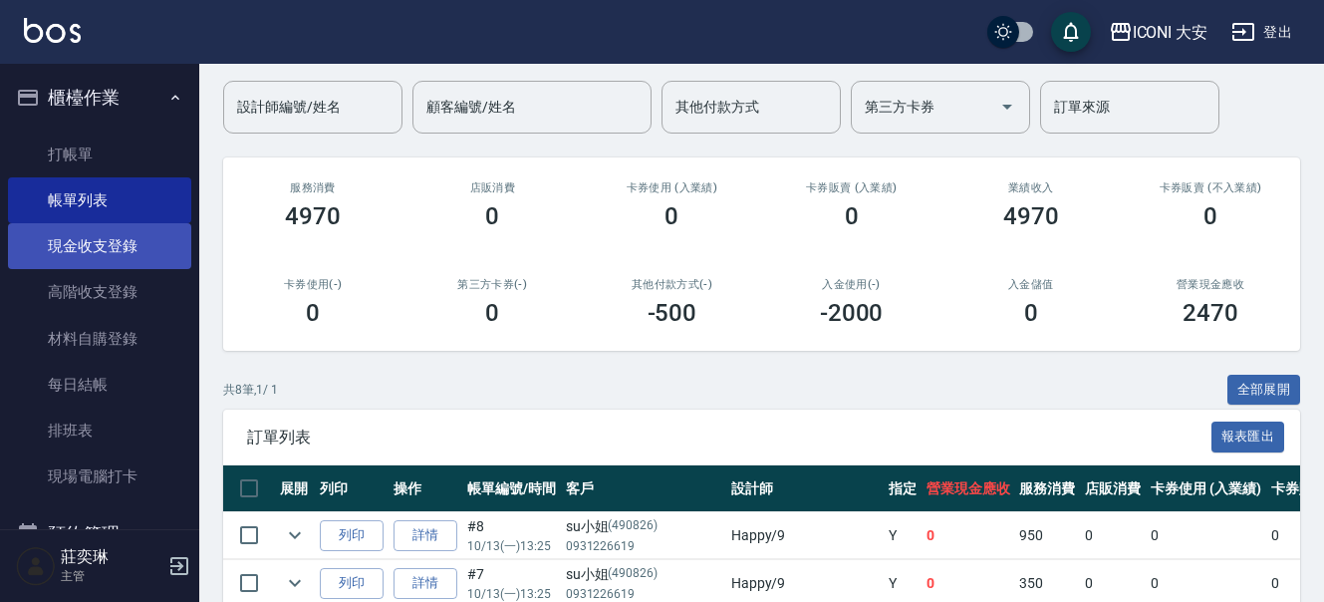
scroll to position [100, 0]
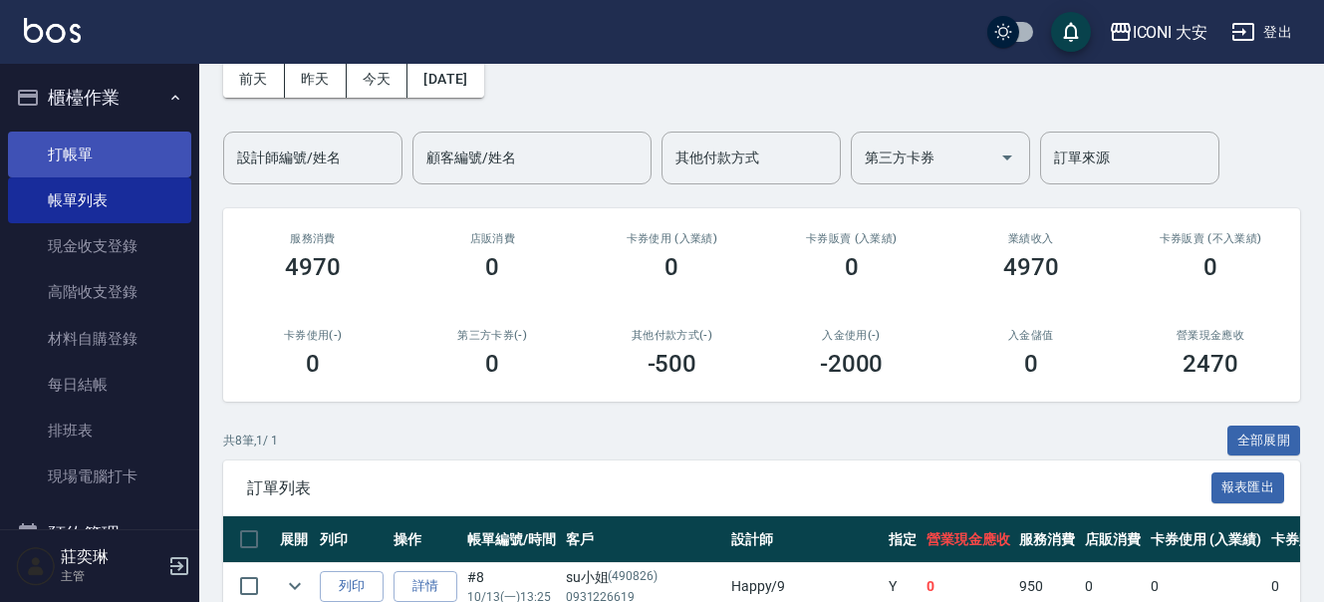
click at [112, 156] on link "打帳單" at bounding box center [99, 155] width 183 height 46
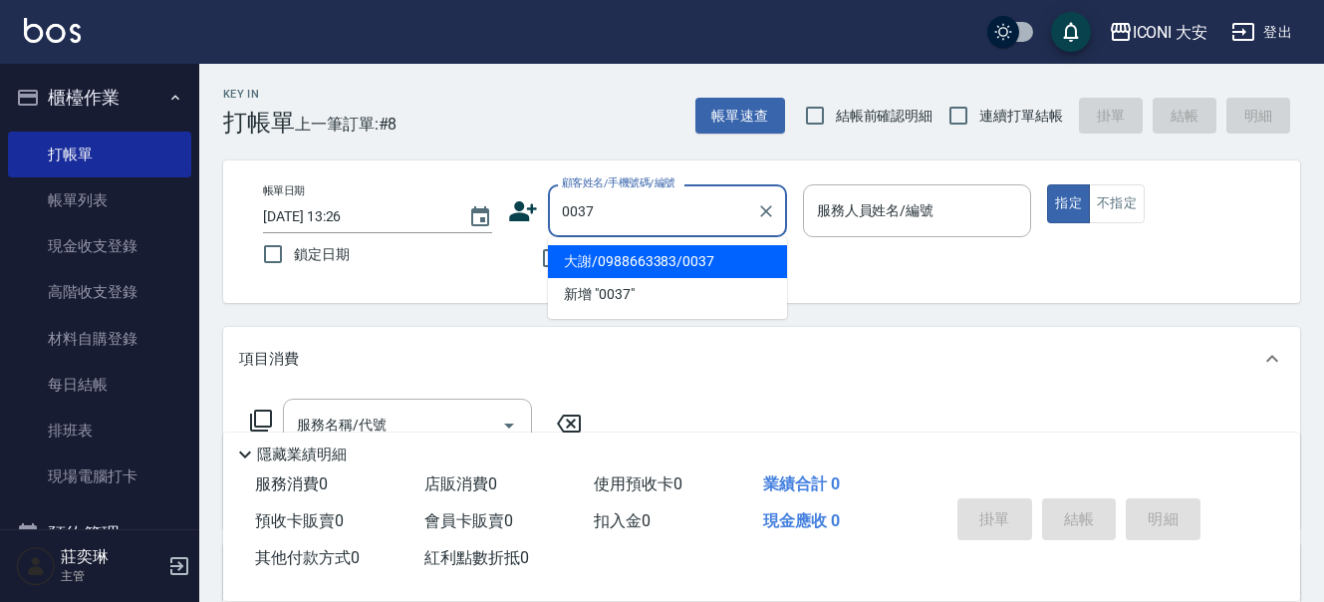
type input "大謝/0988663383/0037"
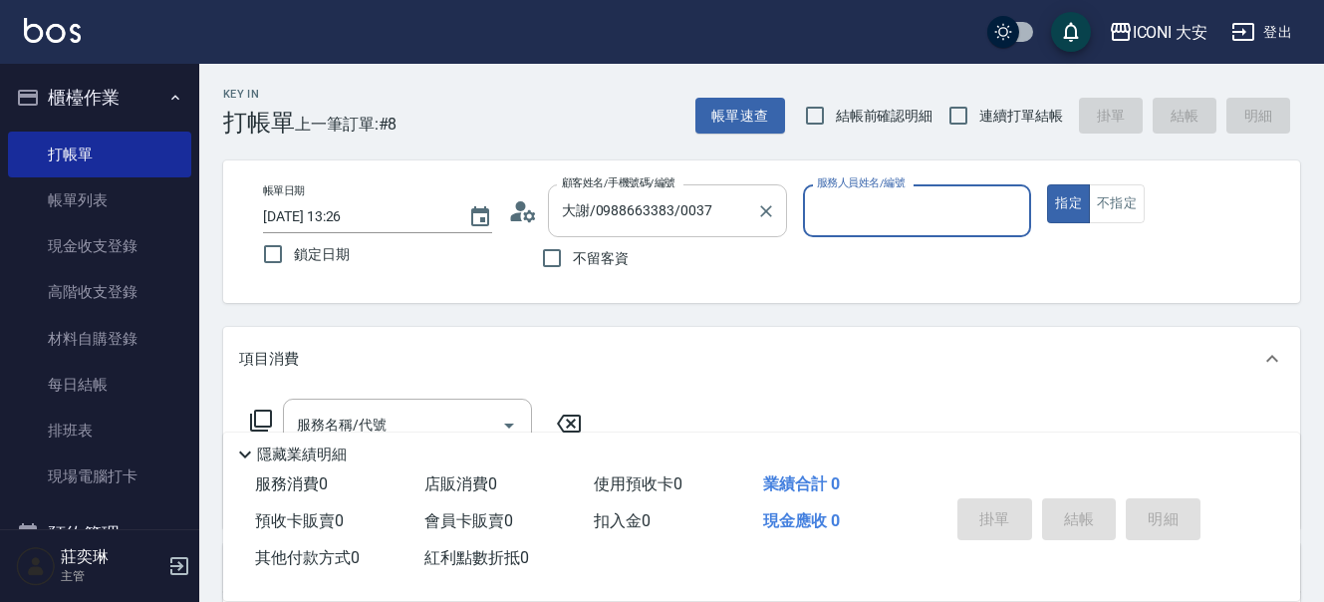
type input "Happy-9"
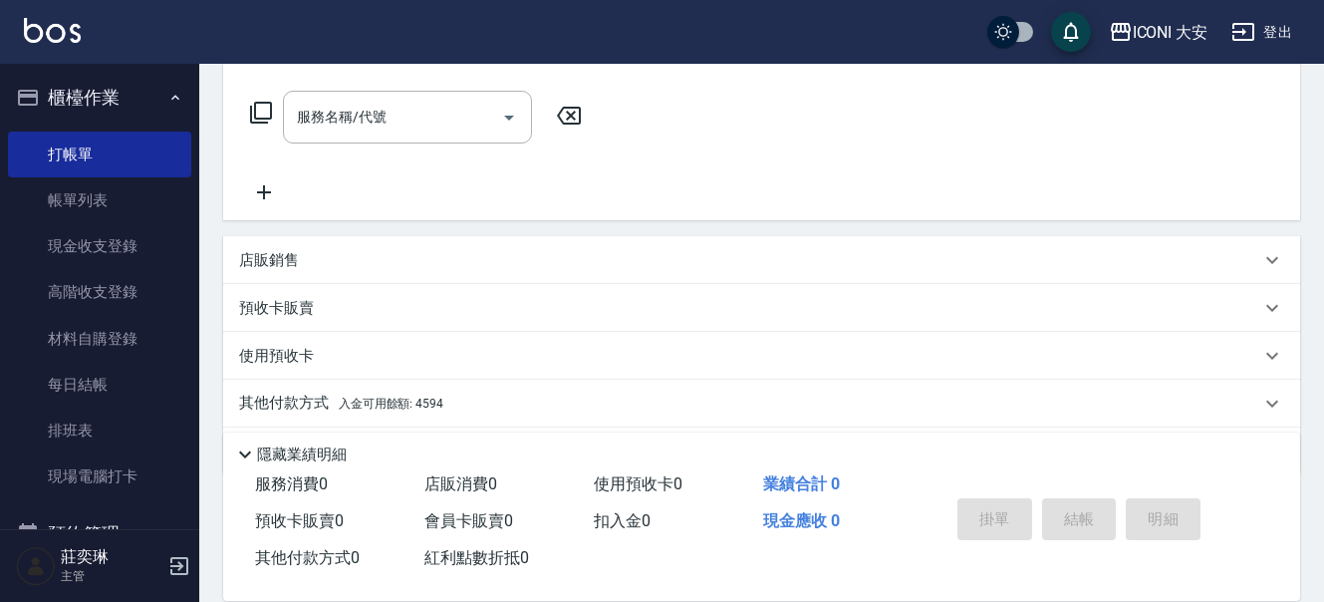
scroll to position [273, 0]
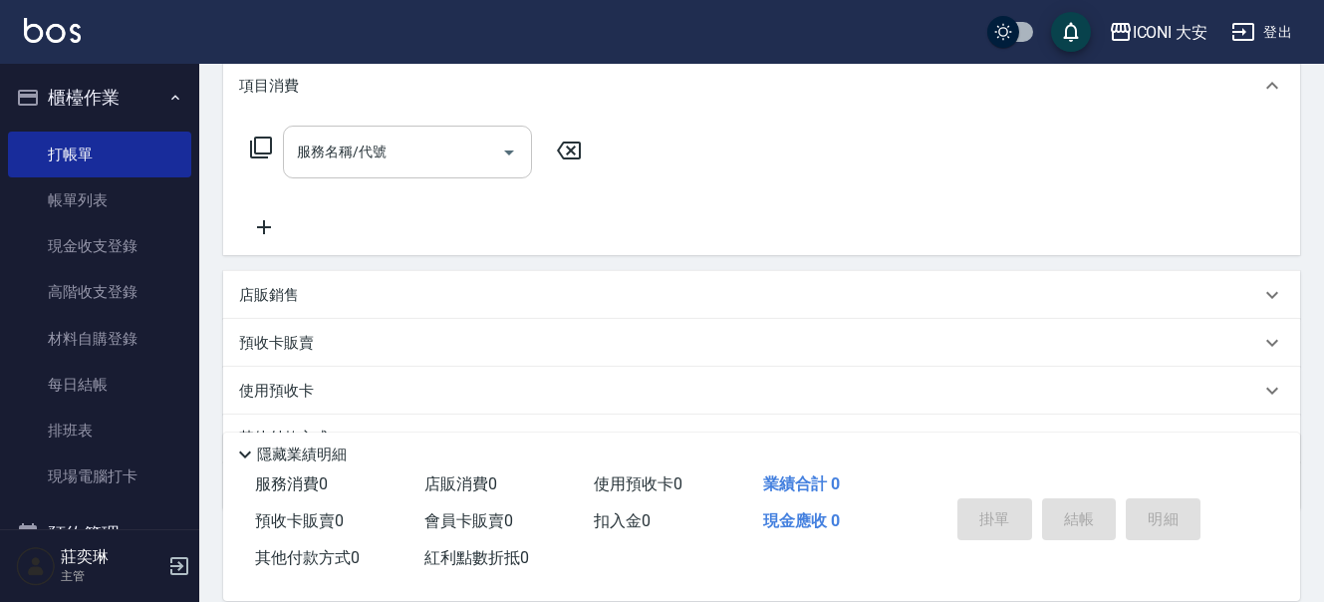
click at [417, 157] on input "服務名稱/代號" at bounding box center [392, 152] width 201 height 35
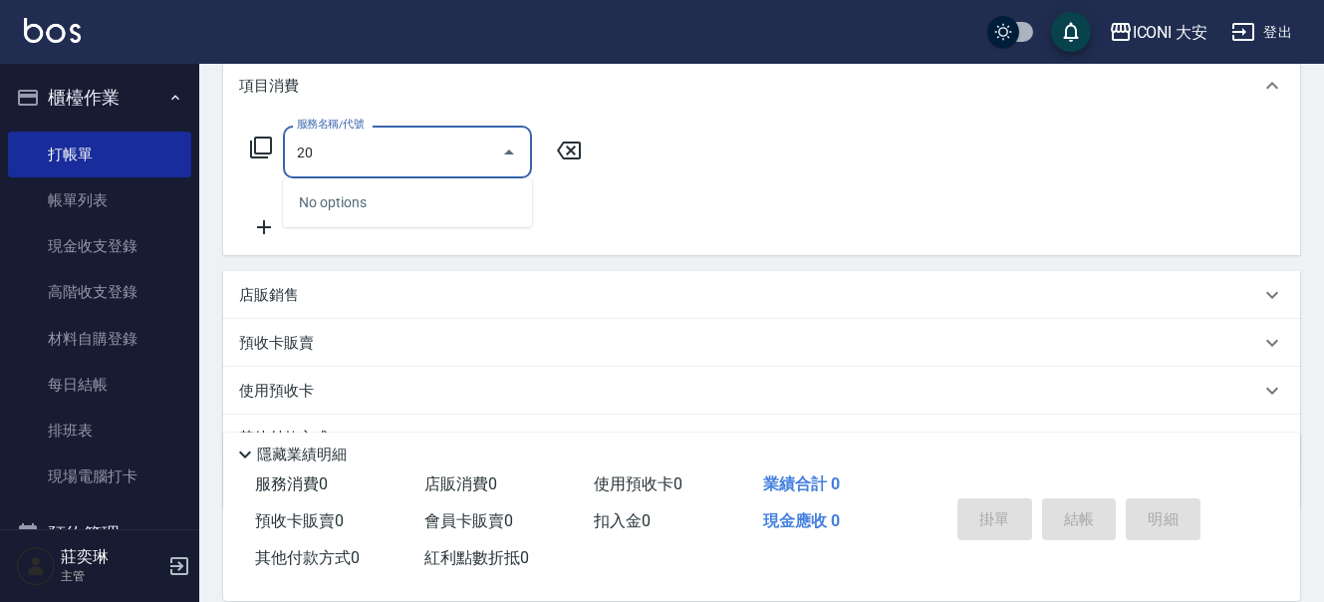
type input "2"
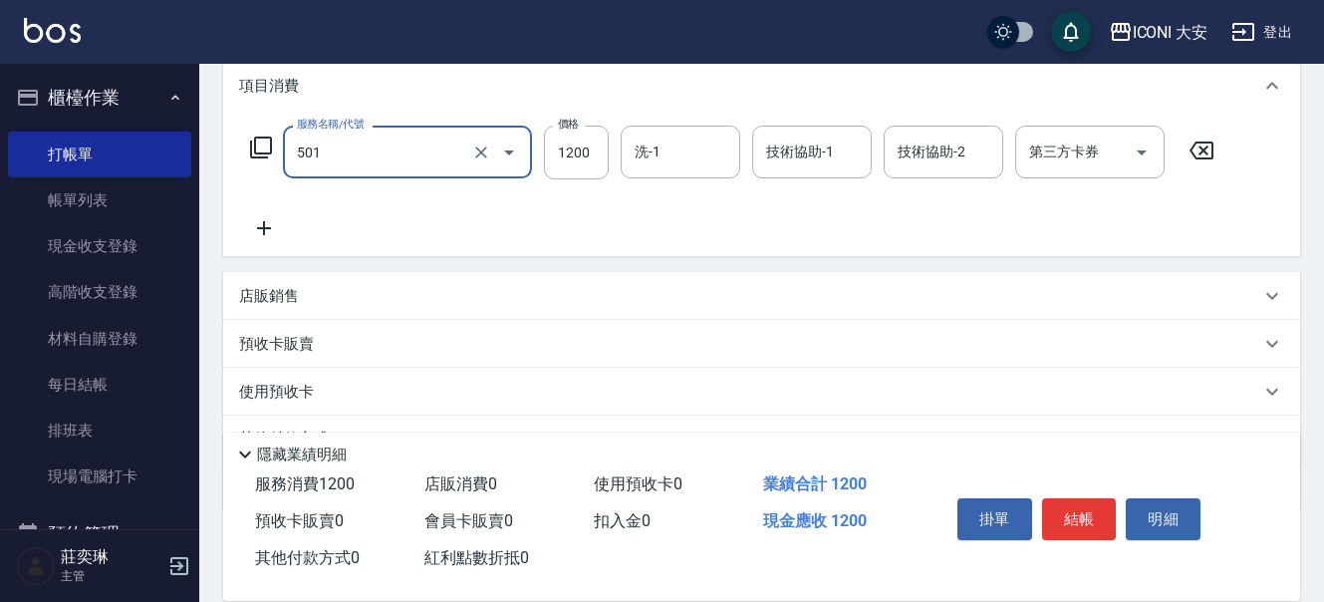
type input "染髮(501)"
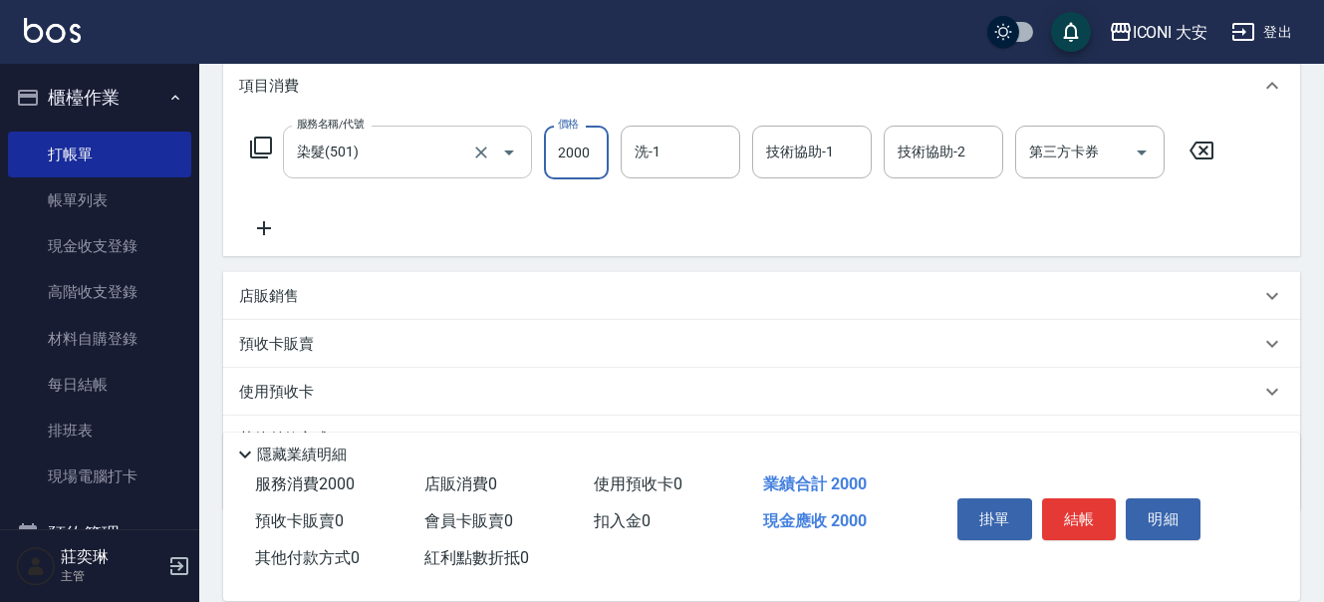
type input "2000"
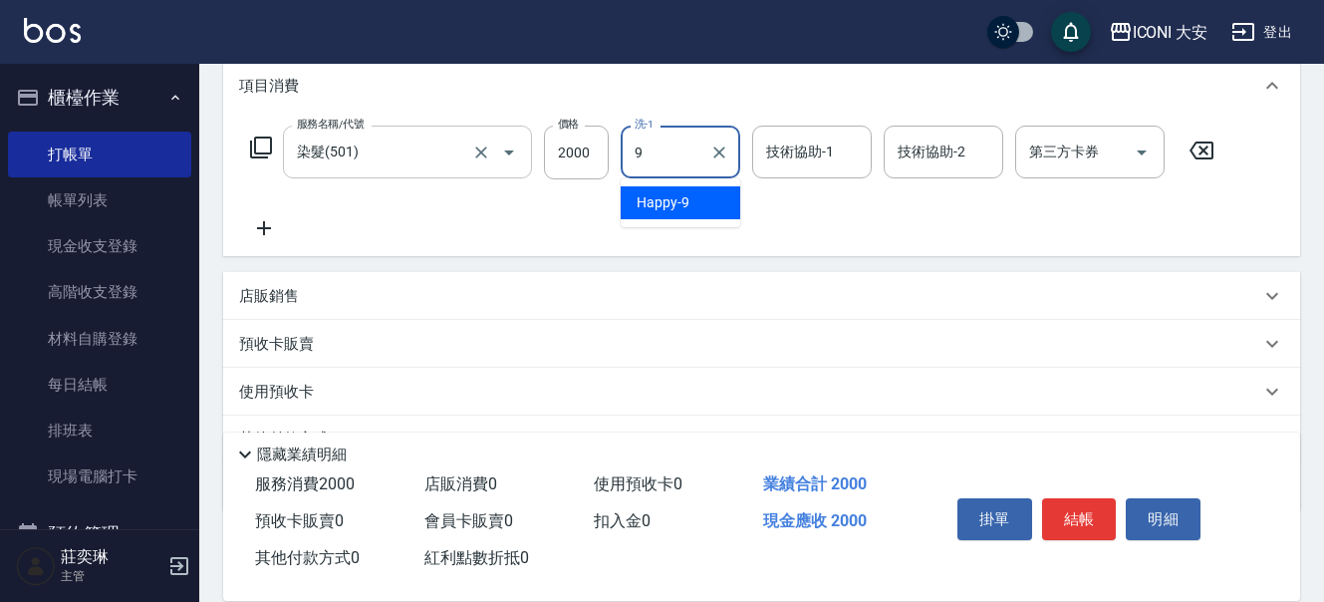
type input "Happy-9"
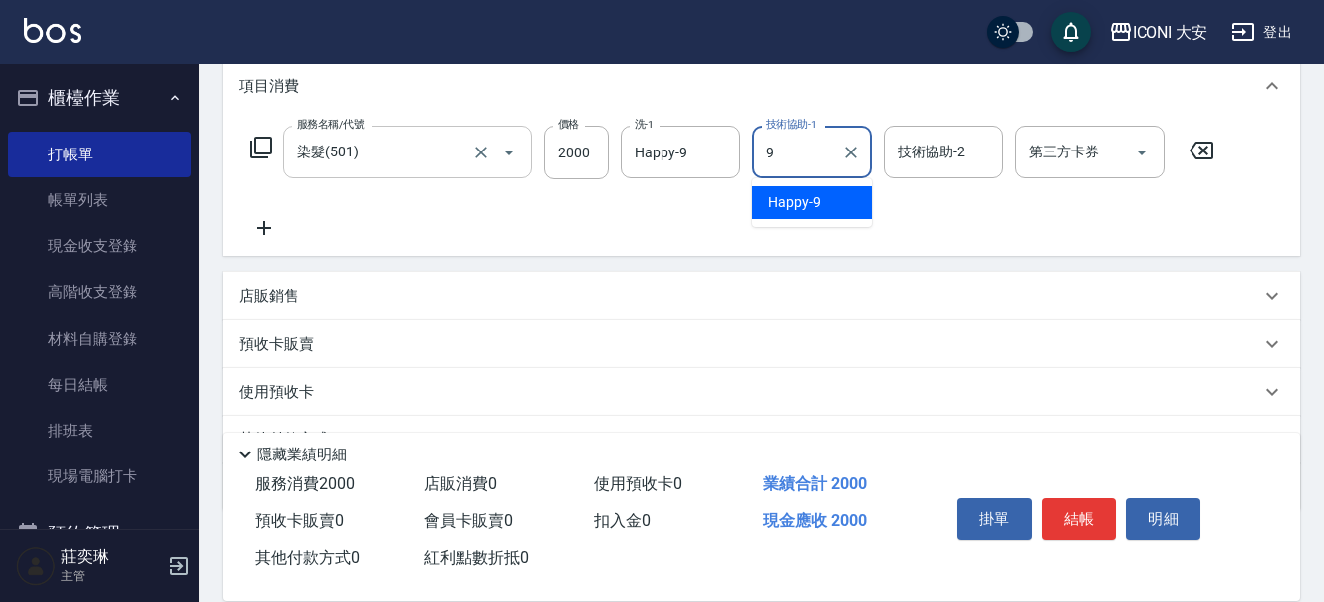
type input "Happy-9"
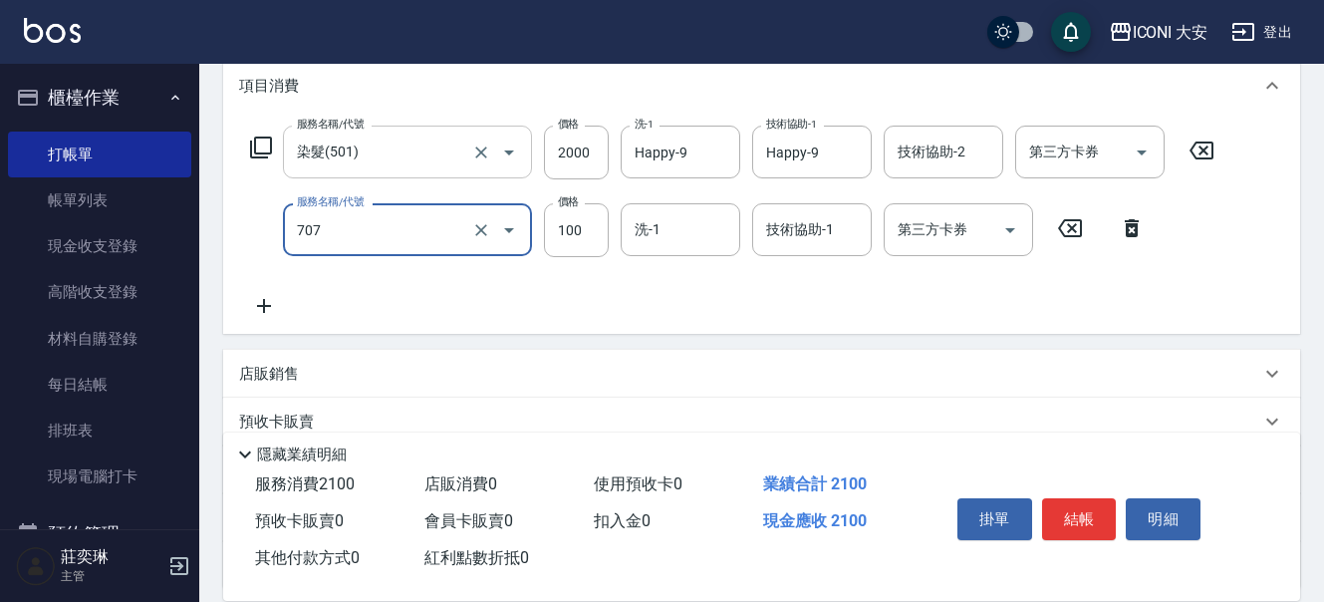
type input "瞬間護髮(707)"
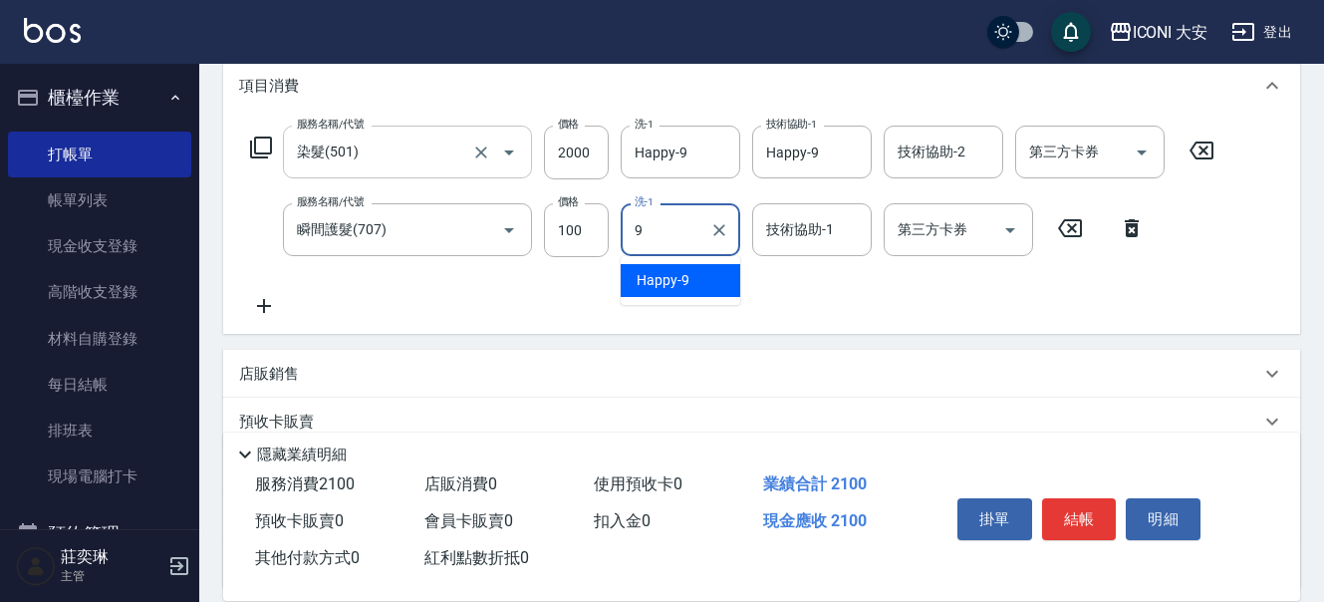
type input "Happy-9"
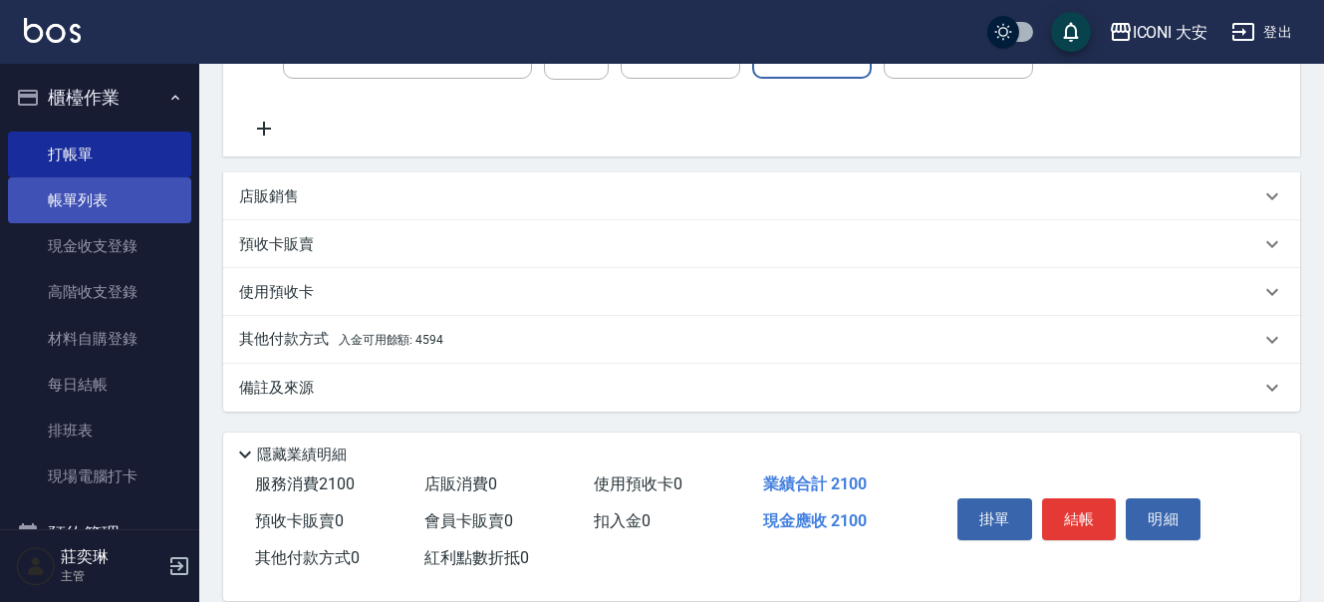
scroll to position [451, 0]
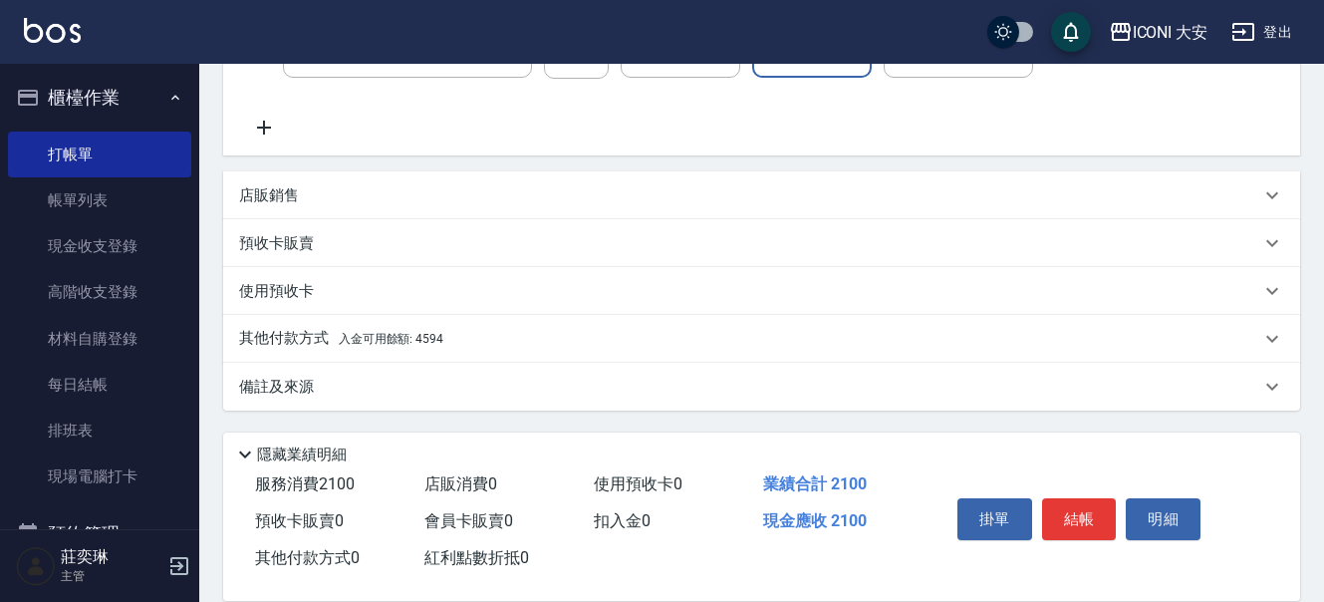
drag, startPoint x: 437, startPoint y: 334, endPoint x: 407, endPoint y: 334, distance: 29.9
click at [433, 334] on span "入金可用餘額: 4594" at bounding box center [391, 339] width 105 height 14
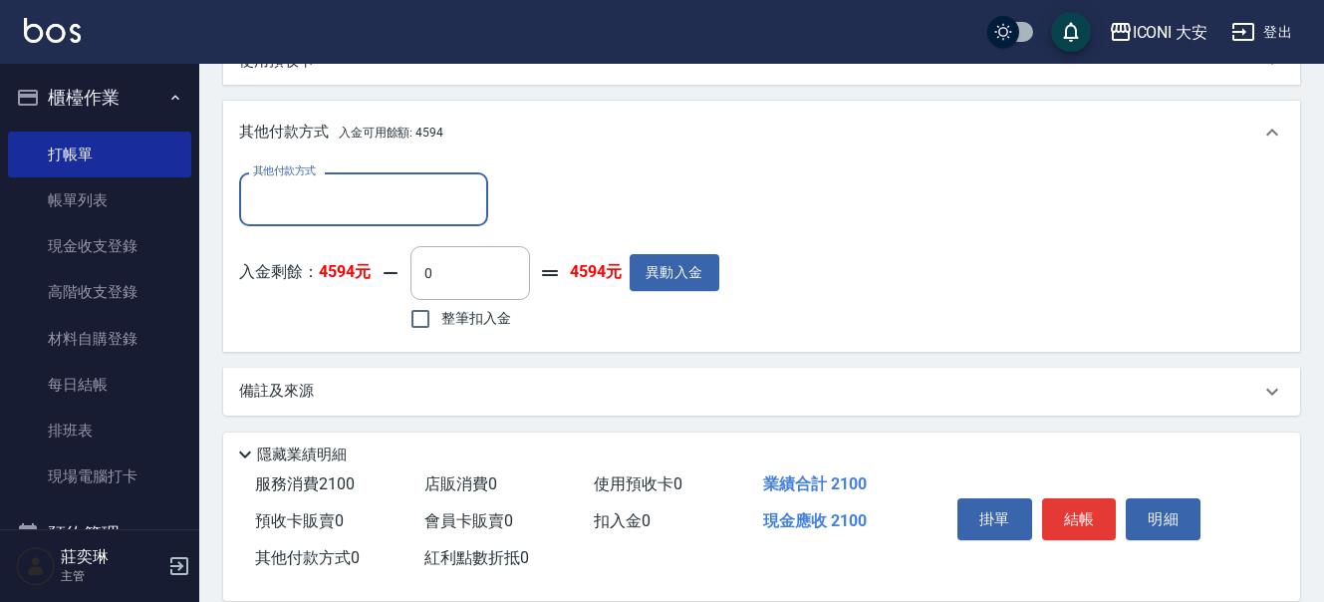
scroll to position [687, 0]
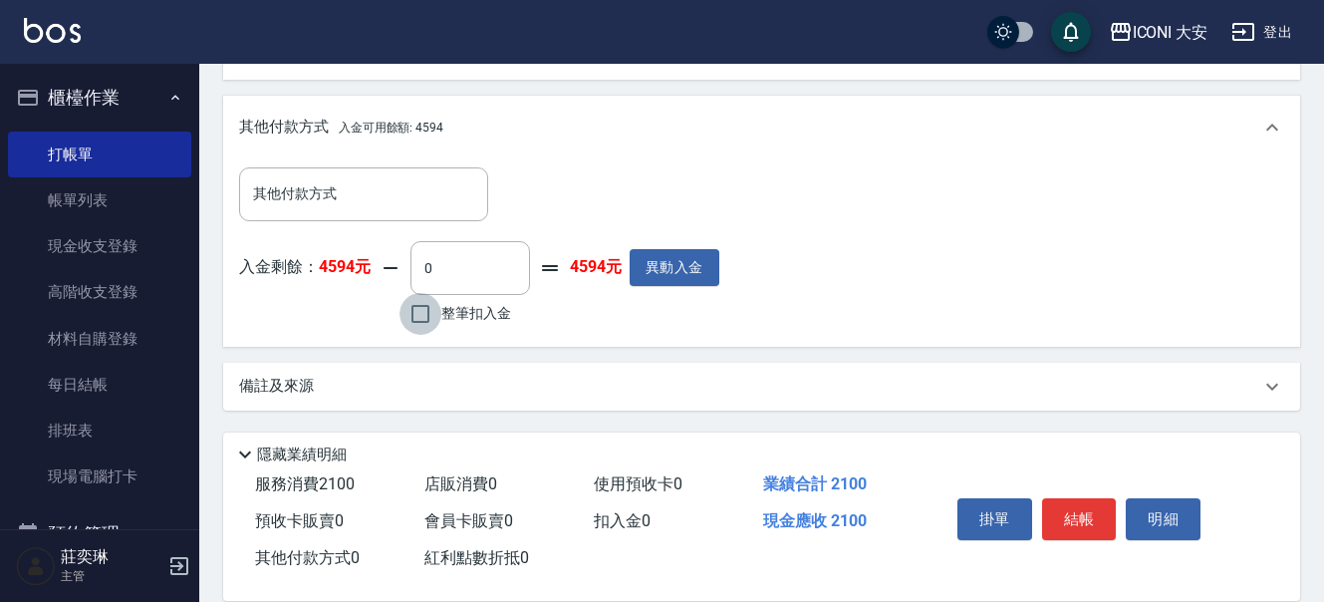
click at [420, 316] on input "整筆扣入金" at bounding box center [421, 314] width 42 height 42
checkbox input "true"
type input "2100"
click at [1091, 514] on button "結帳" at bounding box center [1079, 519] width 75 height 42
